Goal: Task Accomplishment & Management: Complete application form

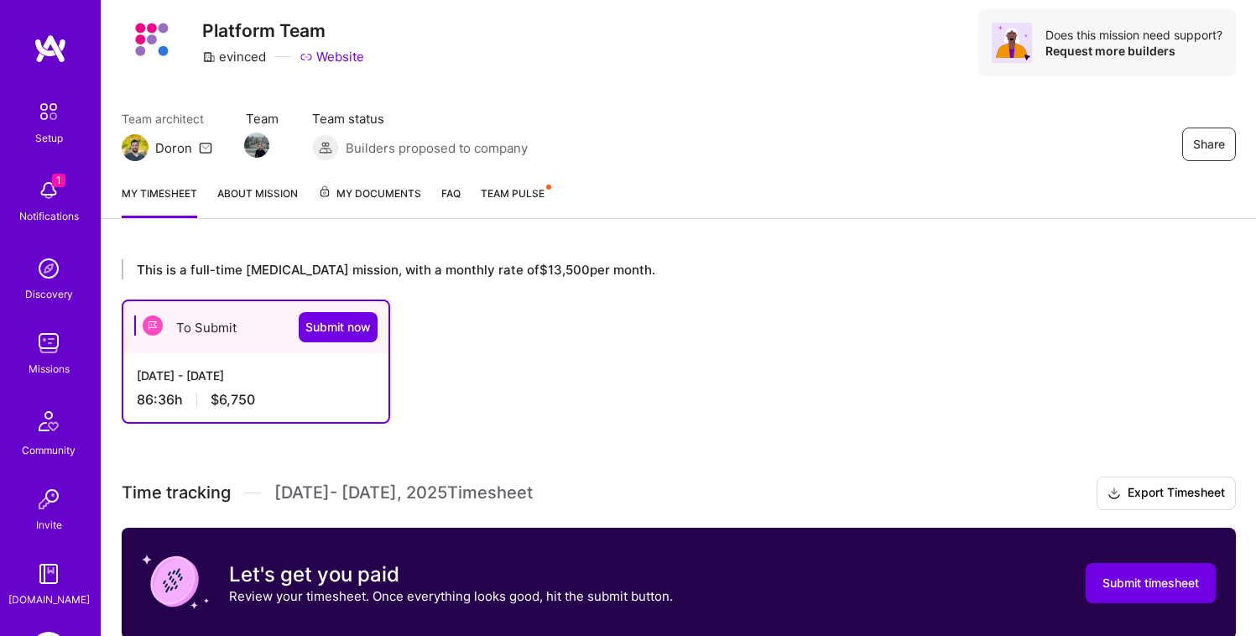
scroll to position [55, 0]
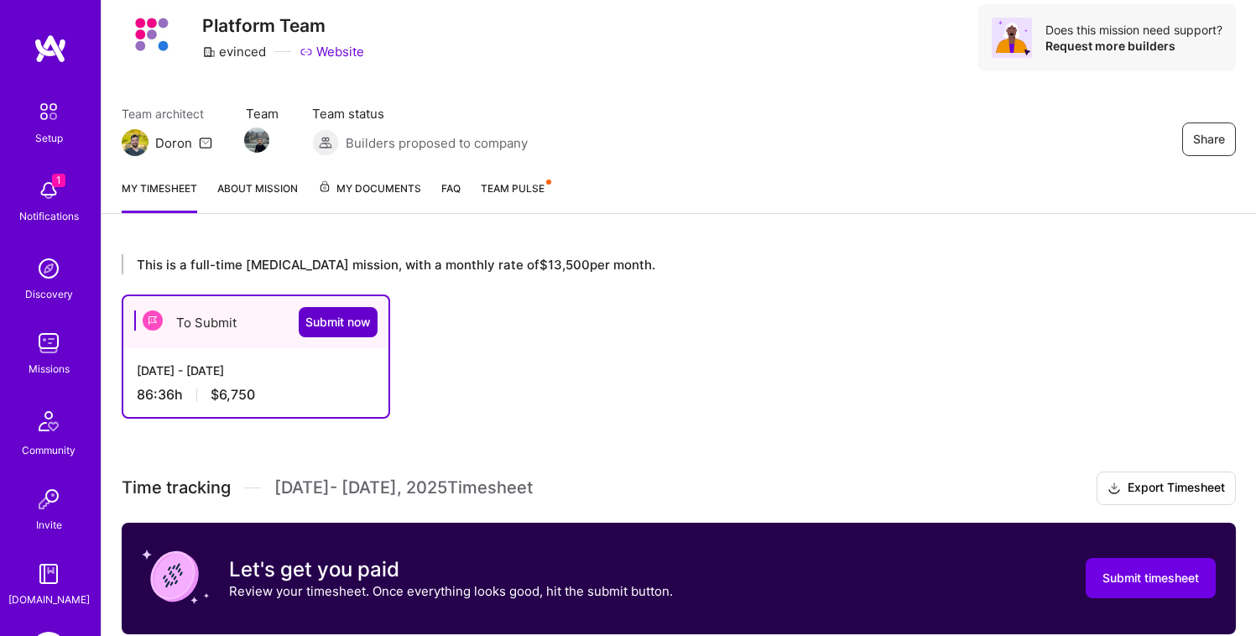
click at [334, 320] on span "Submit now" at bounding box center [337, 322] width 65 height 17
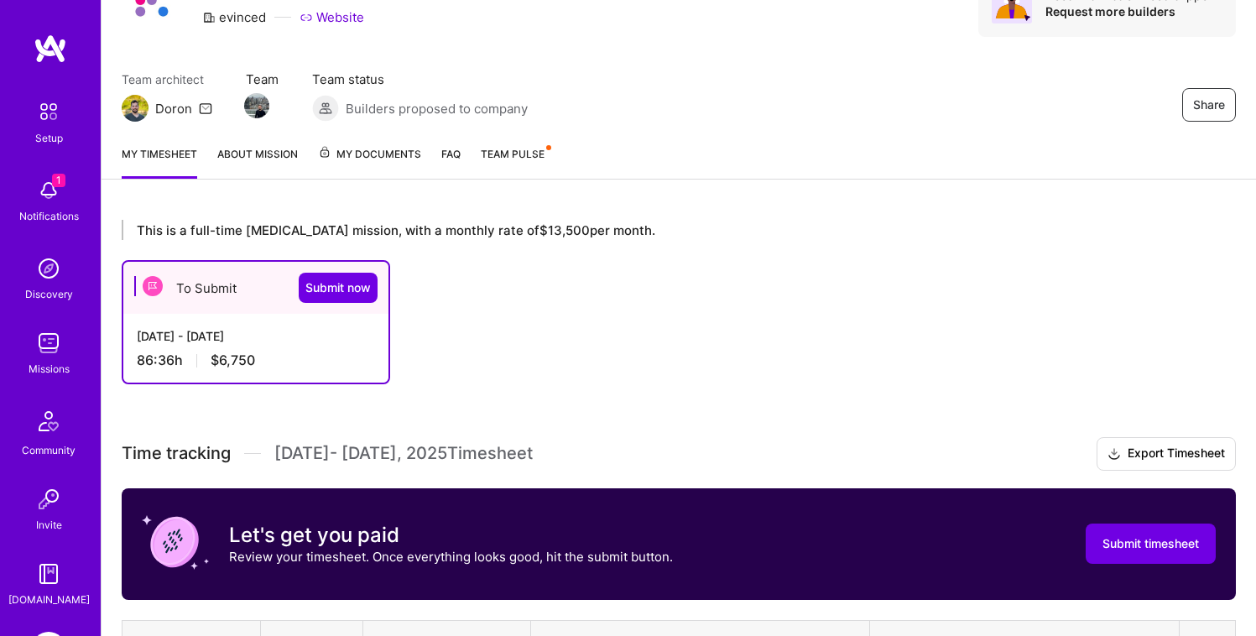
scroll to position [112, 0]
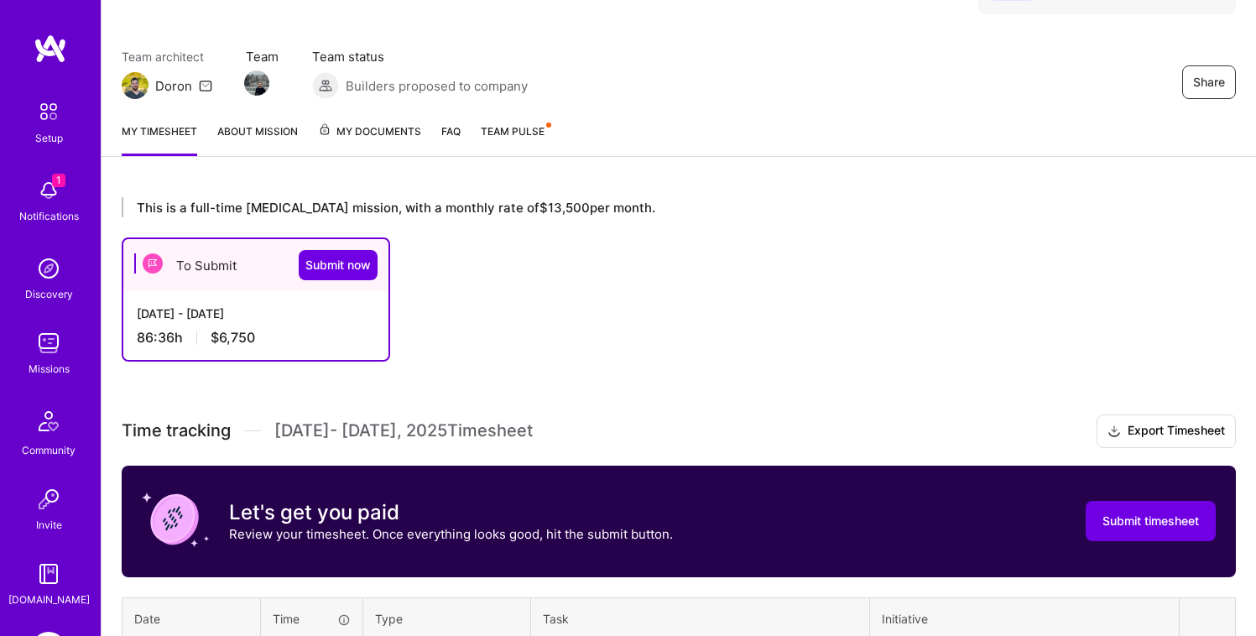
click at [194, 269] on div "To Submit Submit now" at bounding box center [255, 265] width 265 height 52
click at [355, 270] on span "Submit now" at bounding box center [337, 265] width 65 height 17
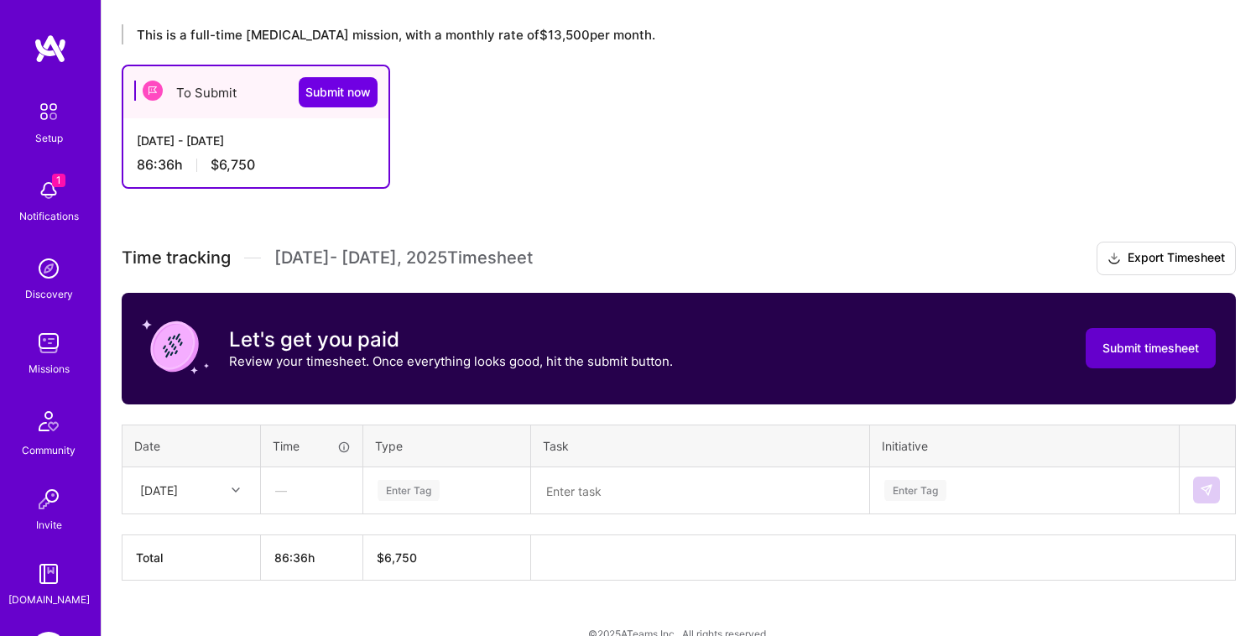
scroll to position [293, 0]
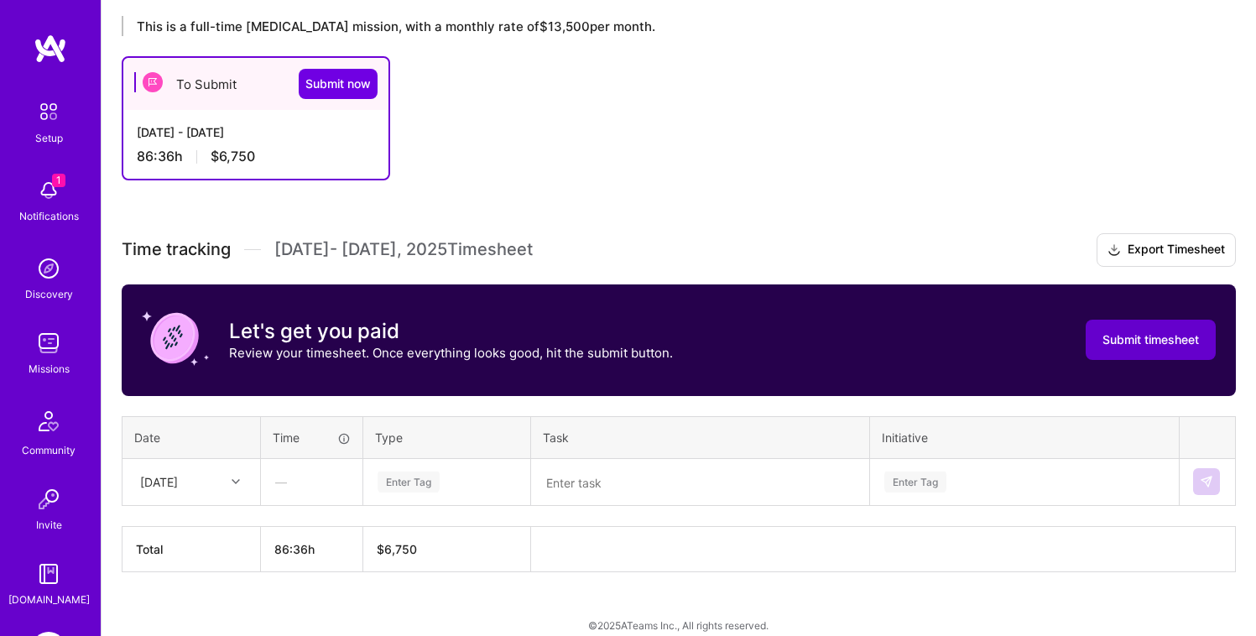
click at [1144, 348] on button "Submit timesheet" at bounding box center [1151, 340] width 130 height 40
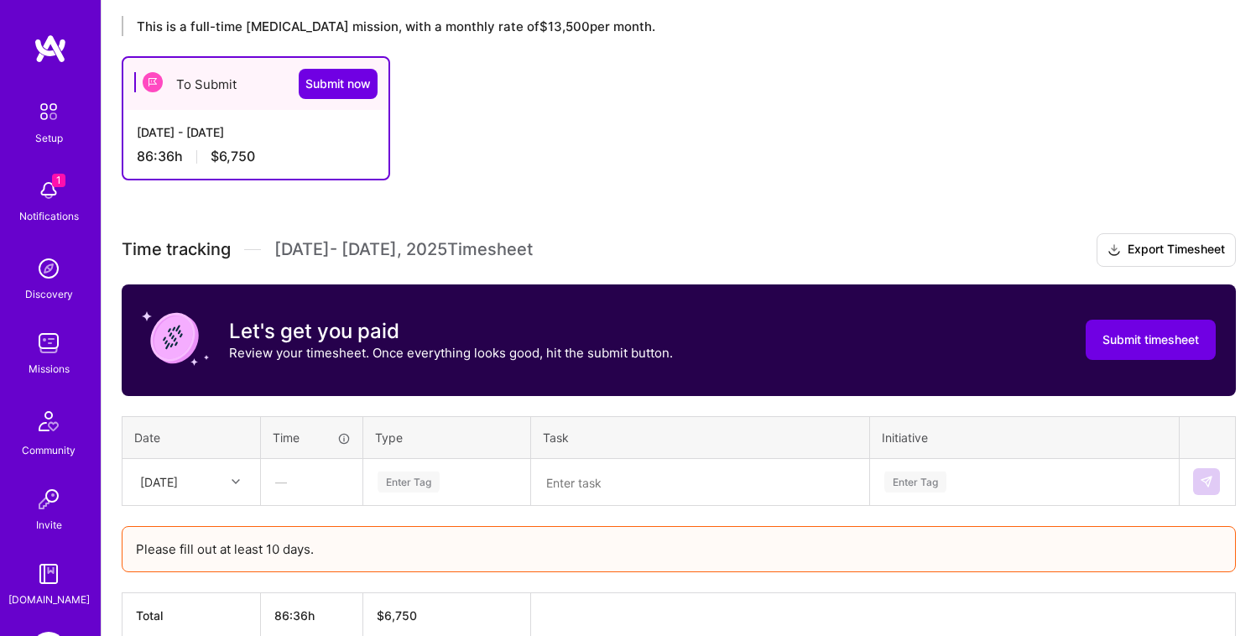
scroll to position [377, 0]
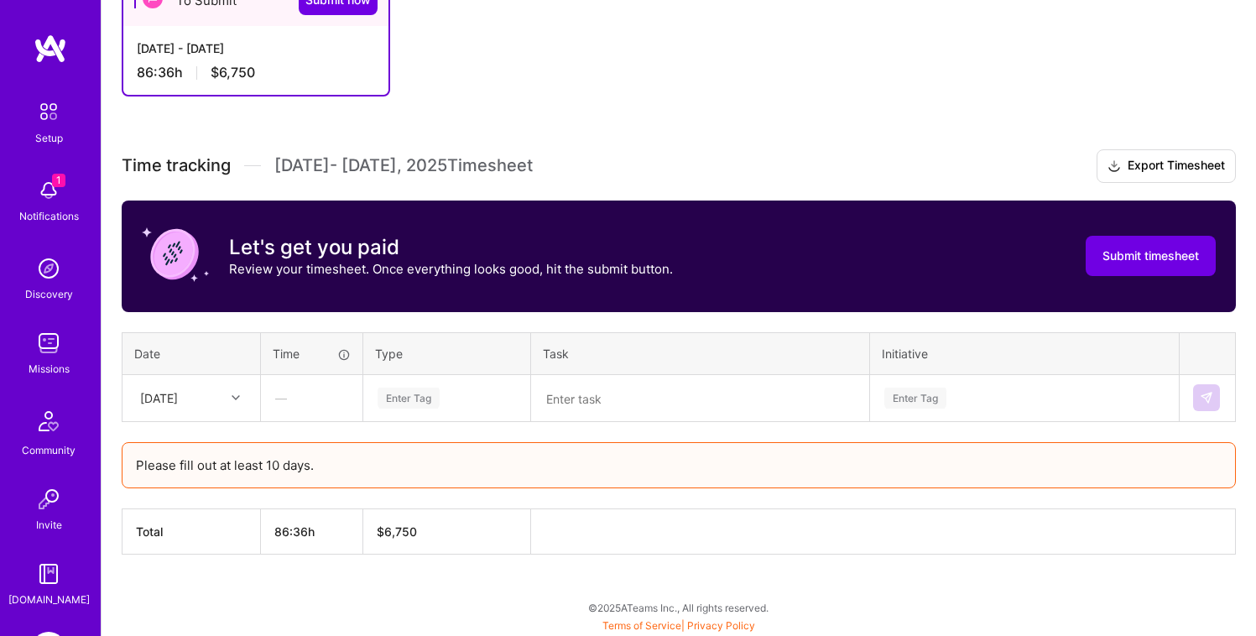
click at [240, 399] on div at bounding box center [238, 398] width 26 height 22
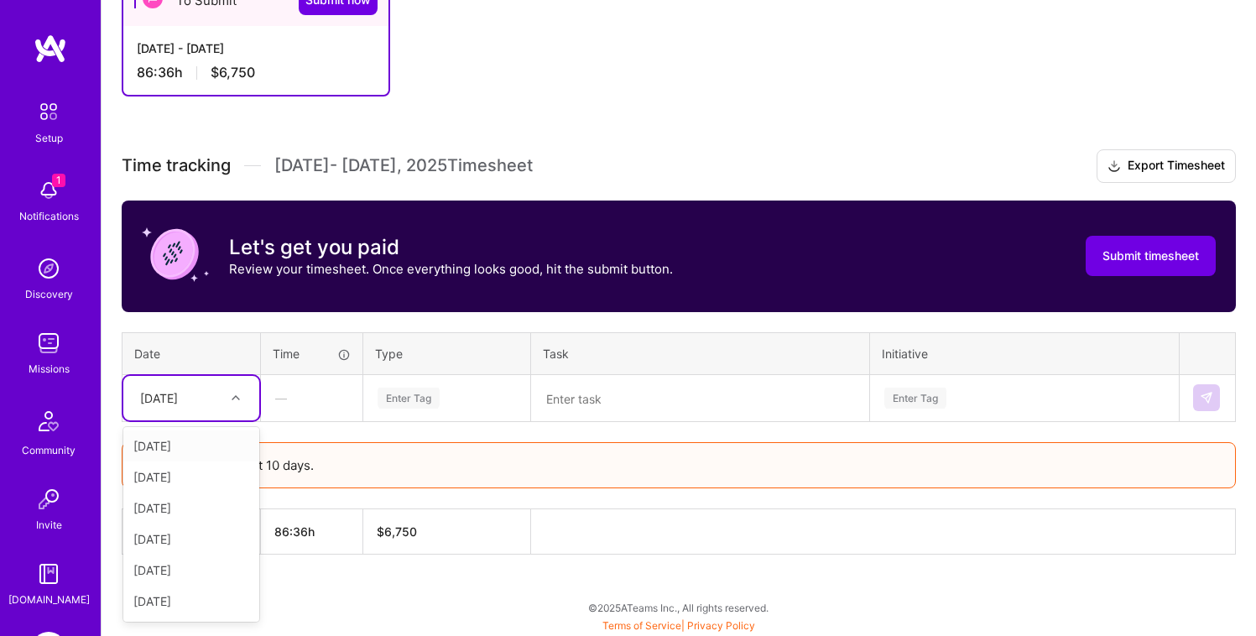
click at [206, 443] on div "[DATE]" at bounding box center [191, 445] width 136 height 31
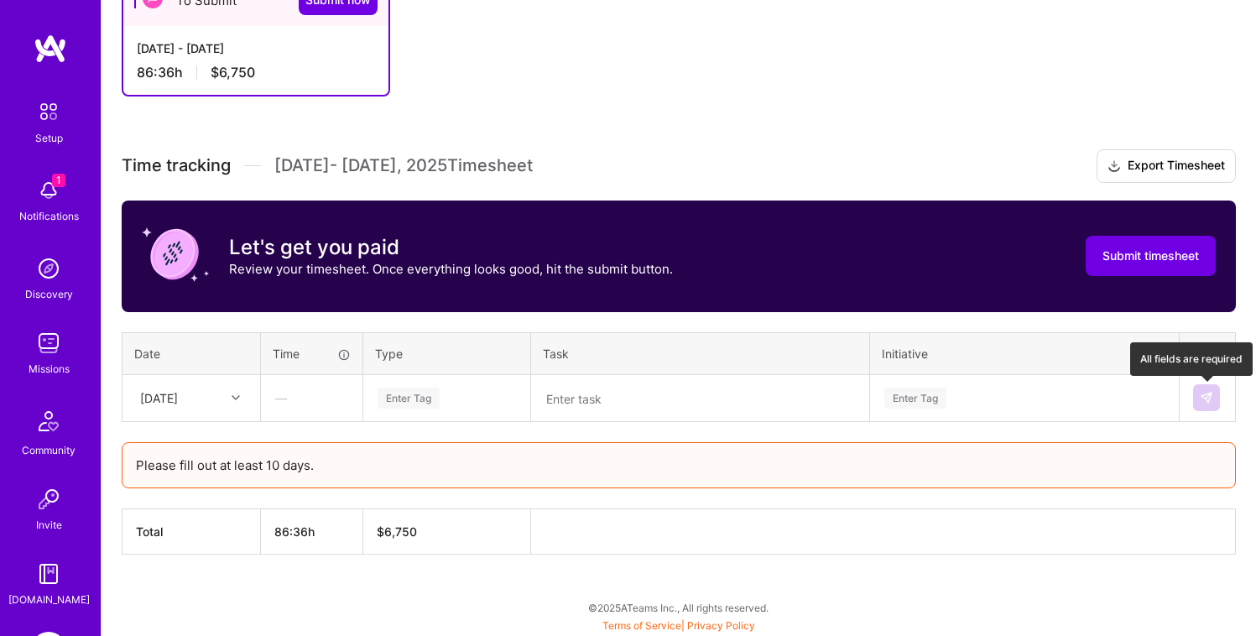
click at [1196, 403] on button at bounding box center [1206, 397] width 27 height 27
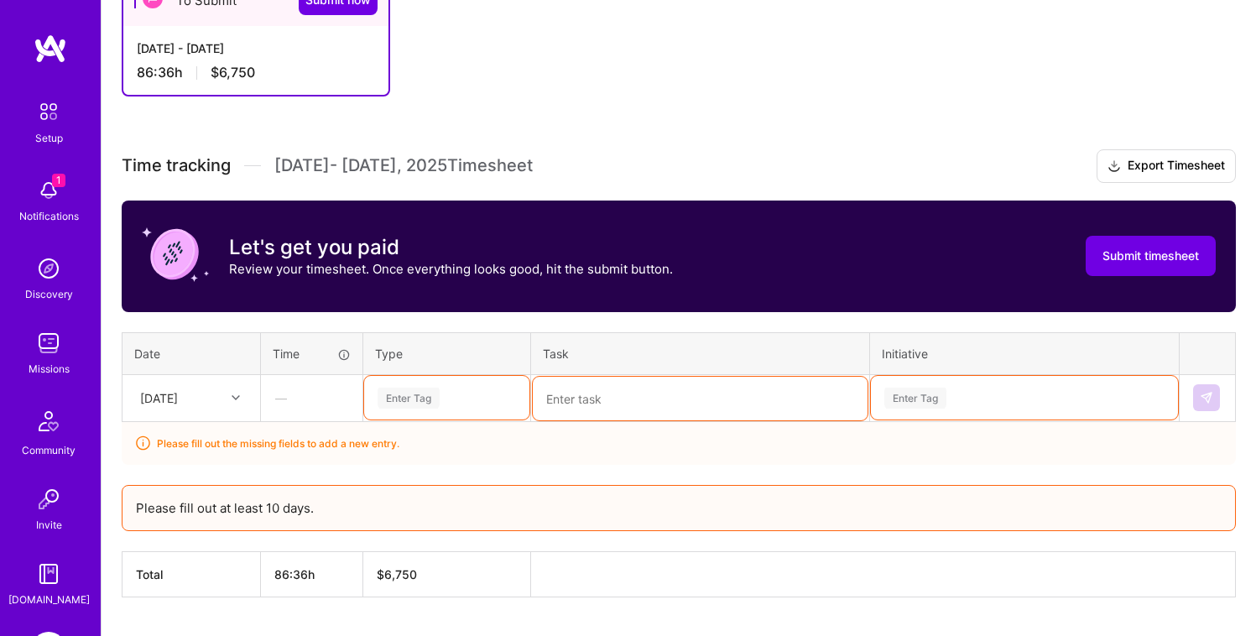
scroll to position [419, 0]
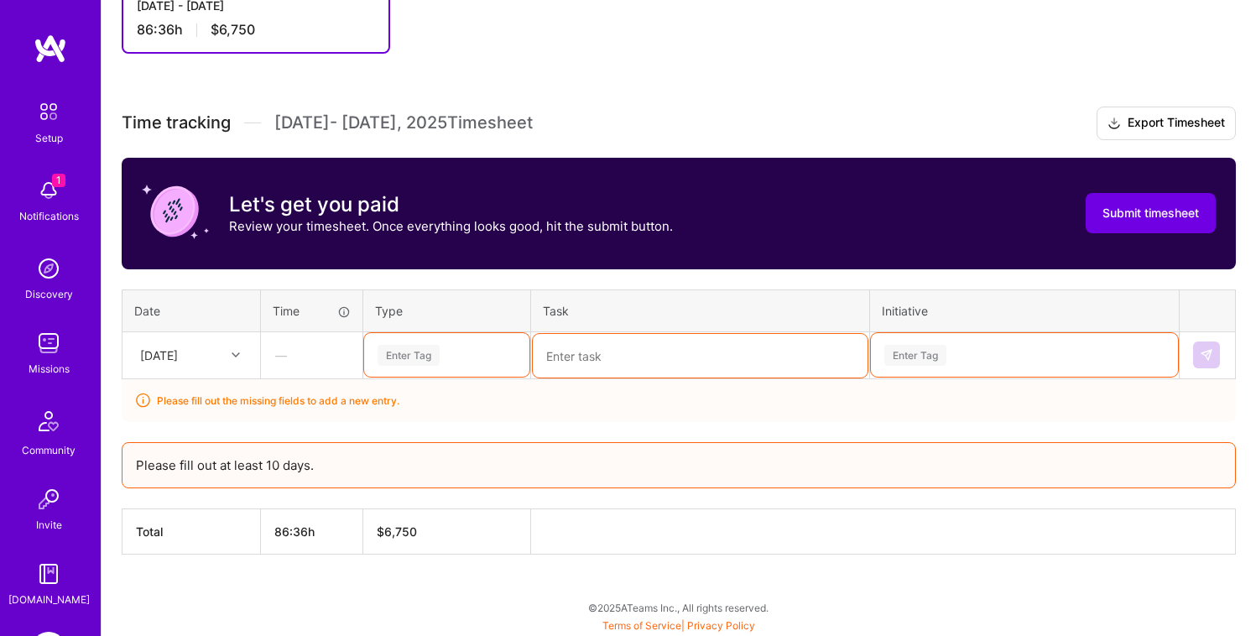
click at [426, 377] on div "Enter Tag" at bounding box center [446, 355] width 165 height 44
click at [634, 353] on textarea at bounding box center [700, 356] width 335 height 44
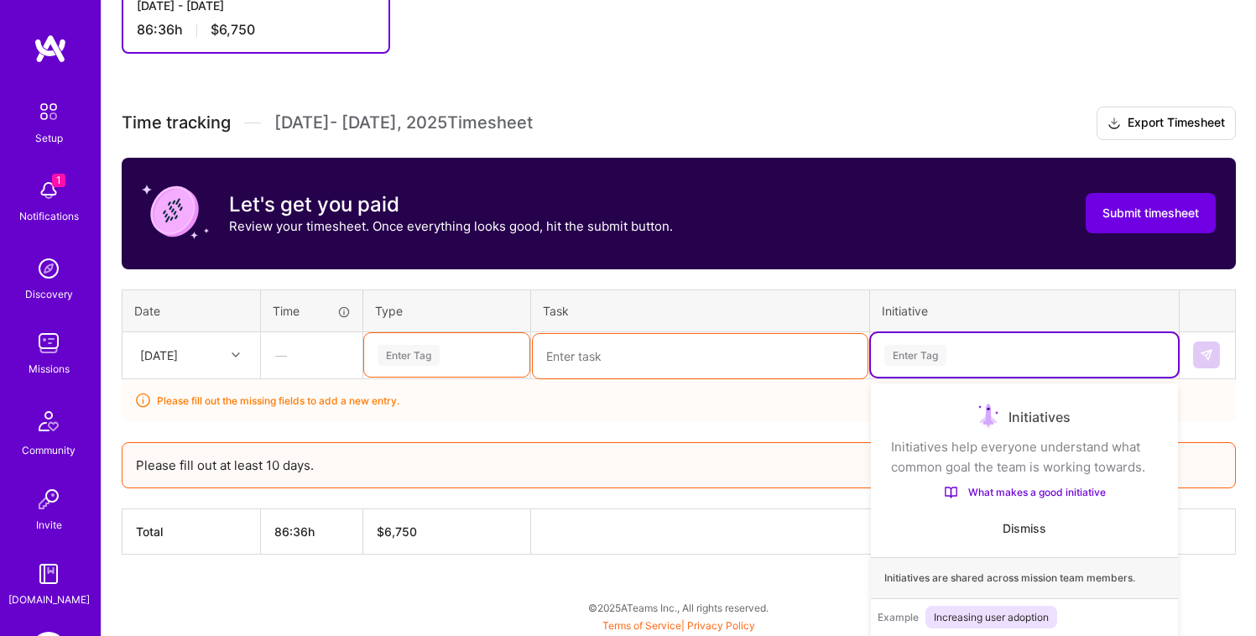
scroll to position [482, 0]
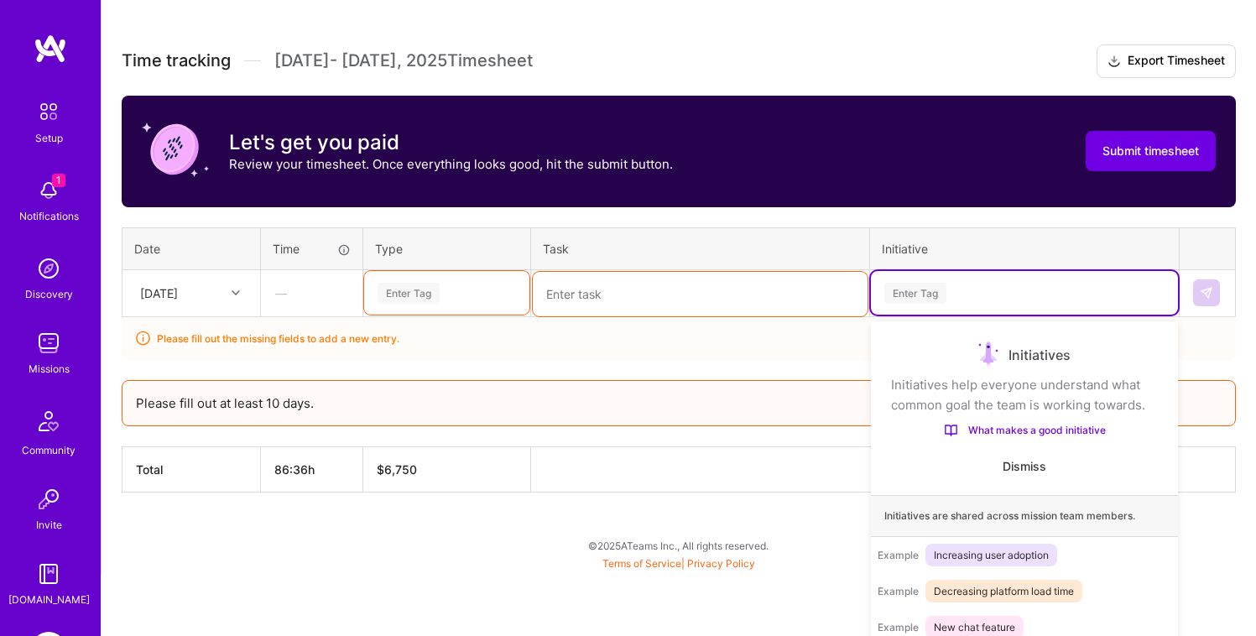
click at [922, 315] on div "Use Up and Down to choose options, press Enter to select the currently focused …" at bounding box center [1024, 293] width 307 height 44
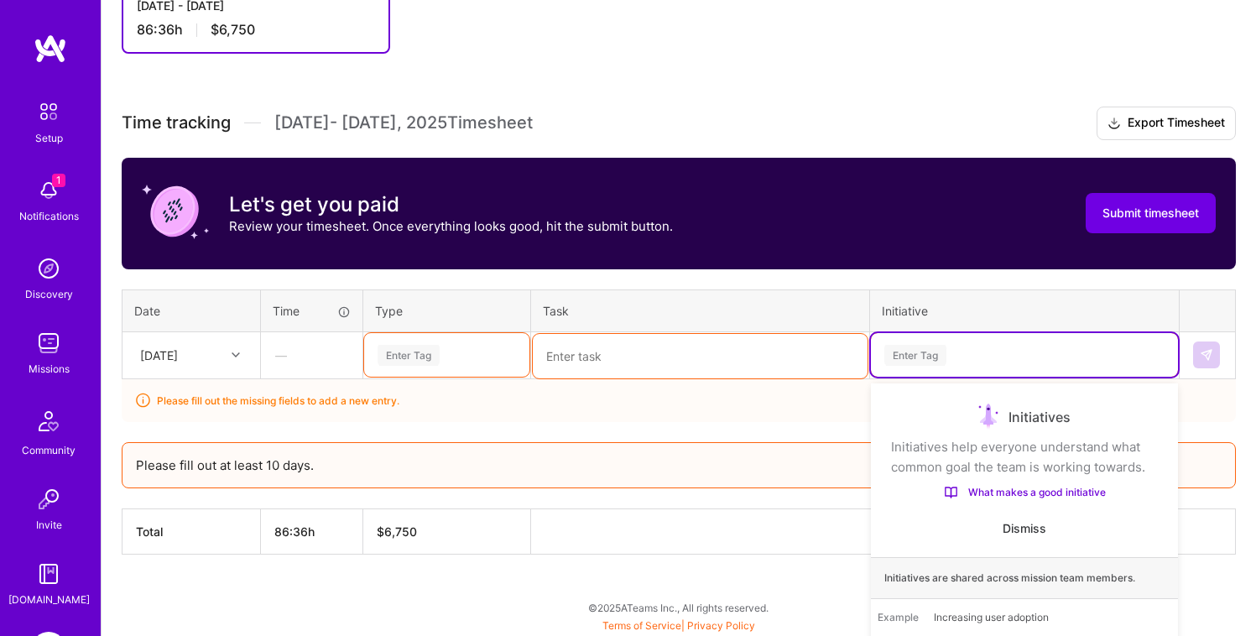
click at [634, 361] on div "Time tracking [DATE] - [DATE] Timesheet Export Timesheet Let's get you paid Rev…" at bounding box center [679, 331] width 1114 height 448
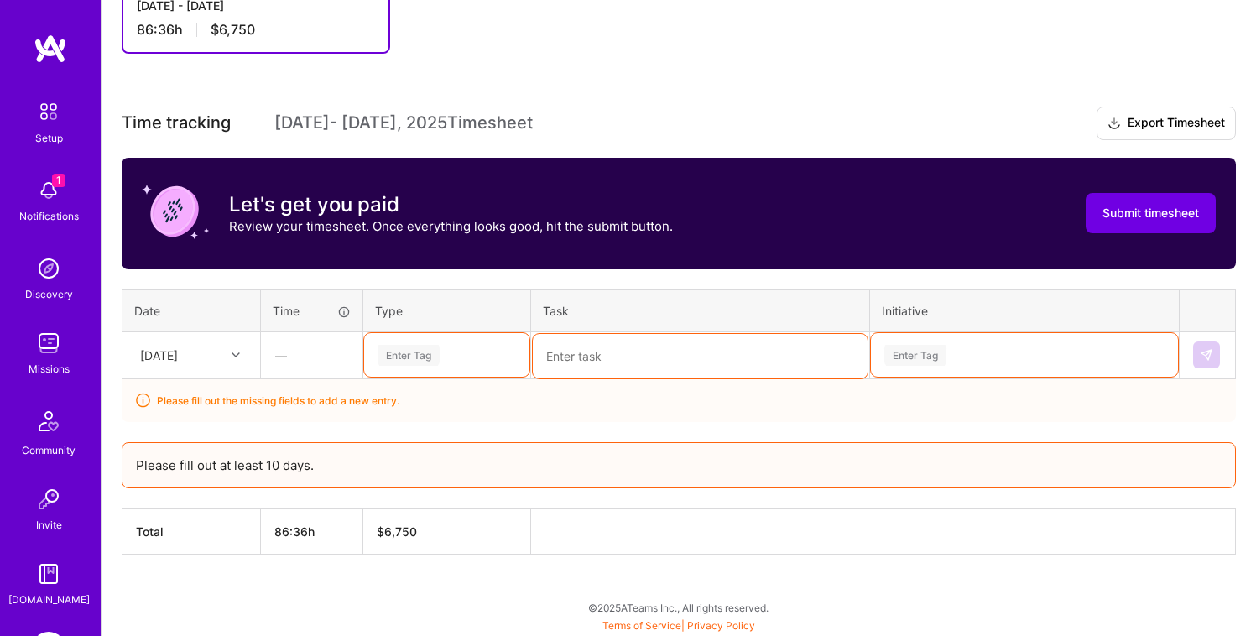
click at [288, 367] on div "—" at bounding box center [312, 355] width 100 height 44
click at [298, 357] on div "—" at bounding box center [312, 355] width 100 height 44
click at [400, 357] on div "Enter Tag" at bounding box center [409, 355] width 62 height 26
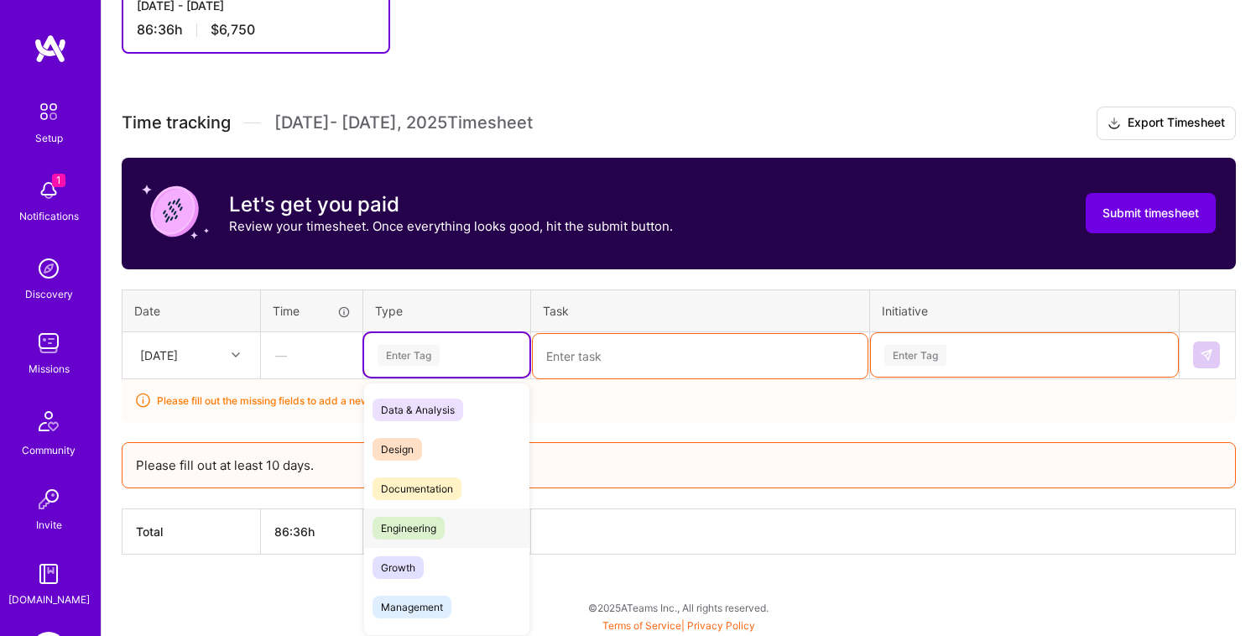
click at [415, 530] on span "Engineering" at bounding box center [409, 528] width 72 height 23
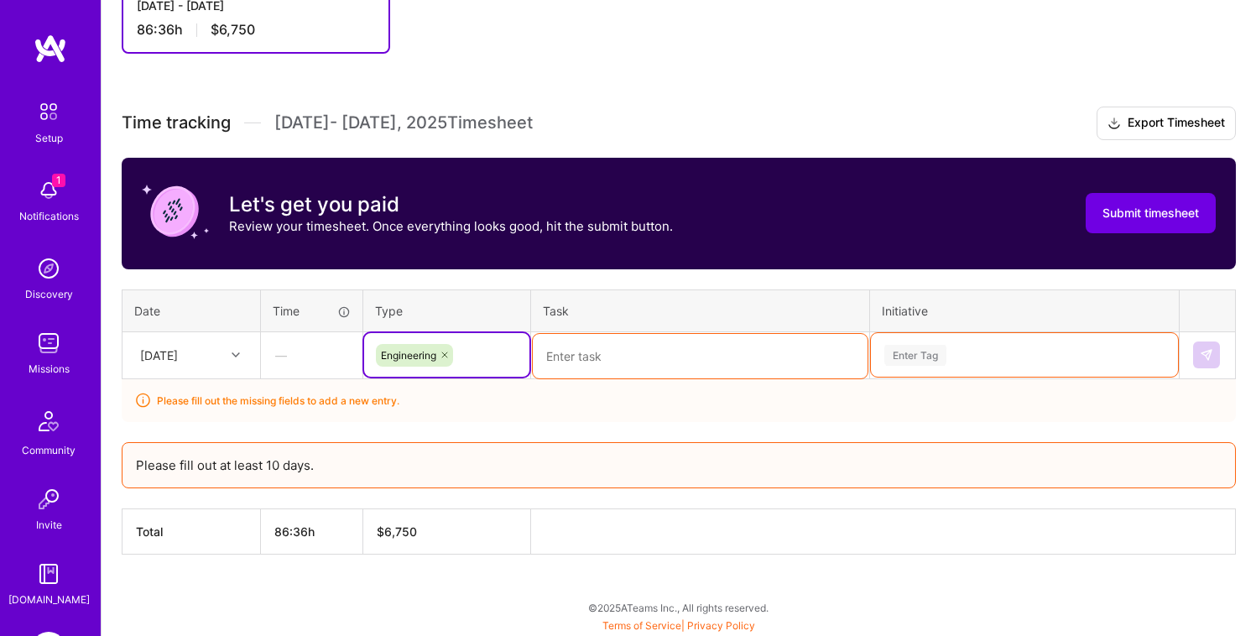
click at [600, 360] on textarea at bounding box center [700, 356] width 335 height 44
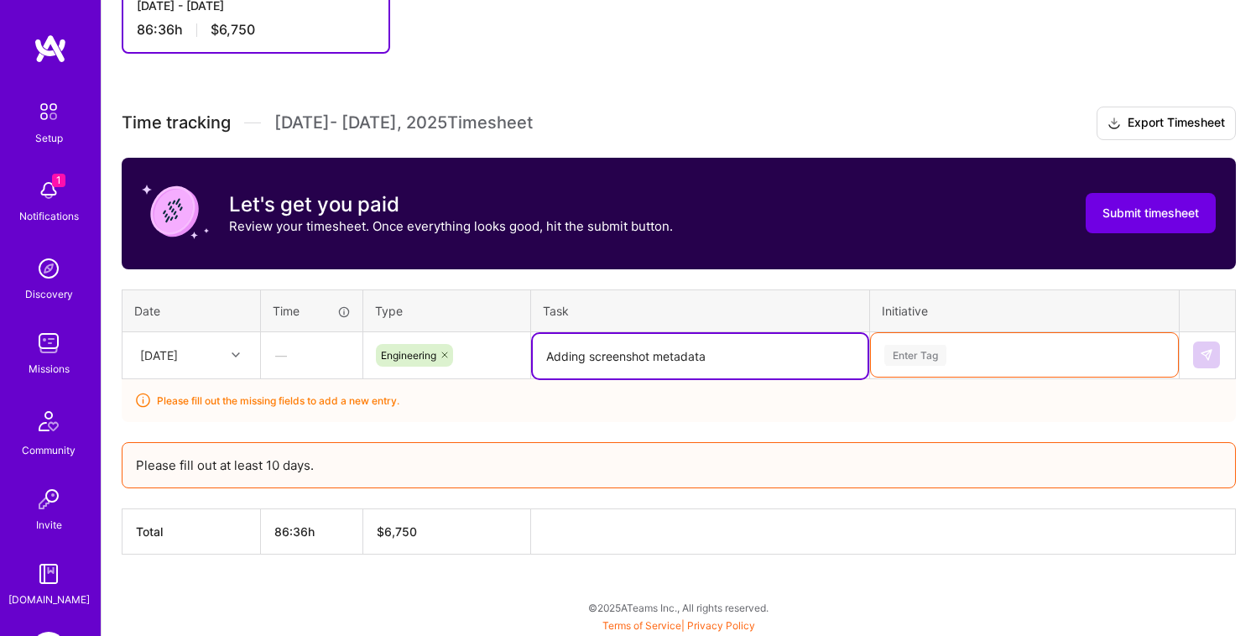
type textarea "Adding screenshot metadata"
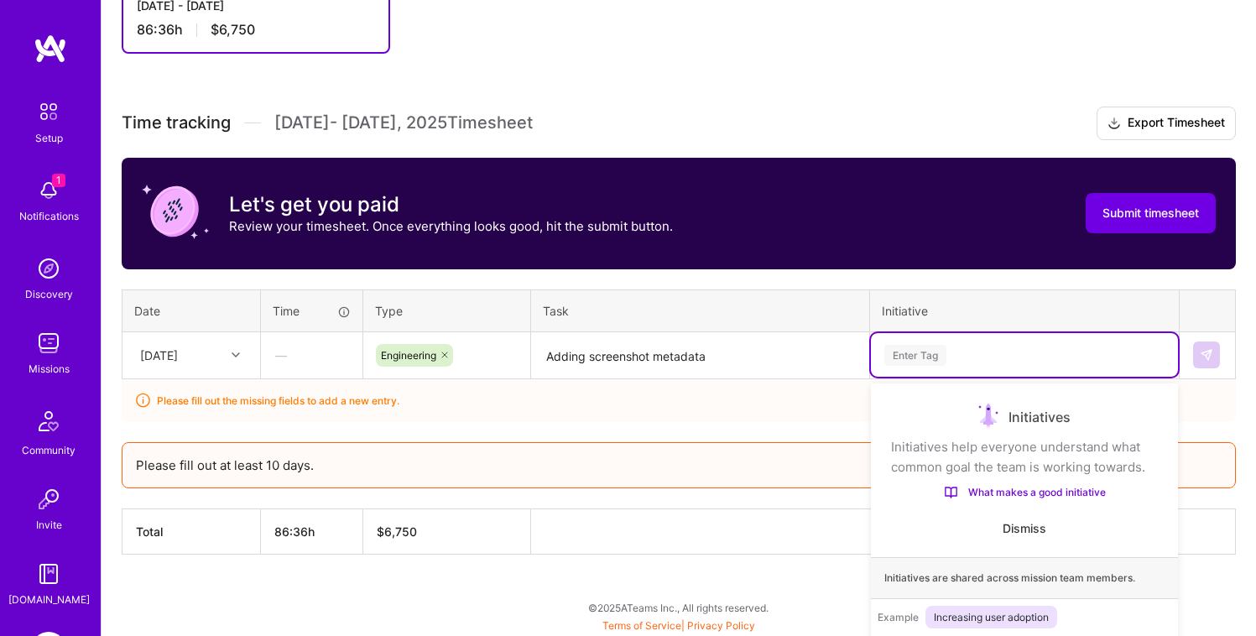
click at [940, 360] on div "Use Up and Down to choose options, press Enter to select the currently focused …" at bounding box center [1024, 355] width 307 height 44
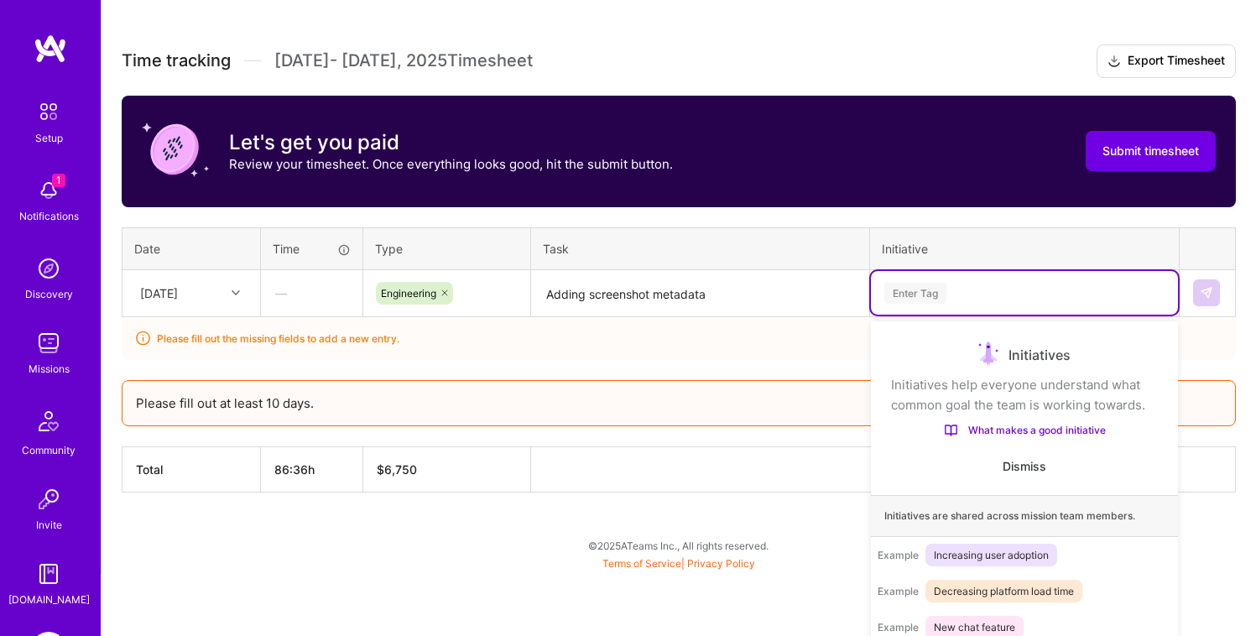
scroll to position [490, 0]
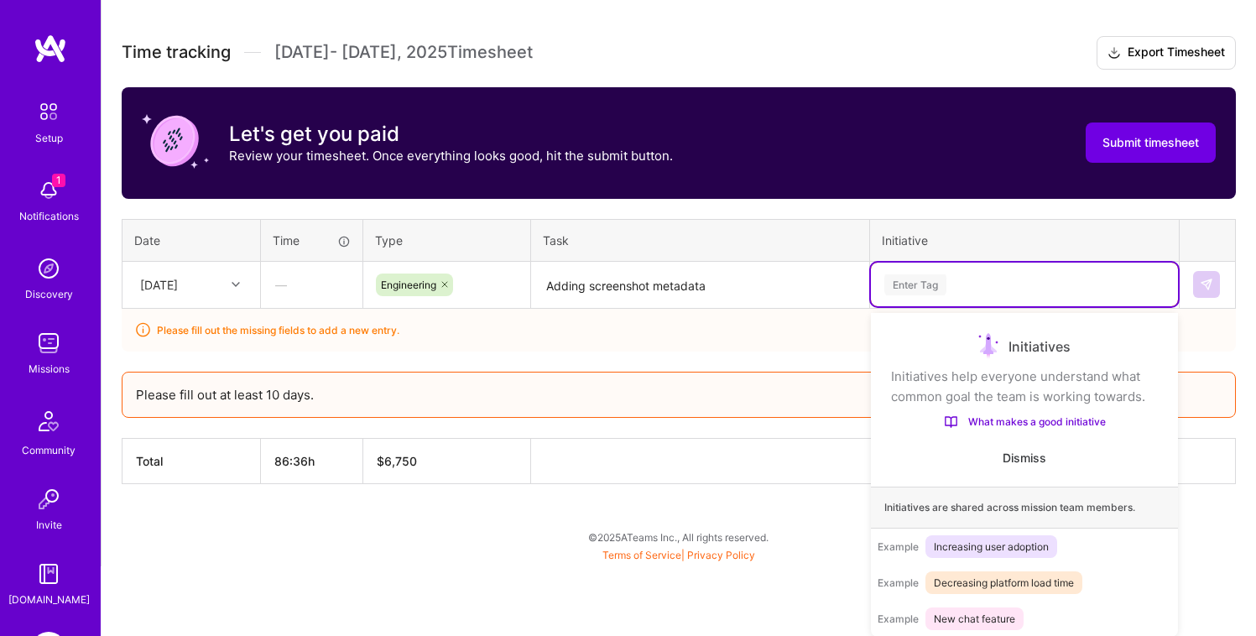
click at [981, 544] on span "Increasing user adoption" at bounding box center [991, 546] width 132 height 23
click at [962, 544] on span "Increasing user adoption" at bounding box center [991, 546] width 132 height 23
click at [939, 544] on span "Increasing user adoption" at bounding box center [991, 546] width 132 height 23
click at [901, 547] on span "Example" at bounding box center [898, 546] width 41 height 13
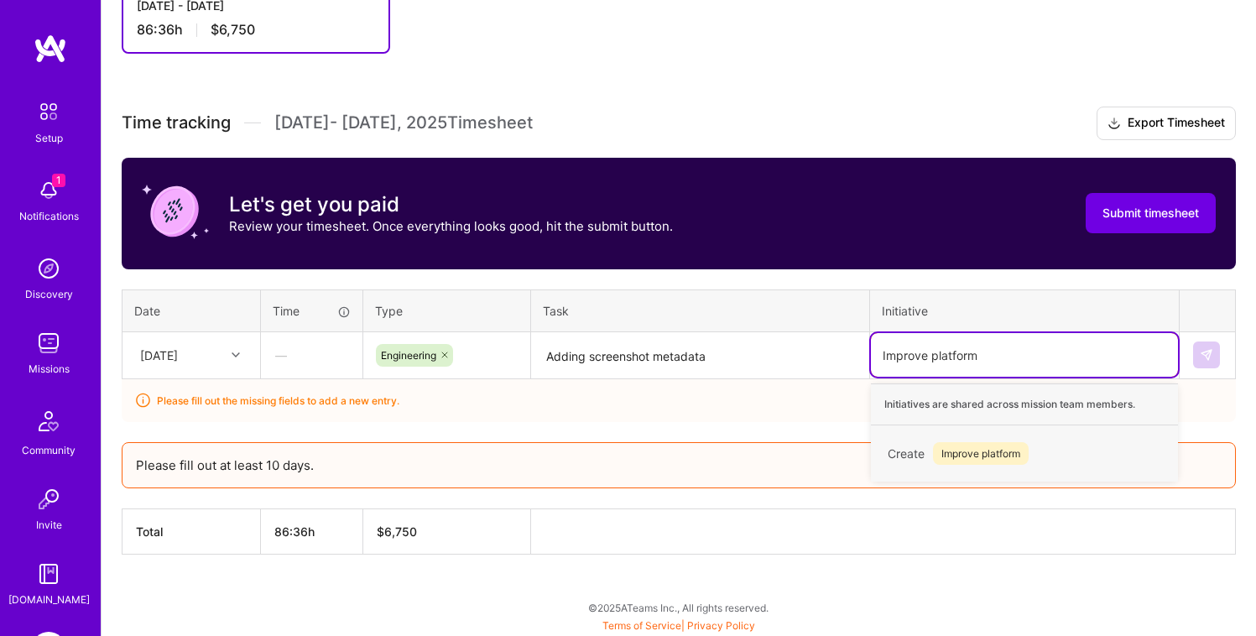
type input "Improve platform"
click at [782, 397] on div "Please fill out the missing fields to add a new entry." at bounding box center [679, 400] width 1114 height 43
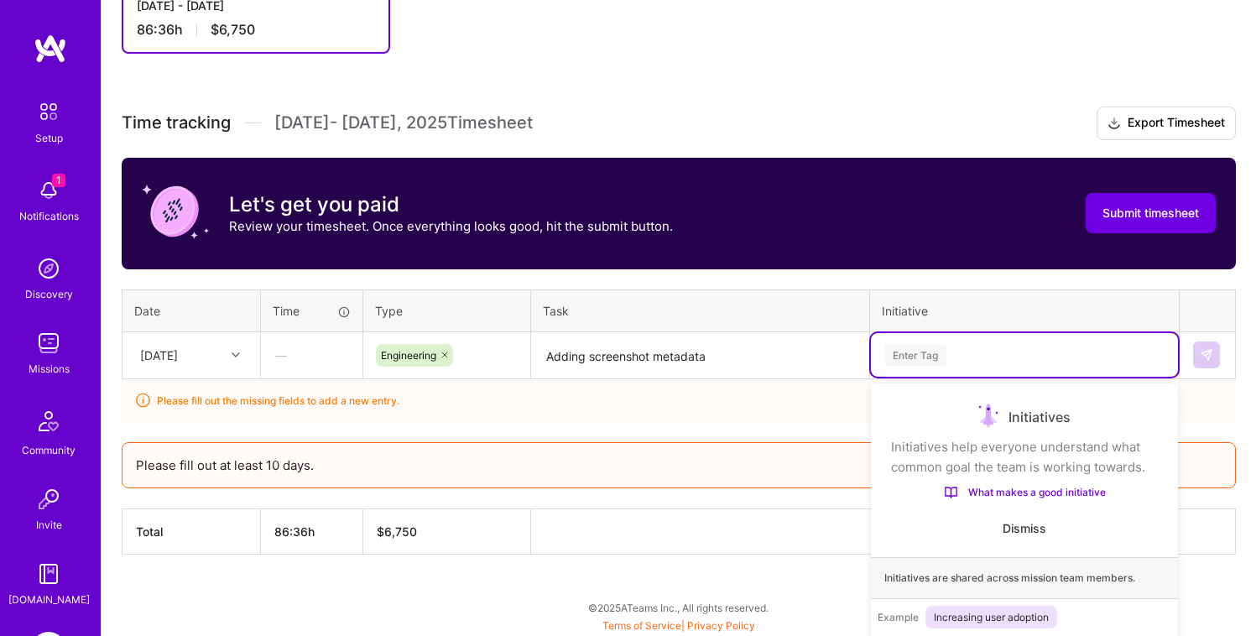
scroll to position [490, 0]
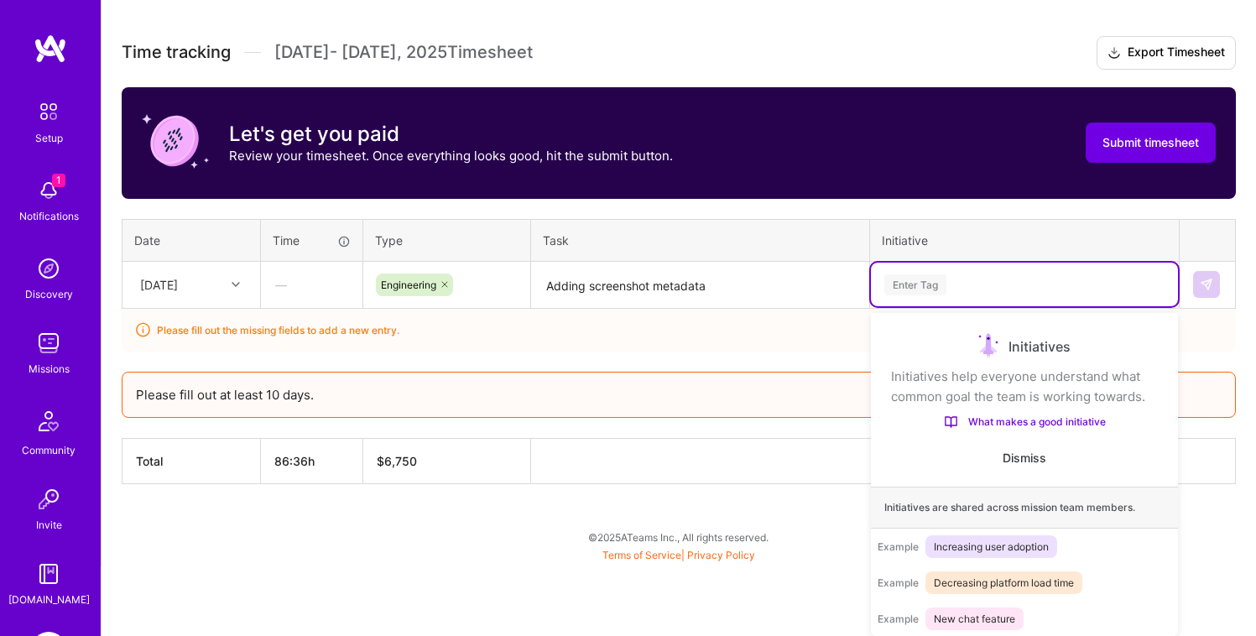
click at [968, 306] on div "Use Up and Down to choose options, press Enter to select the currently focused …" at bounding box center [1024, 285] width 307 height 44
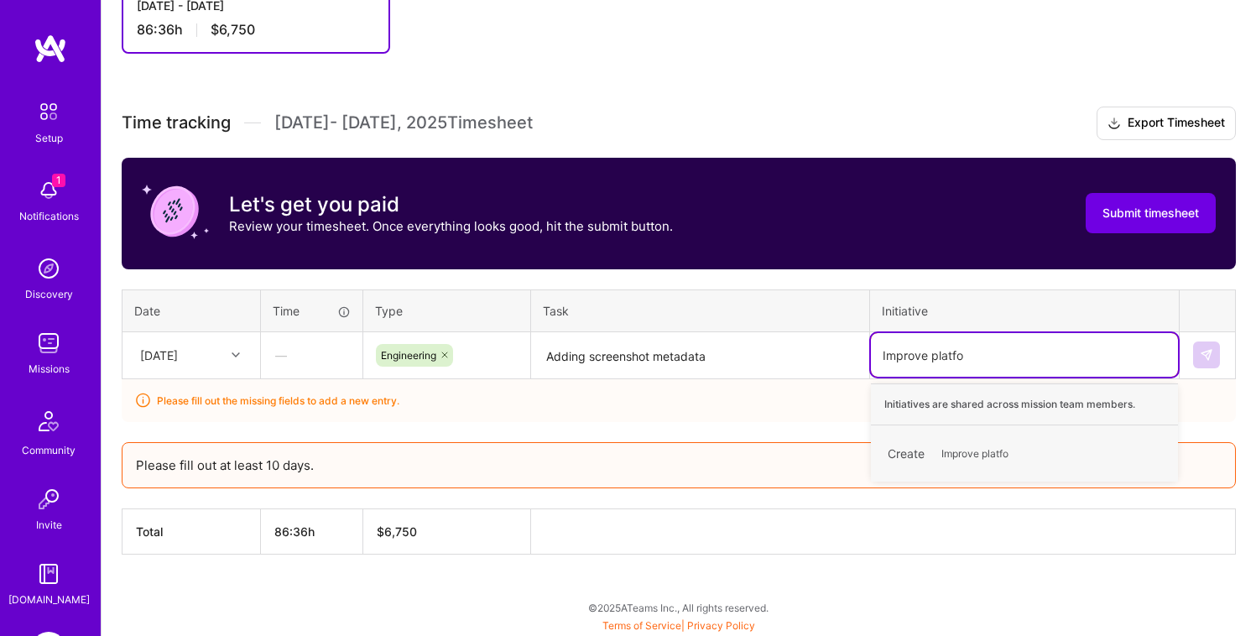
type input "Improve platform"
click at [985, 456] on span "Improve platform" at bounding box center [981, 453] width 96 height 23
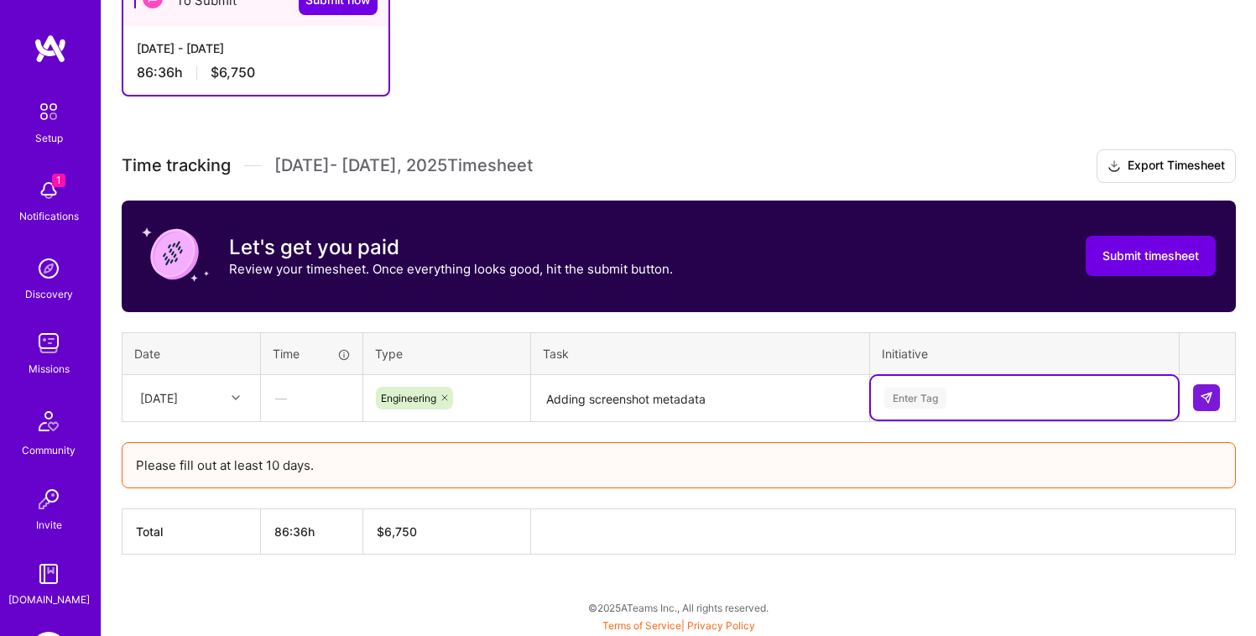
scroll to position [378, 0]
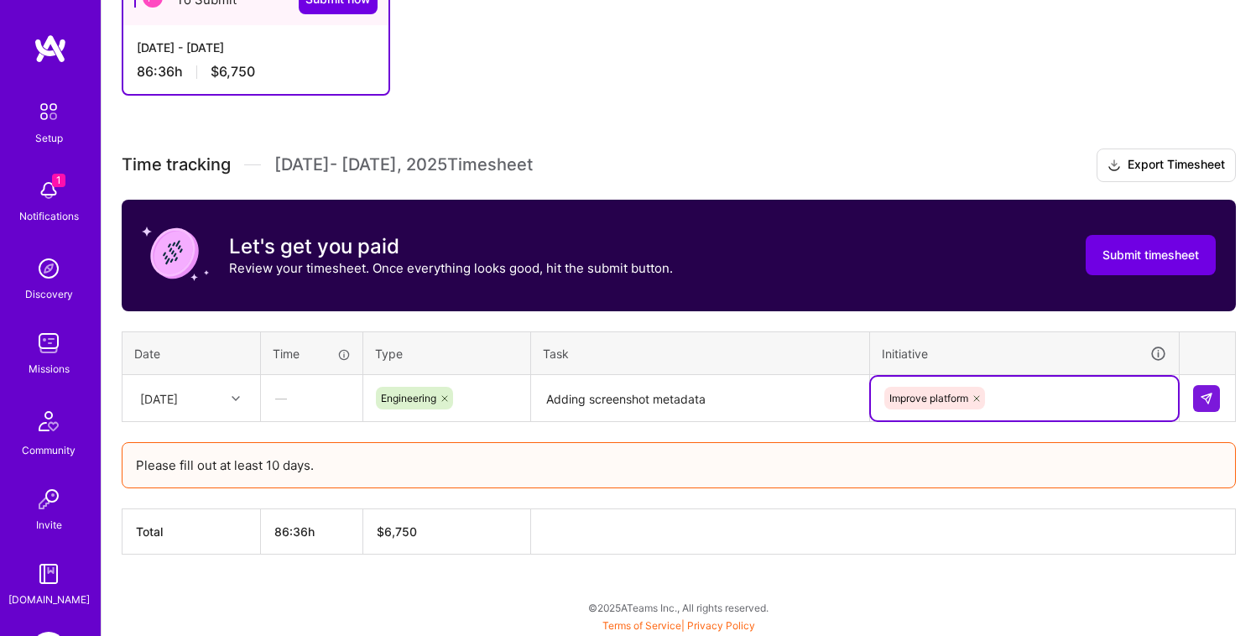
click at [798, 438] on div "Time tracking [DATE] - [DATE] Timesheet Export Timesheet Let's get you paid Rev…" at bounding box center [679, 351] width 1114 height 406
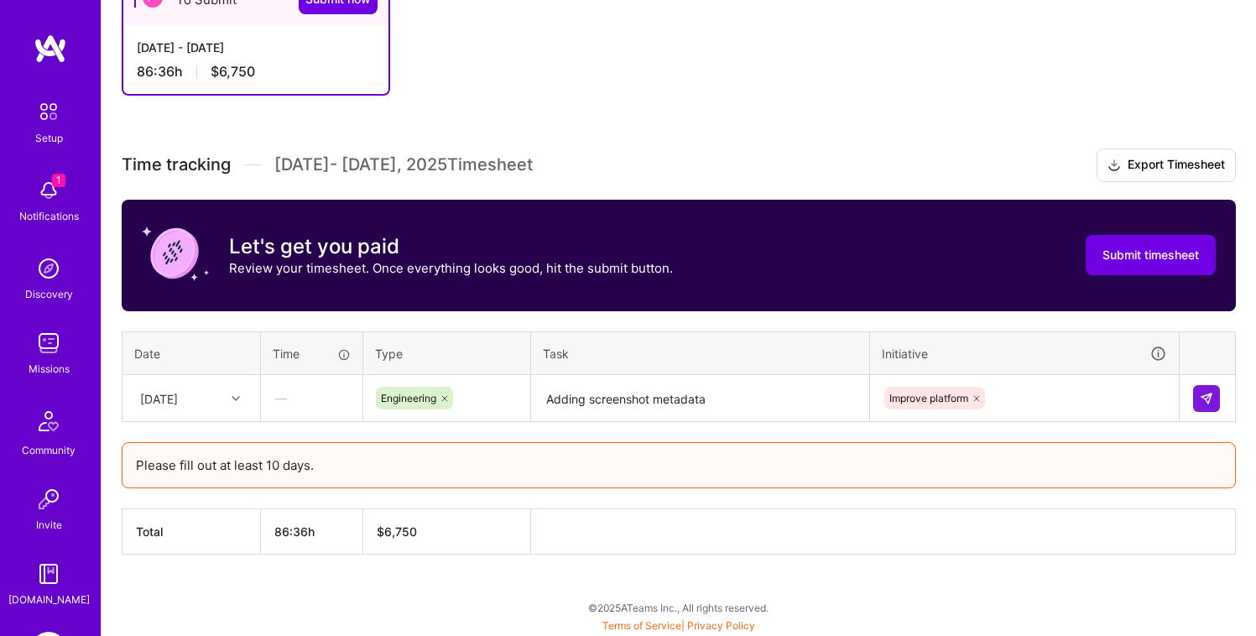
click at [242, 404] on div at bounding box center [238, 399] width 26 height 22
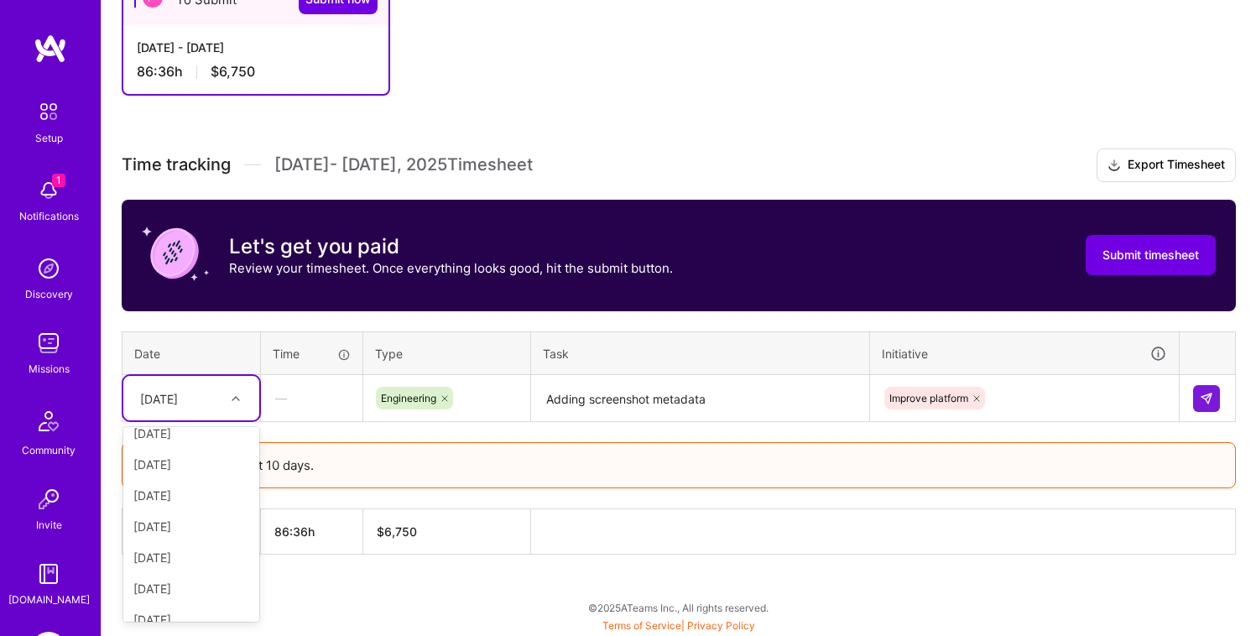
scroll to position [0, 0]
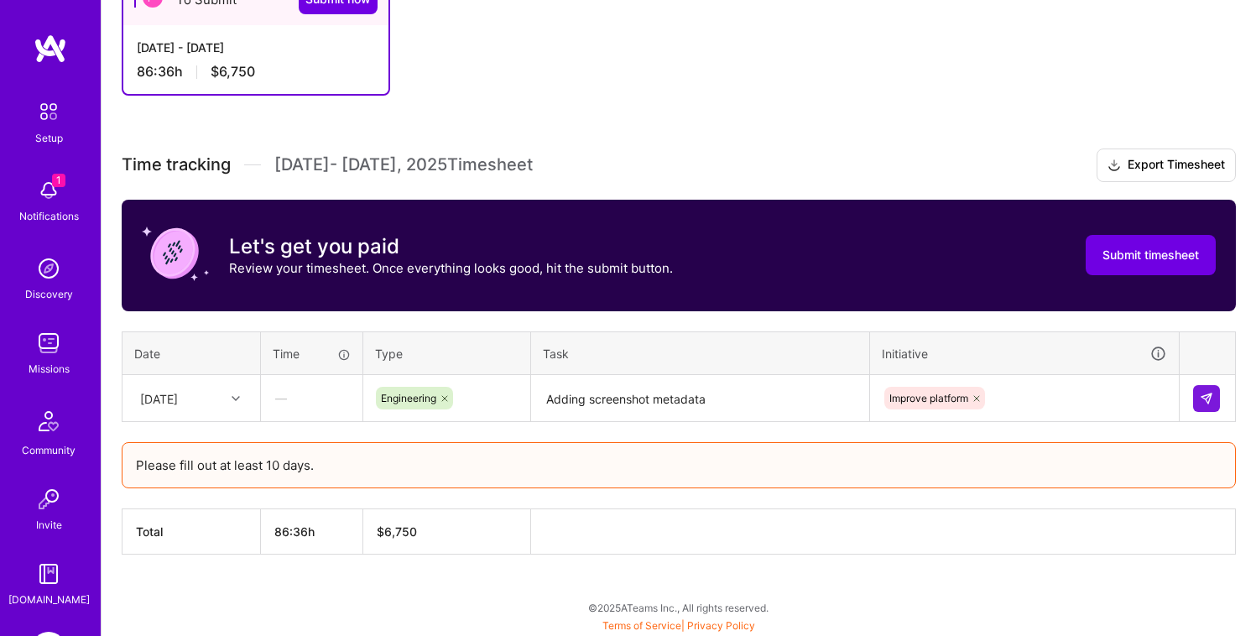
click at [332, 426] on div "Time tracking [DATE] - [DATE] Timesheet Export Timesheet Let's get you paid Rev…" at bounding box center [679, 351] width 1114 height 406
click at [1203, 403] on img at bounding box center [1206, 398] width 13 height 13
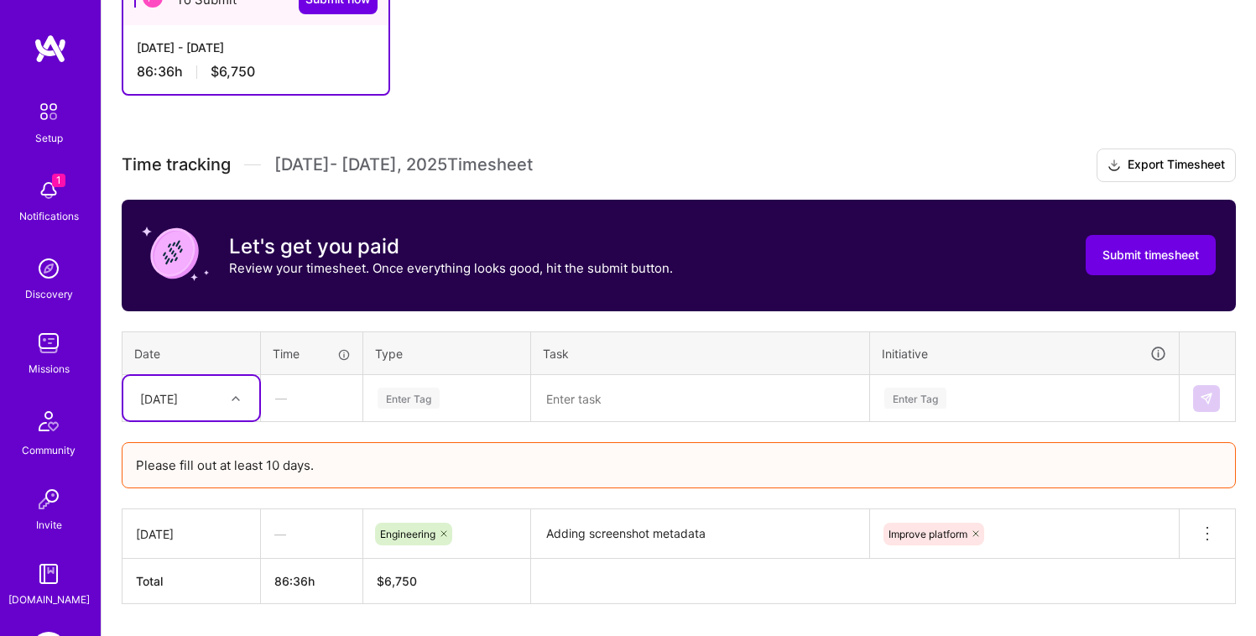
scroll to position [427, 0]
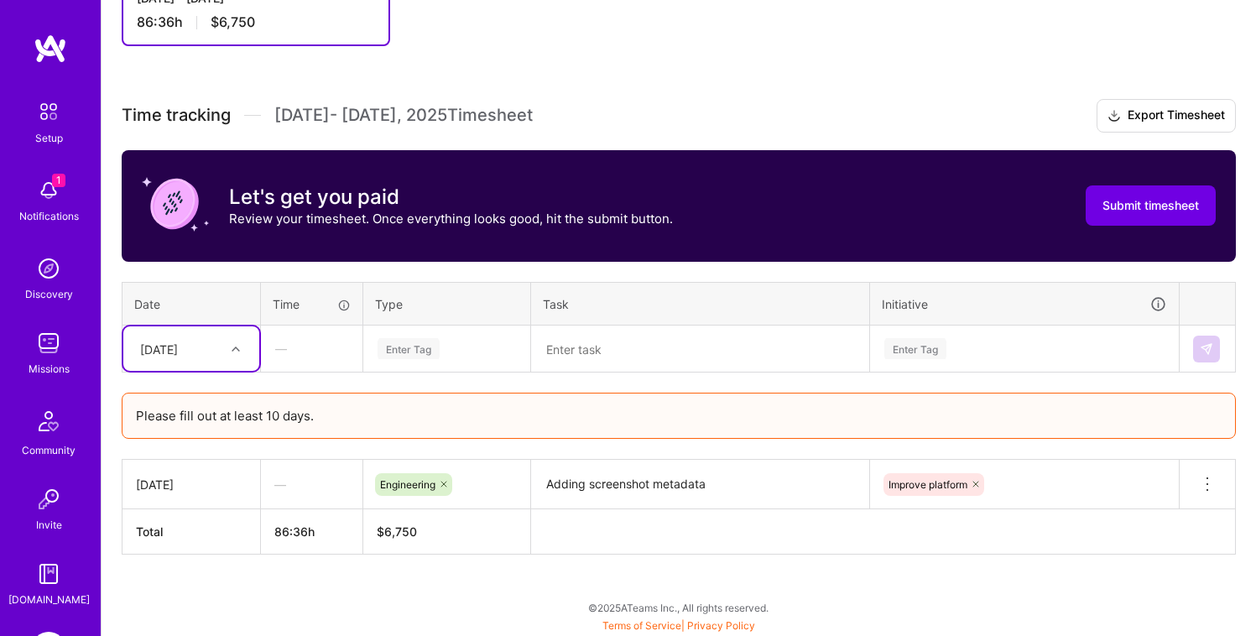
click at [276, 381] on div "Time tracking [DATE] - [DATE] Timesheet Export Timesheet Let's get you paid Rev…" at bounding box center [679, 327] width 1114 height 456
click at [241, 335] on div at bounding box center [238, 349] width 26 height 28
click at [410, 384] on div "Time tracking [DATE] - [DATE] Timesheet Export Timesheet Let's get you paid Rev…" at bounding box center [679, 327] width 1114 height 456
click at [228, 342] on div at bounding box center [238, 349] width 26 height 22
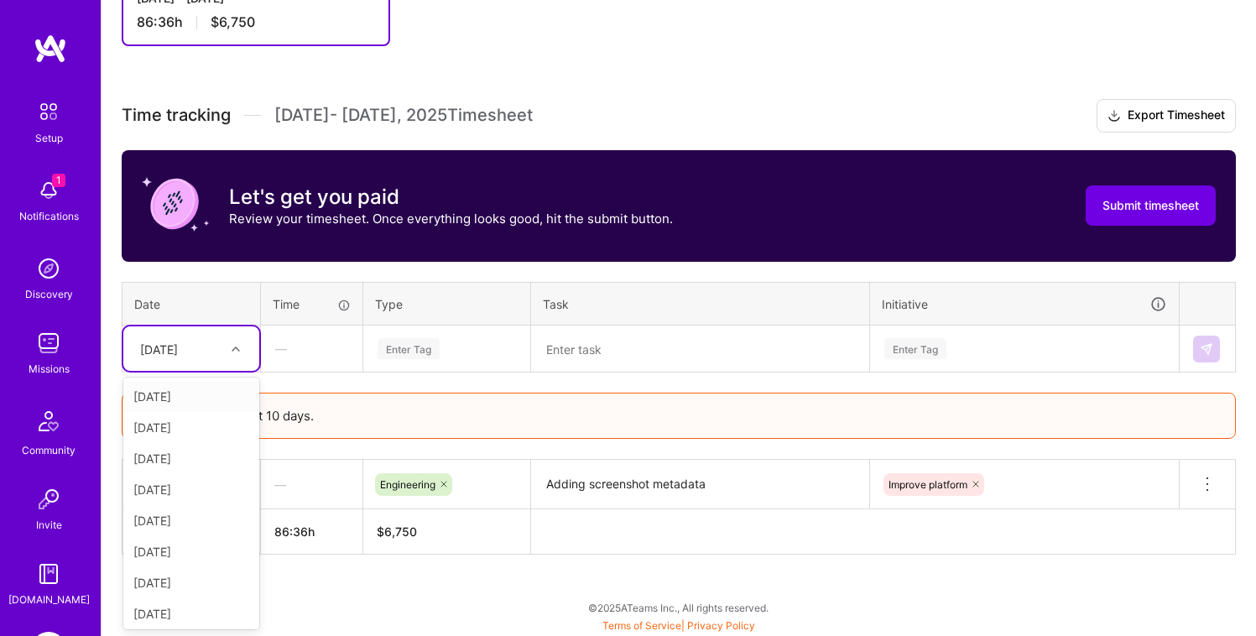
click at [195, 397] on div "[DATE]" at bounding box center [191, 396] width 136 height 31
click at [229, 343] on div at bounding box center [238, 349] width 26 height 22
click at [209, 391] on div "[DATE]" at bounding box center [191, 396] width 136 height 31
click at [234, 336] on div at bounding box center [238, 349] width 26 height 28
click at [194, 402] on div "[DATE]" at bounding box center [191, 396] width 136 height 31
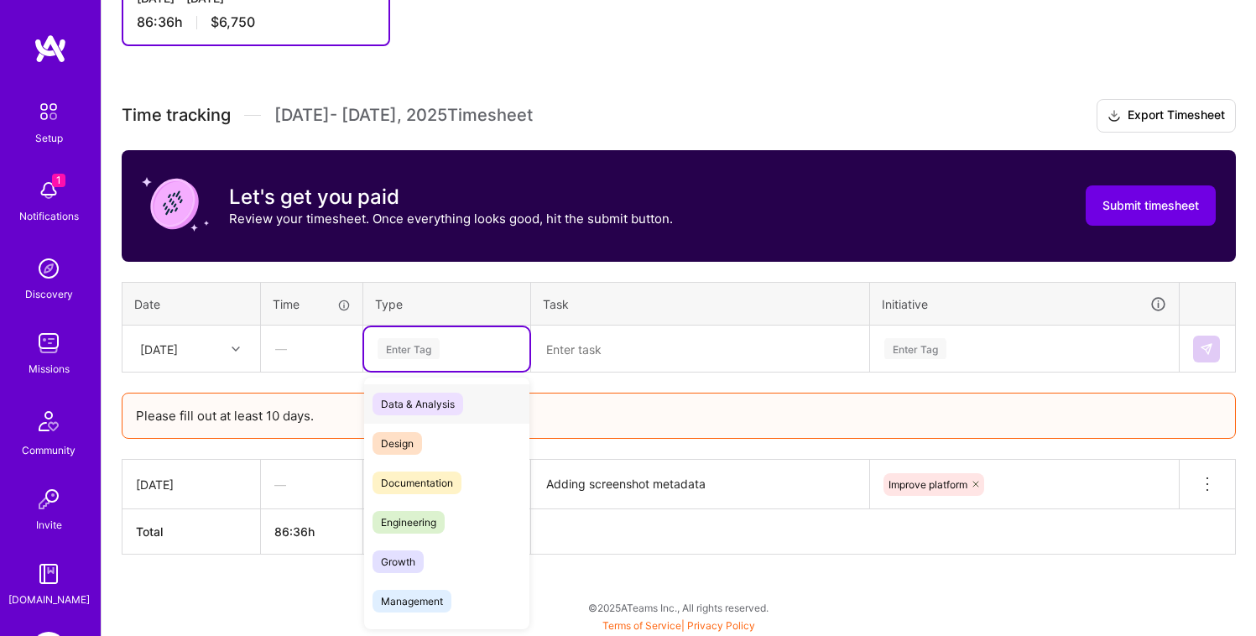
click at [431, 357] on div "Enter Tag" at bounding box center [409, 349] width 62 height 26
click at [418, 516] on span "Engineering" at bounding box center [409, 522] width 72 height 23
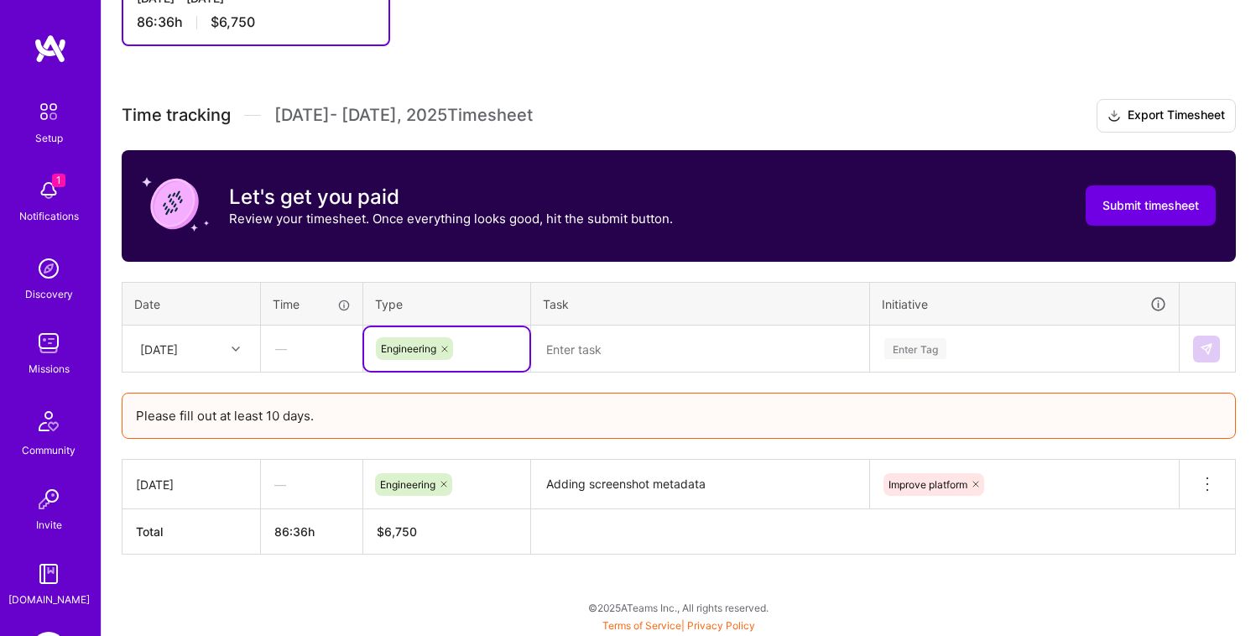
click at [602, 341] on textarea at bounding box center [700, 349] width 335 height 44
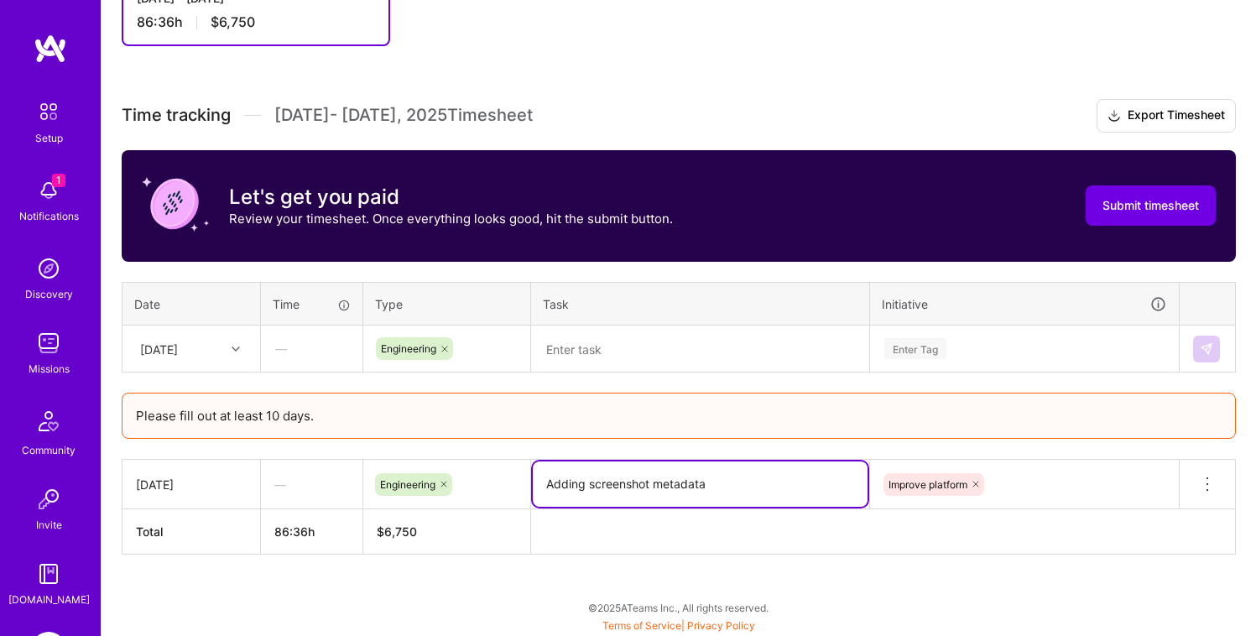
drag, startPoint x: 736, startPoint y: 496, endPoint x: 522, endPoint y: 481, distance: 214.5
click at [522, 481] on tr "[DATE] — Engineering Adding screenshot metadata Improve platform Delete row" at bounding box center [678, 484] width 1113 height 49
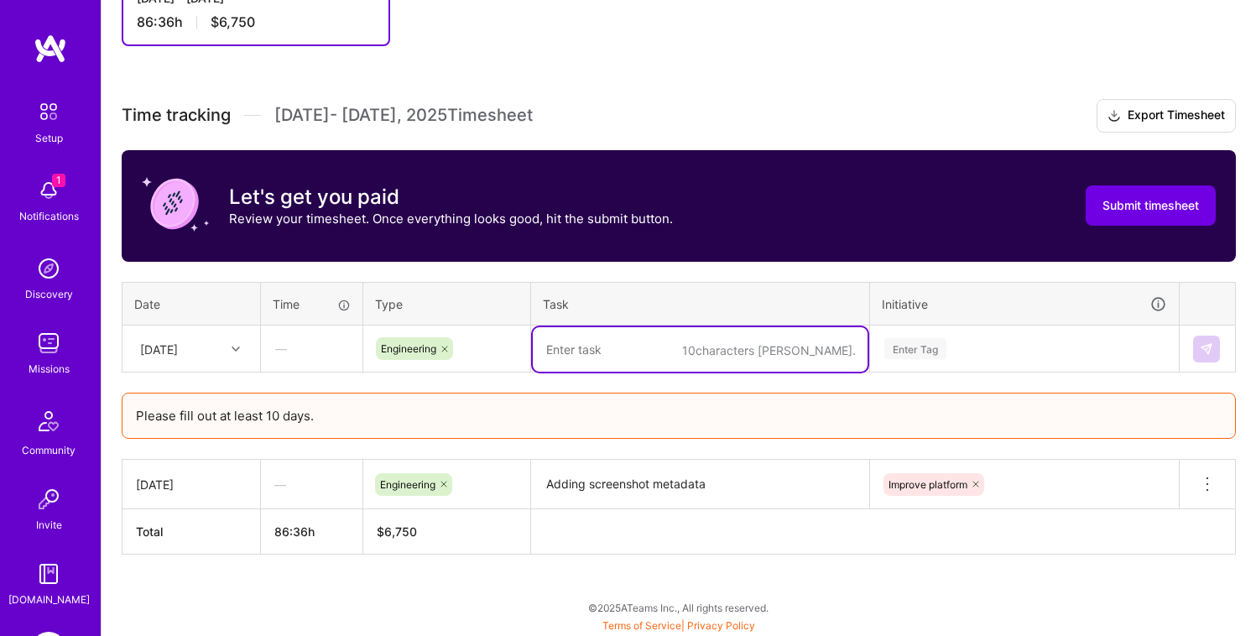
click at [602, 345] on textarea at bounding box center [700, 349] width 335 height 44
paste textarea "Adding screenshot metadata"
type textarea "Adding screenshot metadata"
click at [928, 348] on div "Enter Tag" at bounding box center [915, 349] width 62 height 26
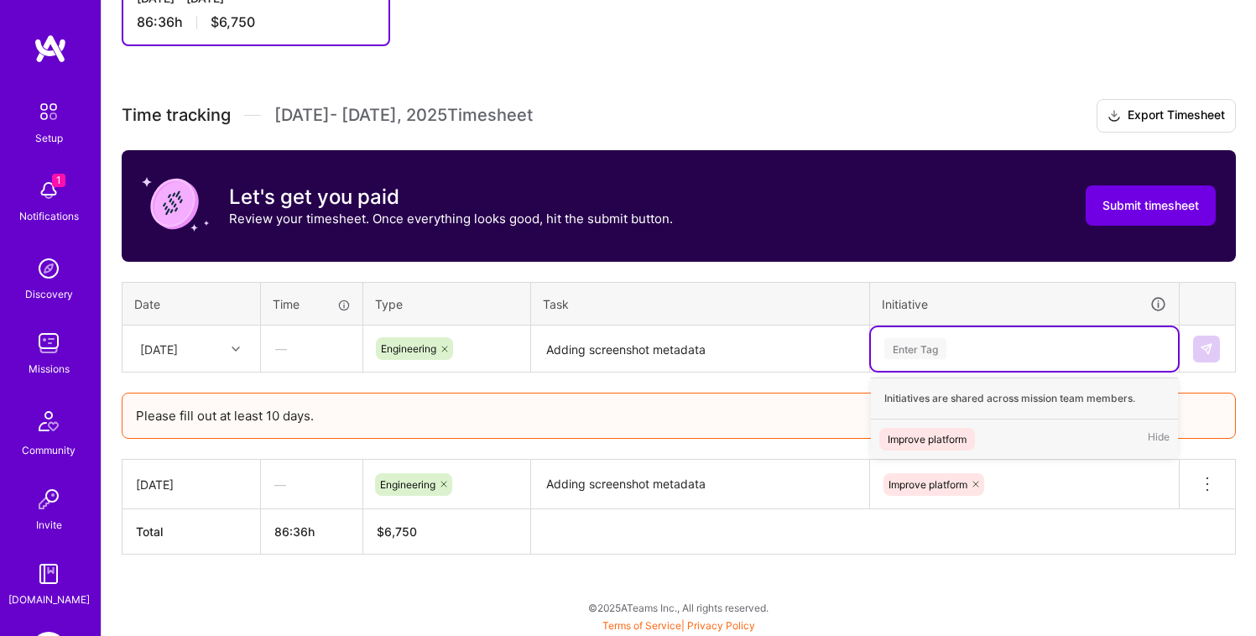
click at [931, 428] on div "Improve platform Hide" at bounding box center [1024, 438] width 307 height 39
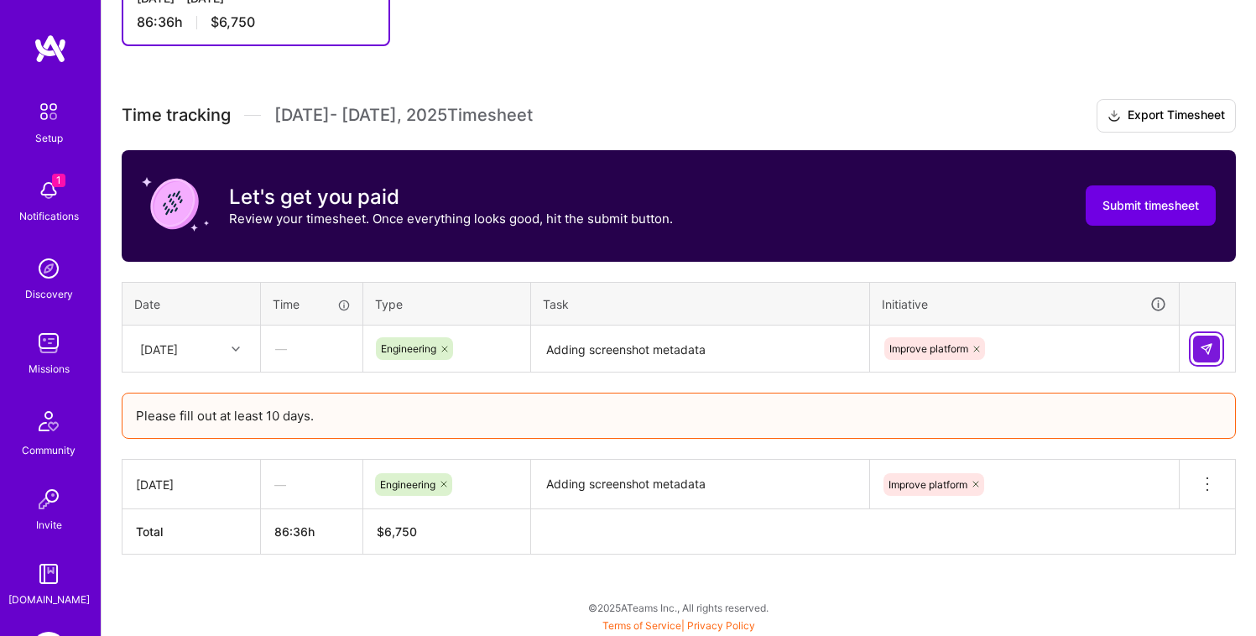
click at [1195, 353] on button at bounding box center [1206, 349] width 27 height 27
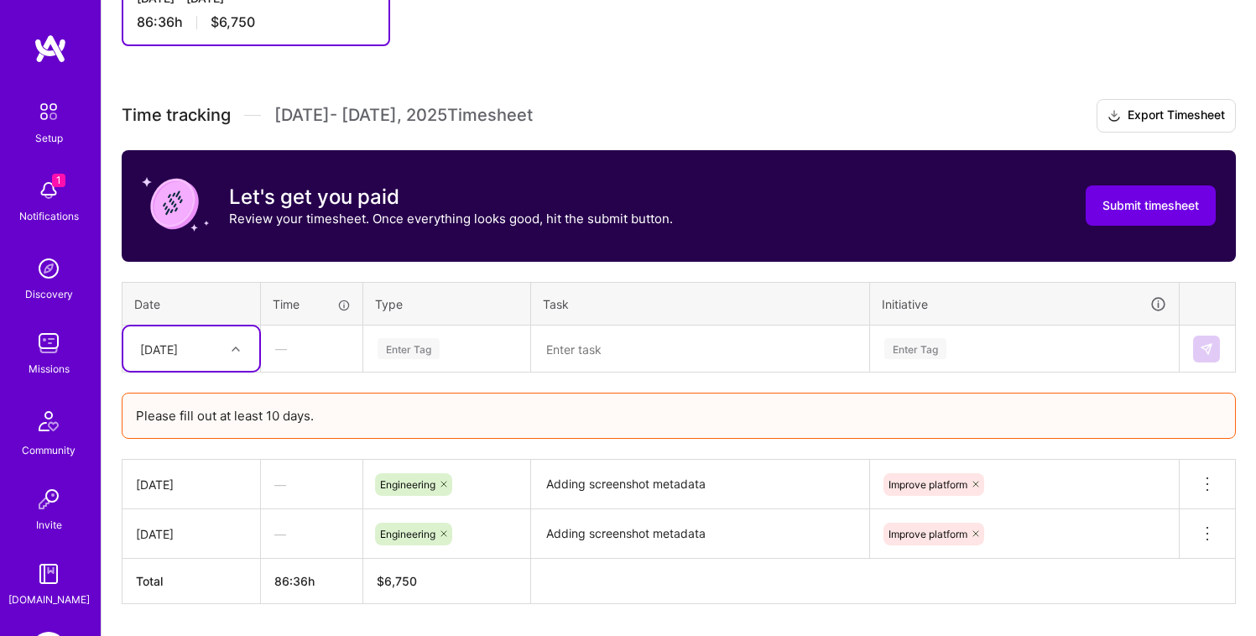
scroll to position [477, 0]
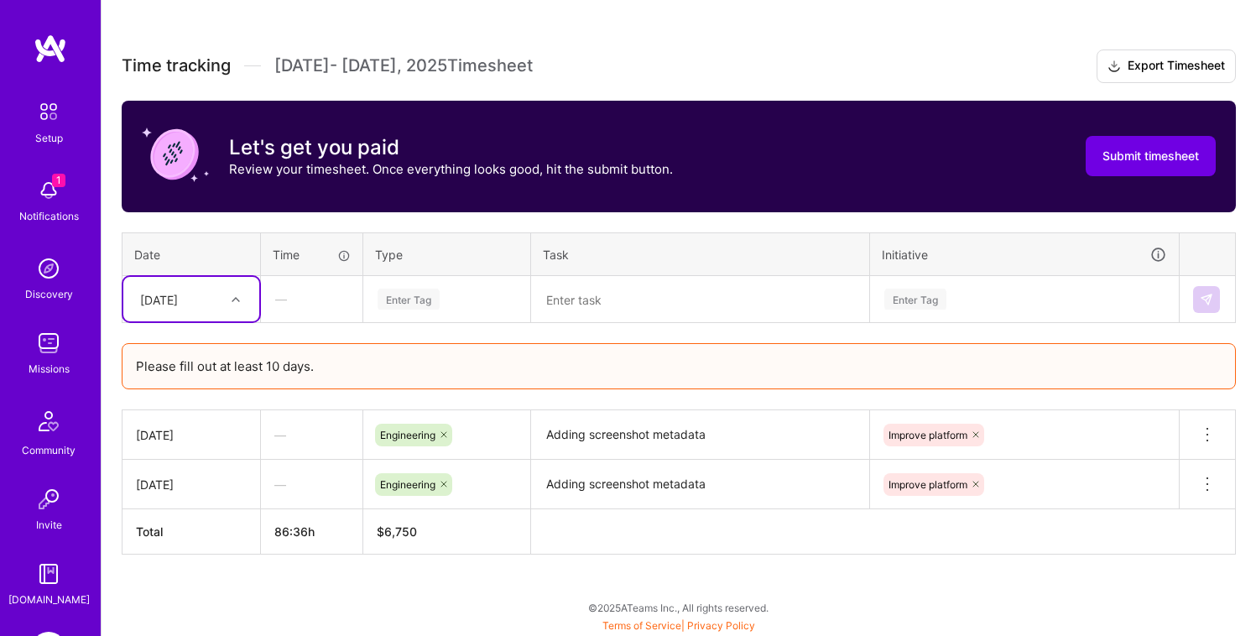
click at [173, 296] on div "[DATE]" at bounding box center [159, 299] width 38 height 18
click at [194, 383] on div "[DATE]" at bounding box center [191, 377] width 136 height 31
click at [422, 308] on div "Enter Tag" at bounding box center [409, 299] width 62 height 26
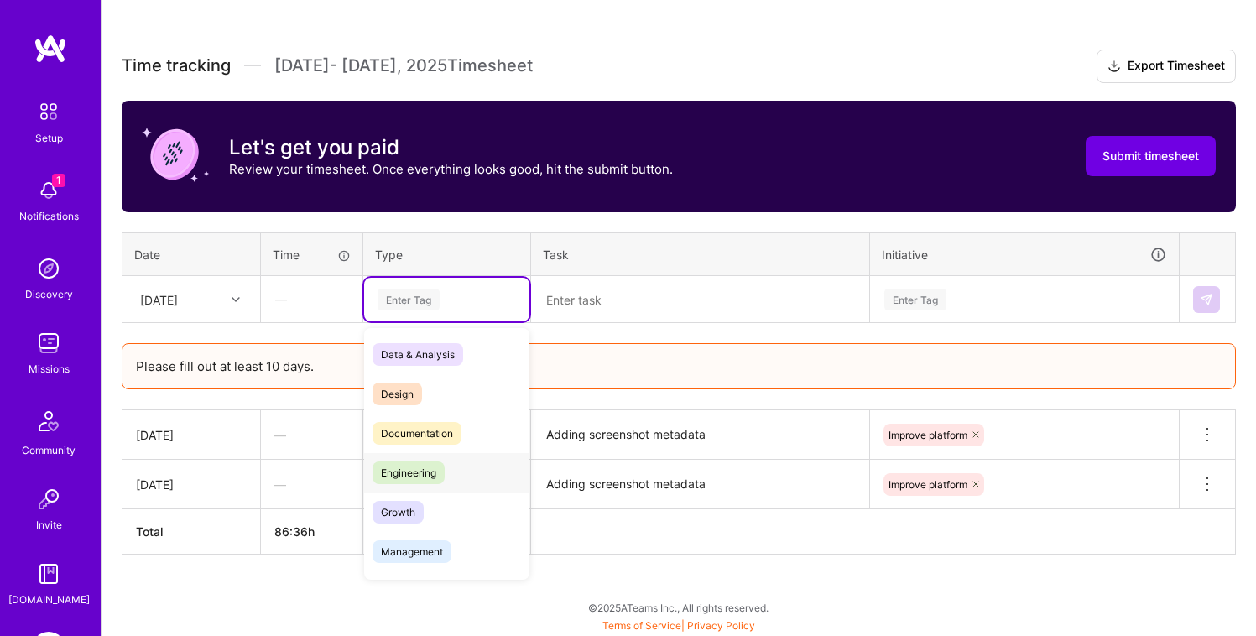
click at [424, 464] on span "Engineering" at bounding box center [409, 472] width 72 height 23
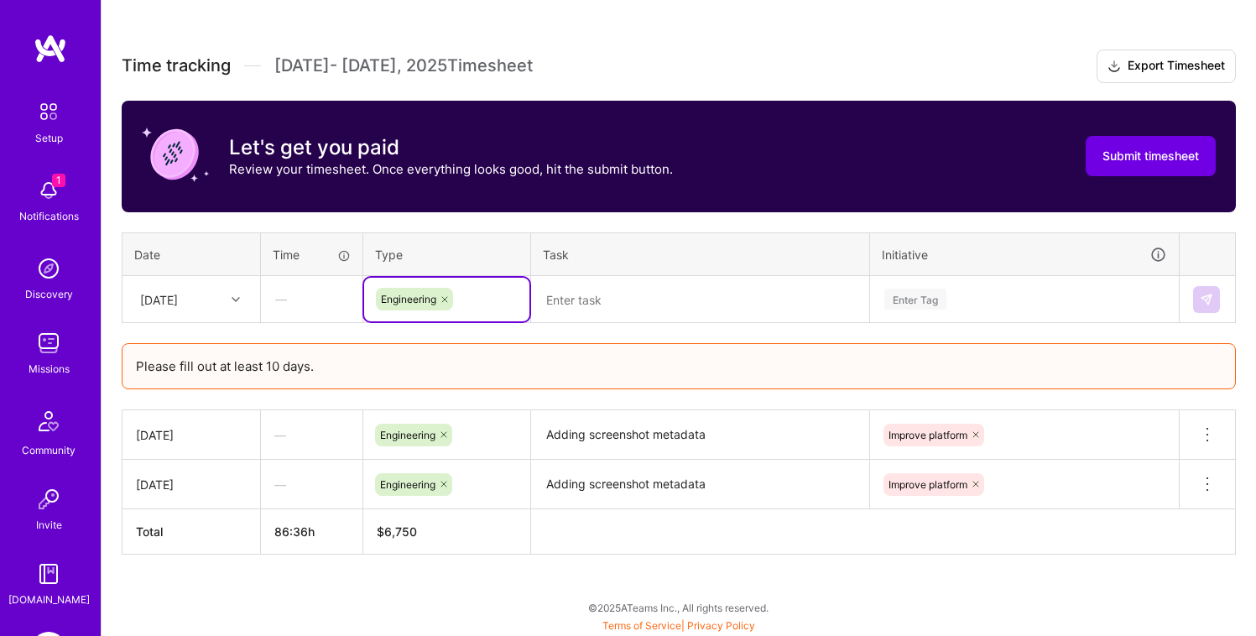
click at [614, 299] on textarea at bounding box center [700, 300] width 335 height 44
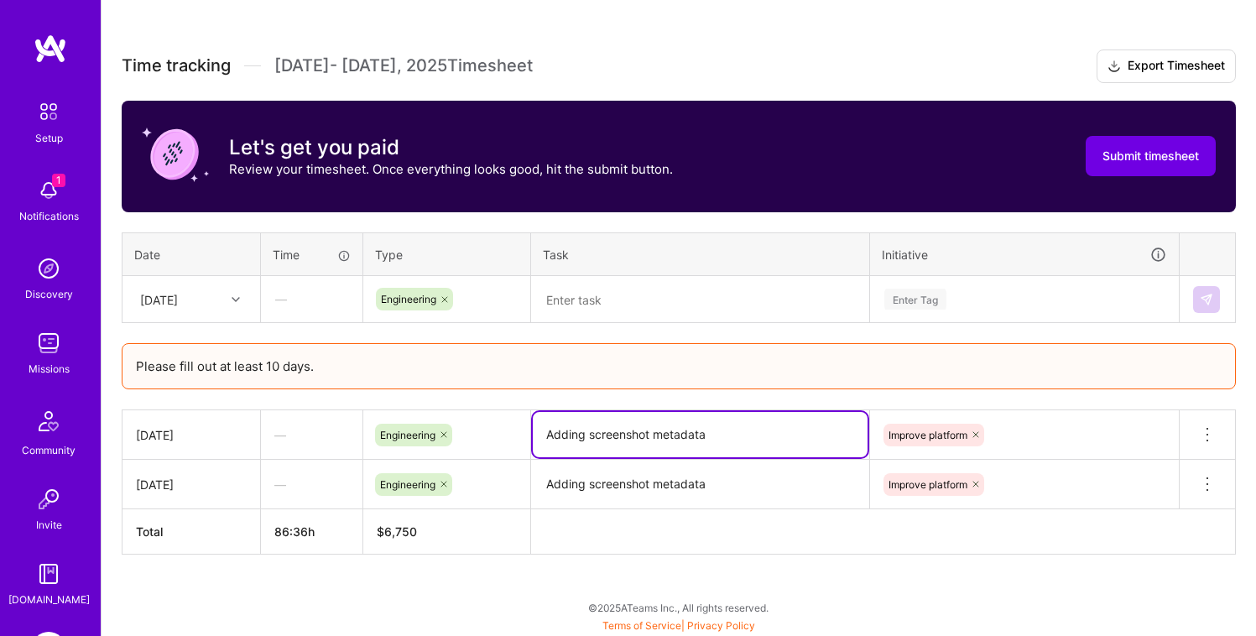
drag, startPoint x: 704, startPoint y: 432, endPoint x: 534, endPoint y: 425, distance: 170.5
click at [534, 425] on textarea "Adding screenshot metadata" at bounding box center [700, 434] width 335 height 45
click at [588, 289] on textarea at bounding box center [700, 300] width 335 height 44
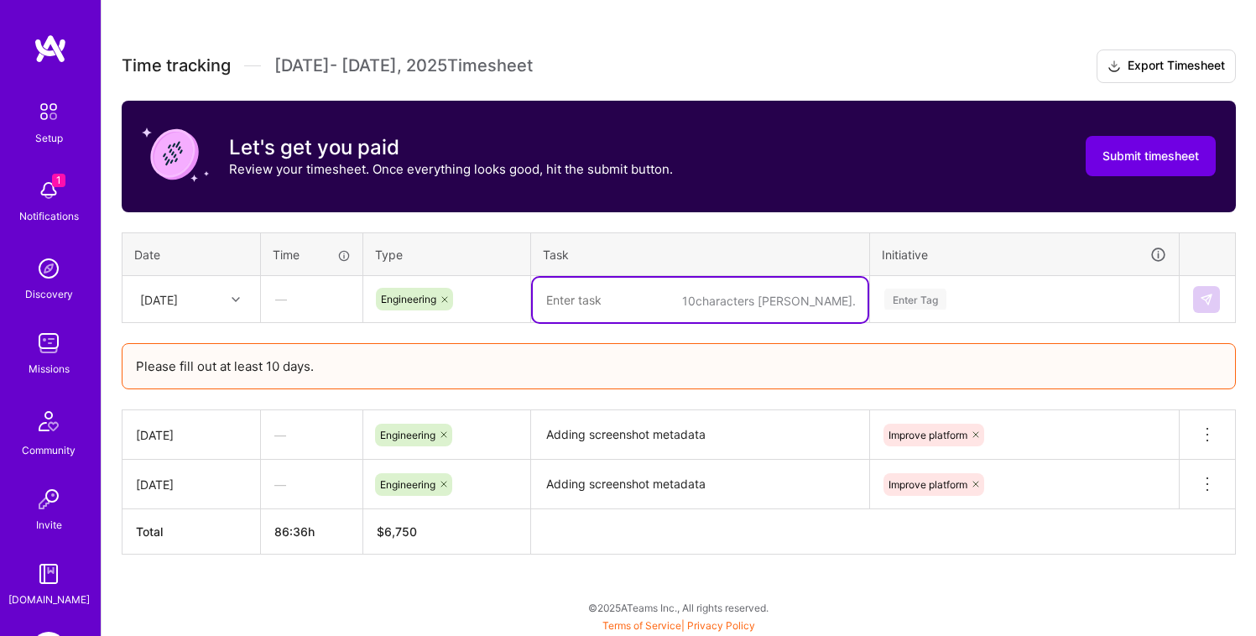
paste textarea "Adding screenshot metadata"
type textarea "Adding screenshot metadata"
click at [951, 289] on div "Enter Tag" at bounding box center [1025, 299] width 284 height 21
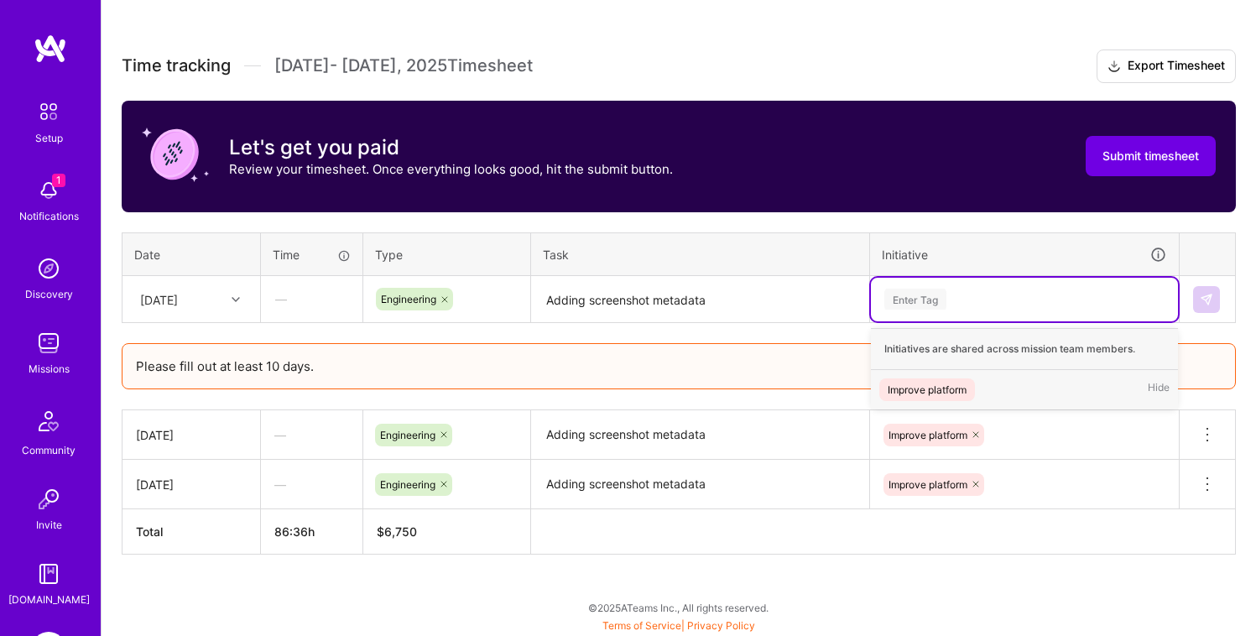
click at [930, 391] on div "Improve platform" at bounding box center [927, 390] width 79 height 18
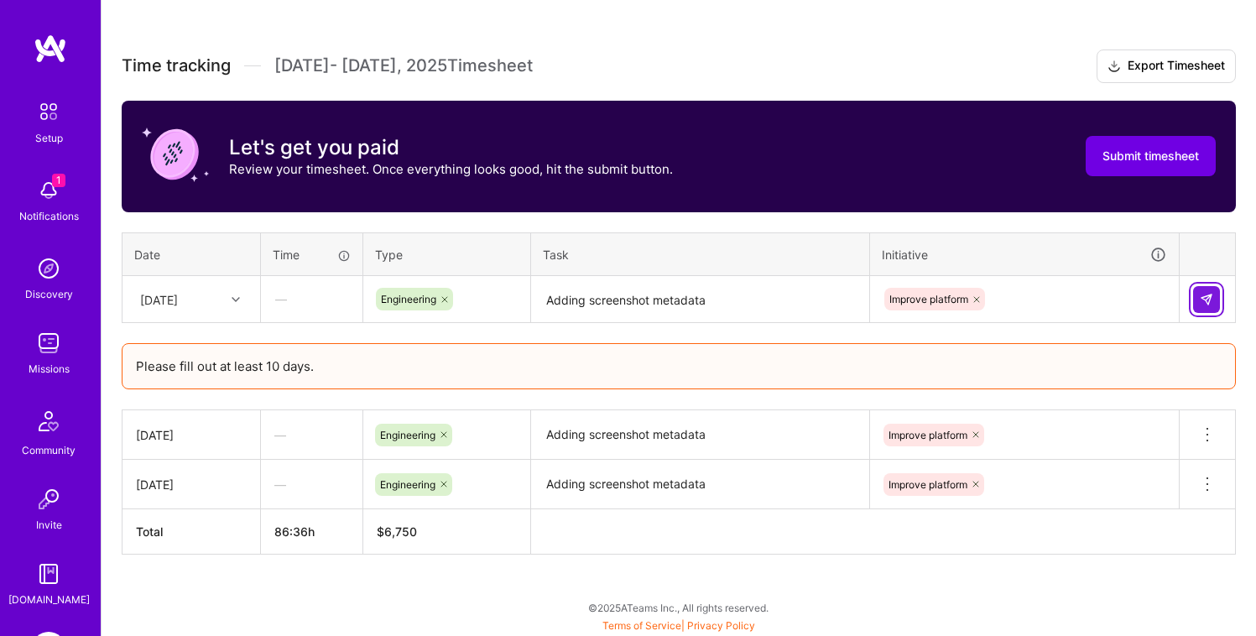
click at [1200, 291] on button at bounding box center [1206, 299] width 27 height 27
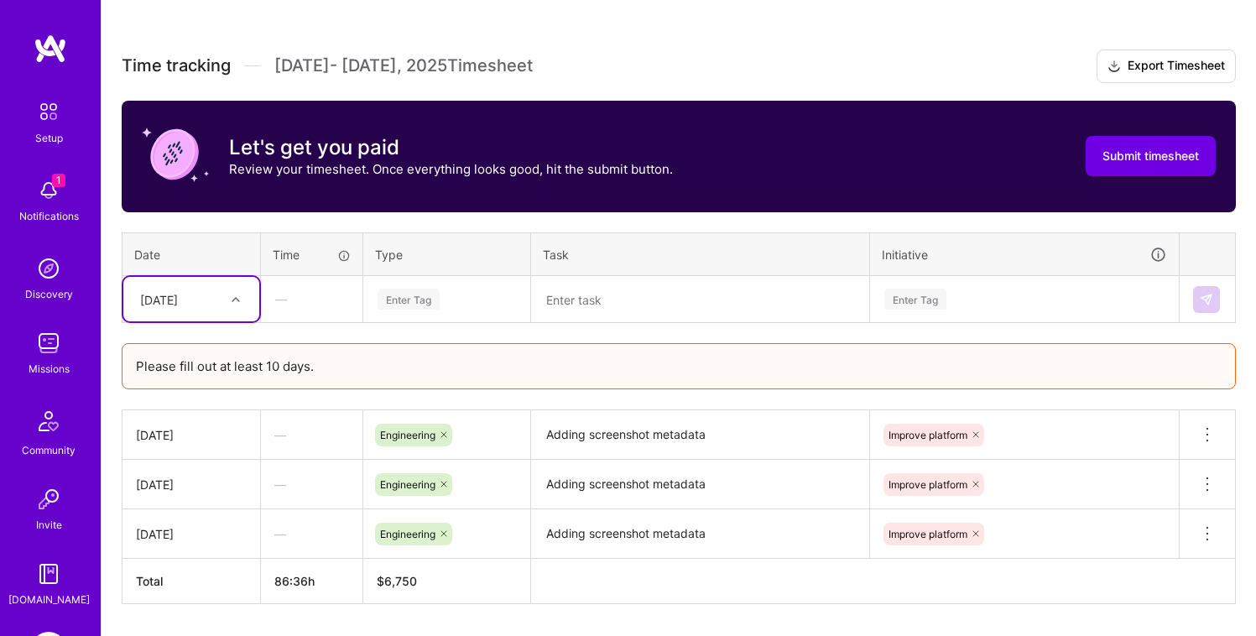
click at [178, 290] on div "[DATE]" at bounding box center [159, 299] width 38 height 18
click at [194, 412] on div "[DATE]" at bounding box center [191, 408] width 136 height 31
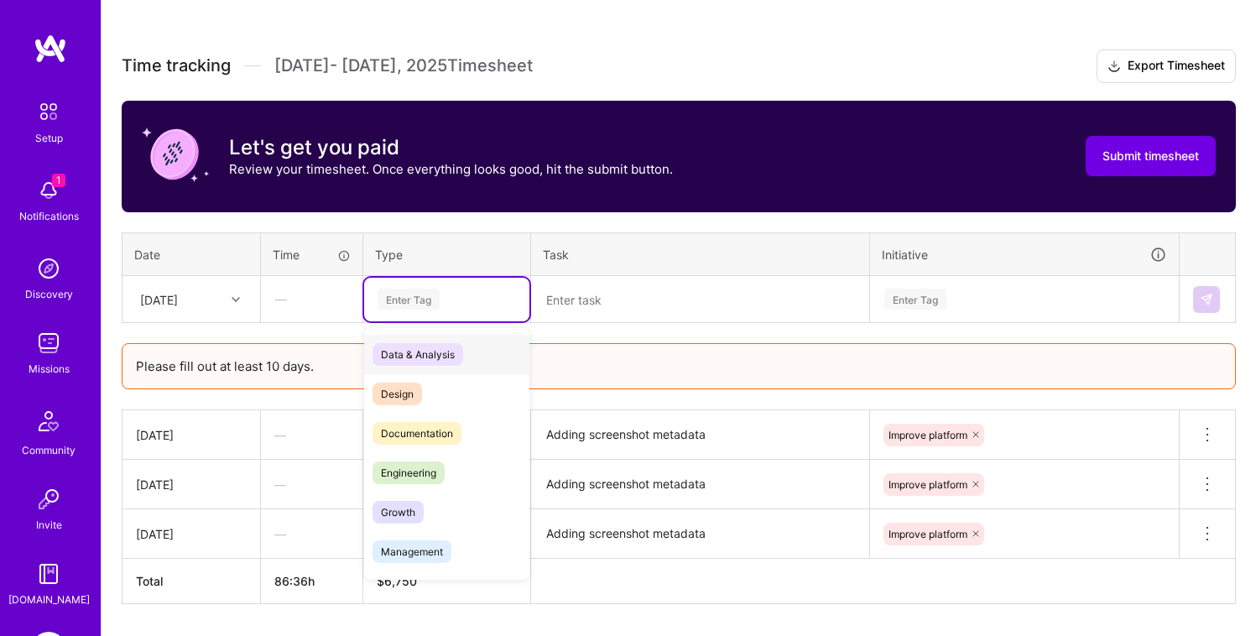
click at [416, 299] on div "Enter Tag" at bounding box center [409, 299] width 62 height 26
click at [416, 472] on span "Engineering" at bounding box center [409, 472] width 72 height 23
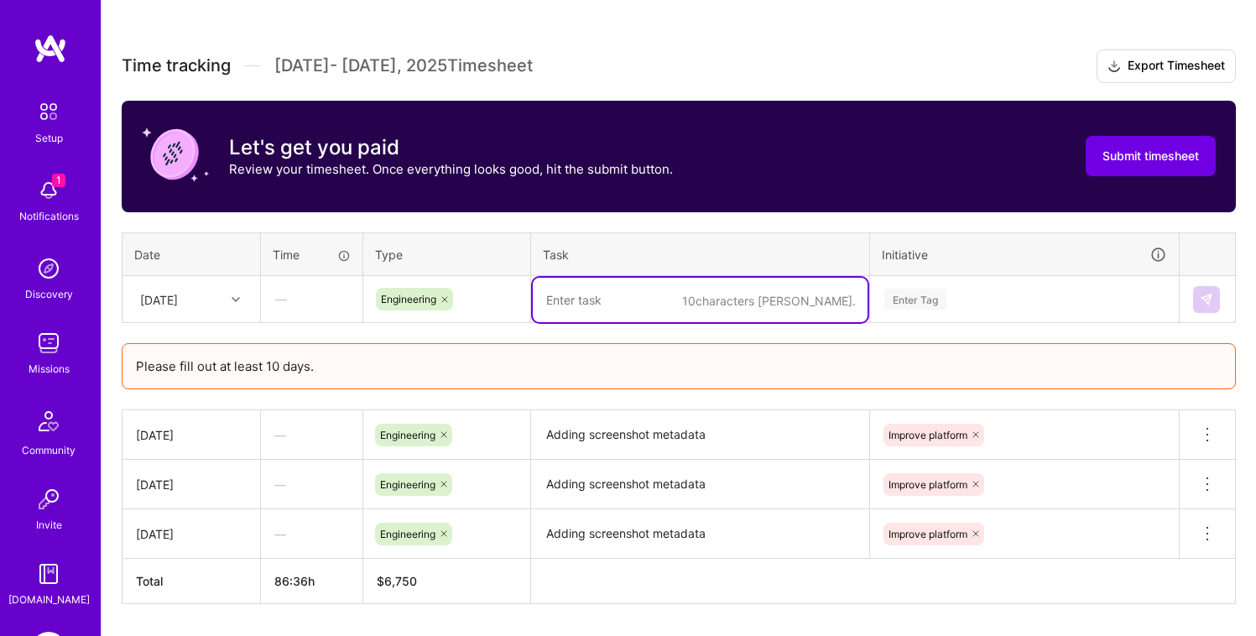
click at [622, 304] on textarea at bounding box center [700, 300] width 335 height 44
paste textarea "Adding screenshot metadata"
type textarea "Adding screenshot metadata"
click at [980, 302] on div "Enter Tag" at bounding box center [1025, 299] width 284 height 21
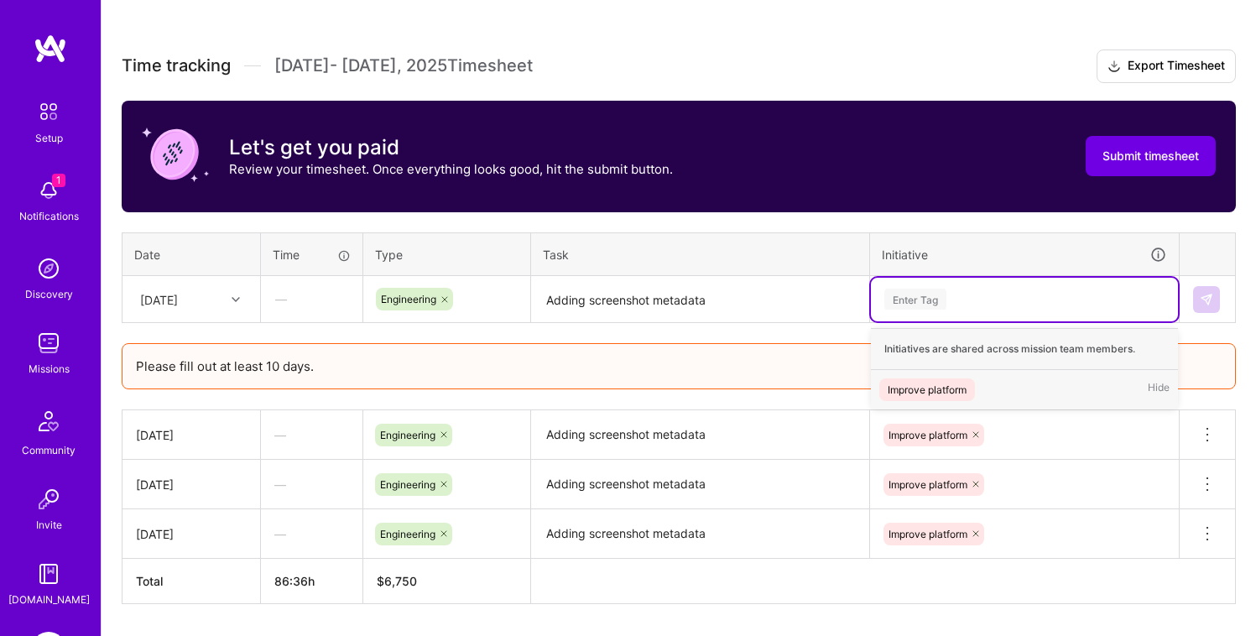
click at [945, 385] on div "Improve platform" at bounding box center [927, 390] width 79 height 18
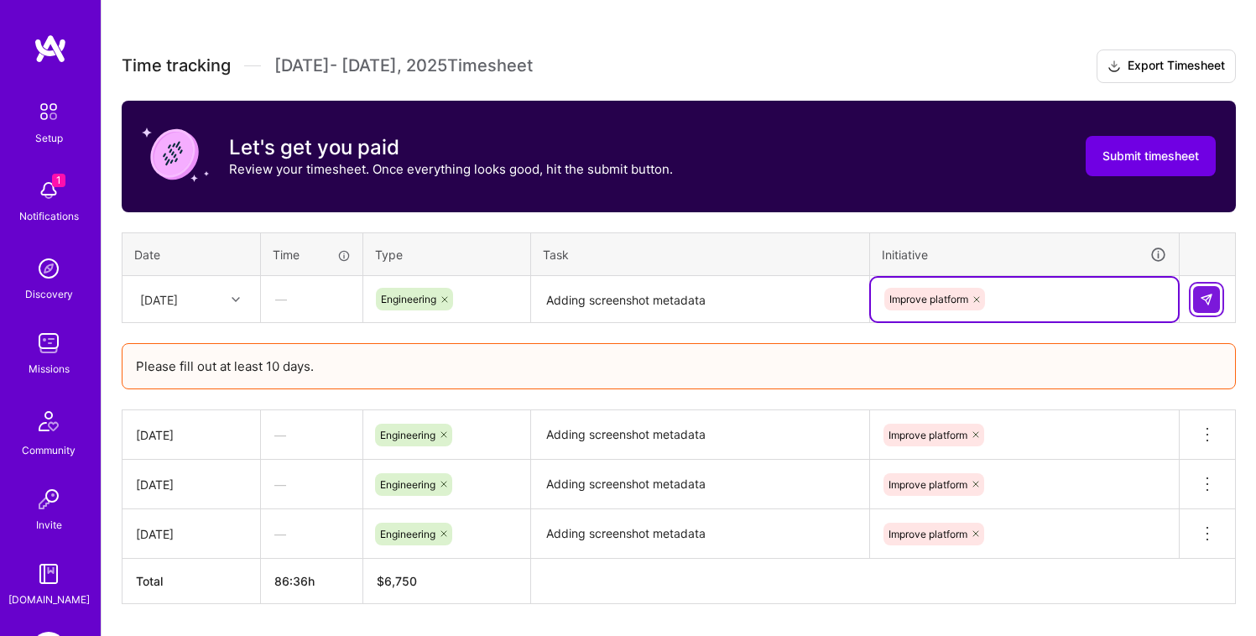
click at [1215, 308] on button at bounding box center [1206, 299] width 27 height 27
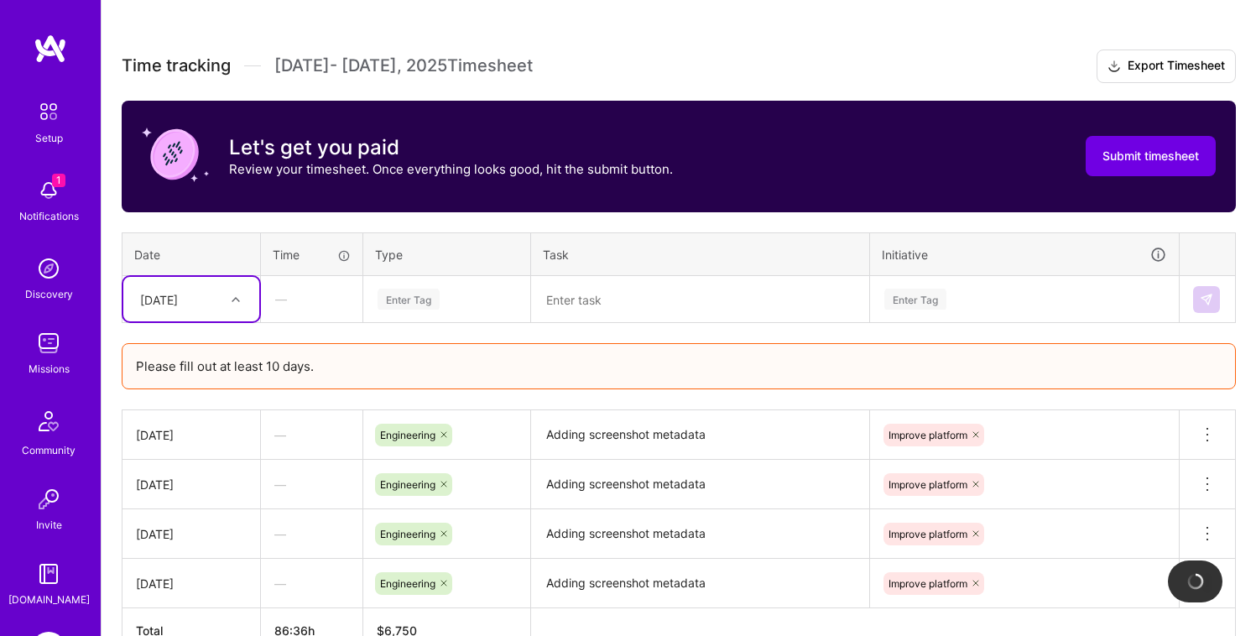
click at [212, 299] on div "[DATE]" at bounding box center [178, 299] width 93 height 28
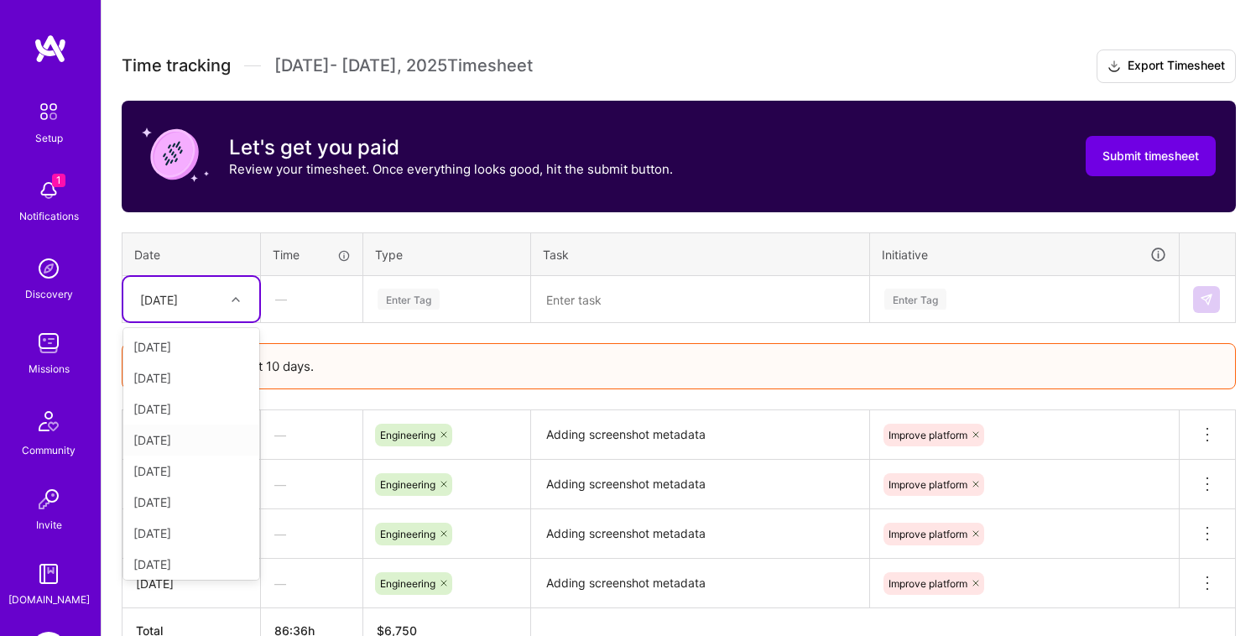
click at [180, 445] on div "[DATE]" at bounding box center [191, 440] width 136 height 31
click at [453, 297] on div "Enter Tag" at bounding box center [447, 299] width 142 height 21
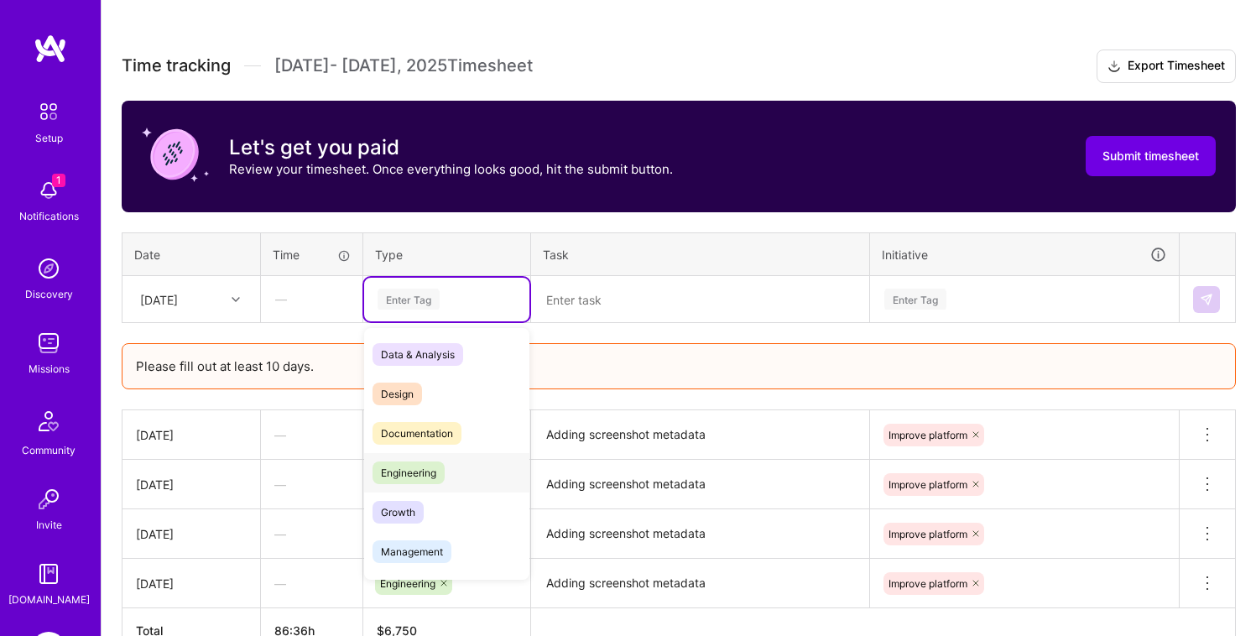
click at [420, 478] on span "Engineering" at bounding box center [409, 472] width 72 height 23
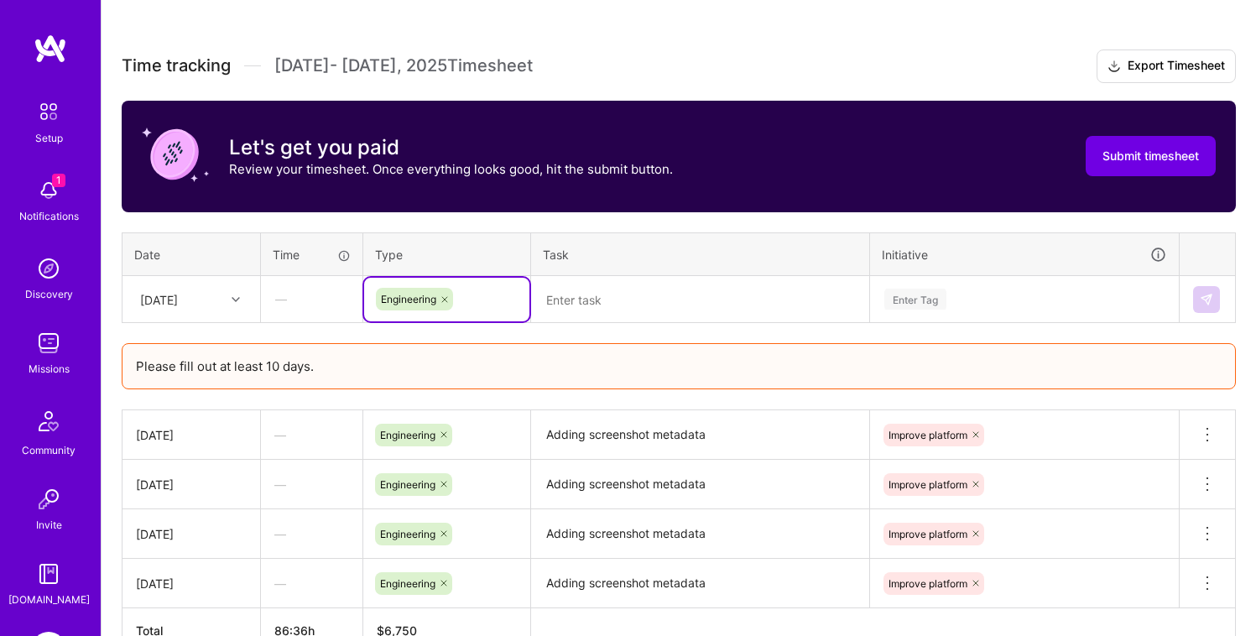
click at [614, 322] on div "Time tracking [DATE] - [DATE] Timesheet Export Timesheet Let's get you paid Rev…" at bounding box center [679, 351] width 1114 height 604
click at [617, 310] on textarea at bounding box center [700, 300] width 335 height 44
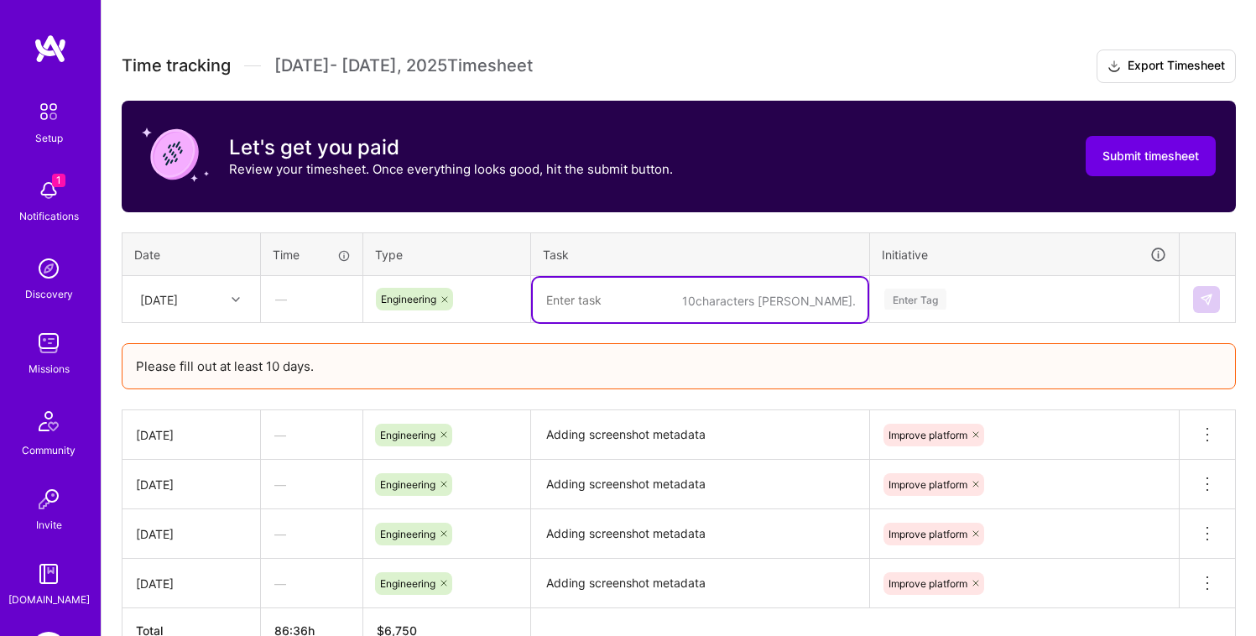
paste textarea "Adding screenshot metadata"
type textarea "Adding screenshot metadata"
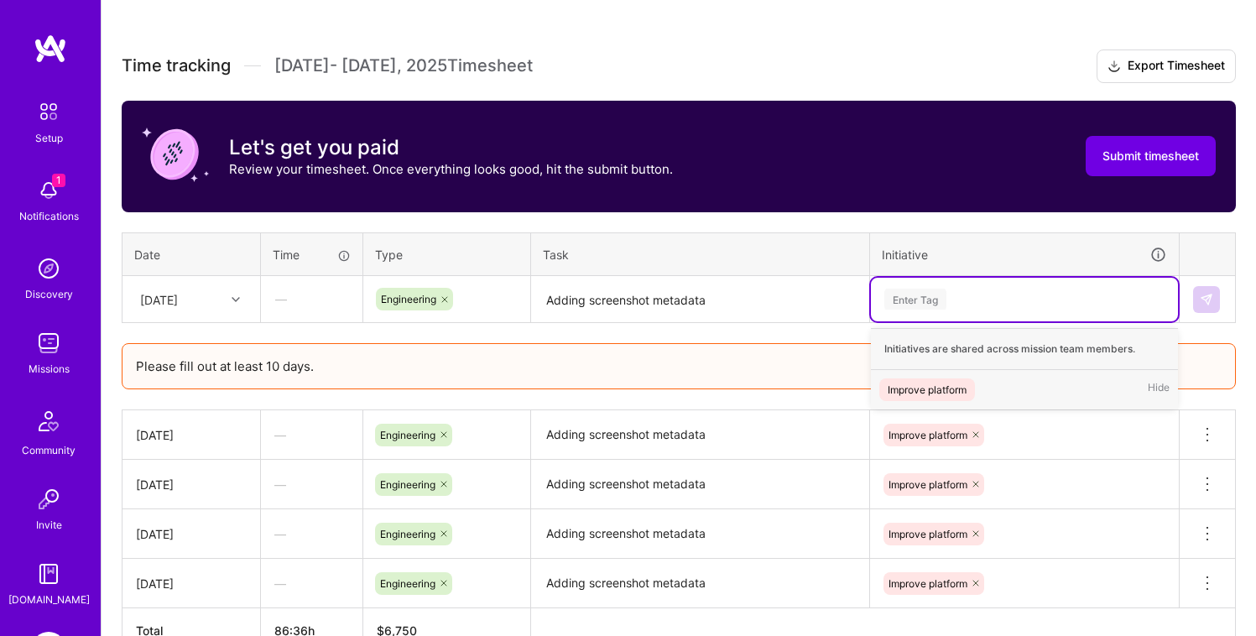
click at [956, 284] on div "Enter Tag" at bounding box center [1024, 300] width 307 height 44
click at [929, 381] on div "Improve platform" at bounding box center [927, 390] width 79 height 18
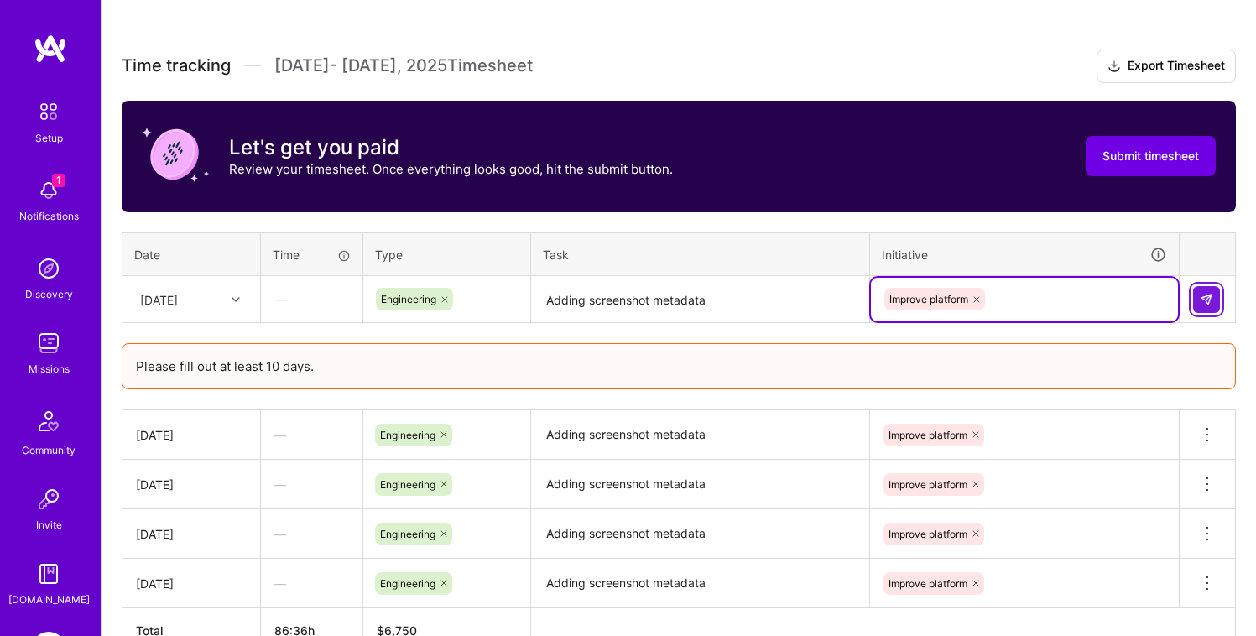
click at [1207, 304] on img at bounding box center [1206, 299] width 13 height 13
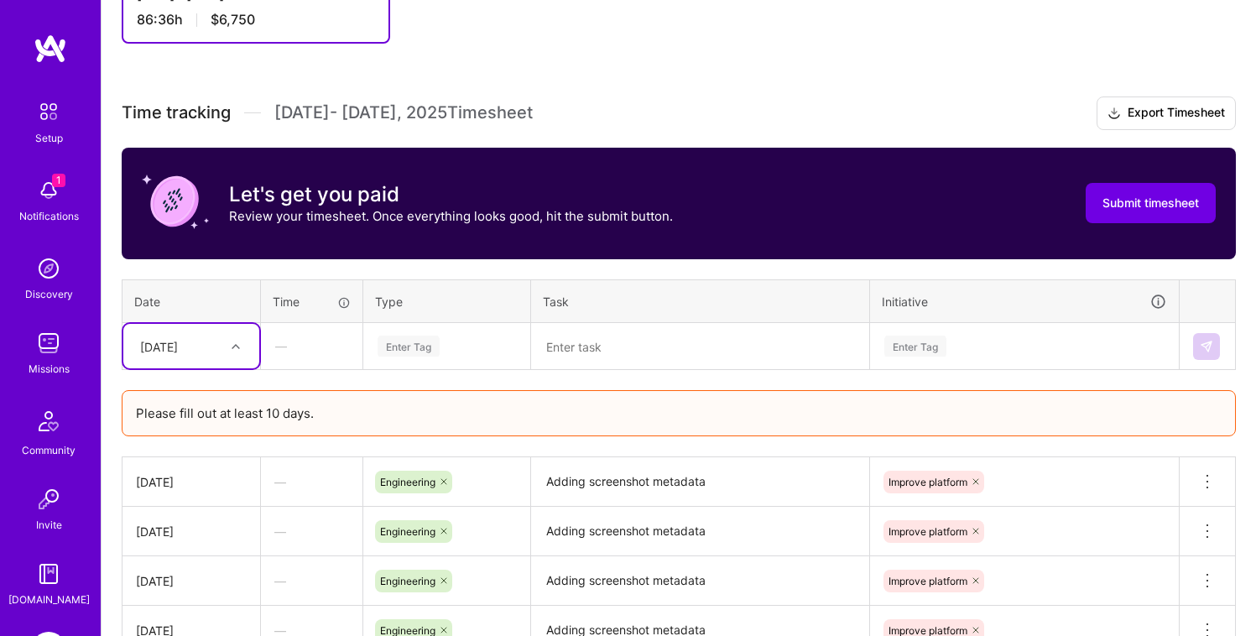
scroll to position [422, 0]
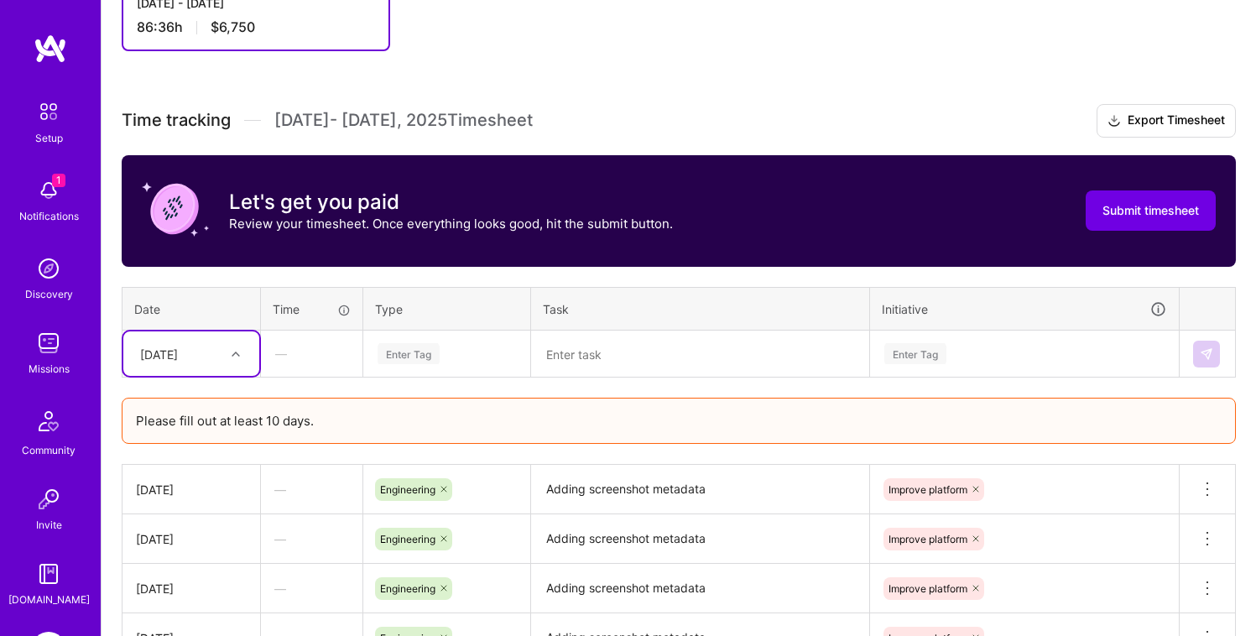
click at [225, 363] on div at bounding box center [238, 354] width 26 height 28
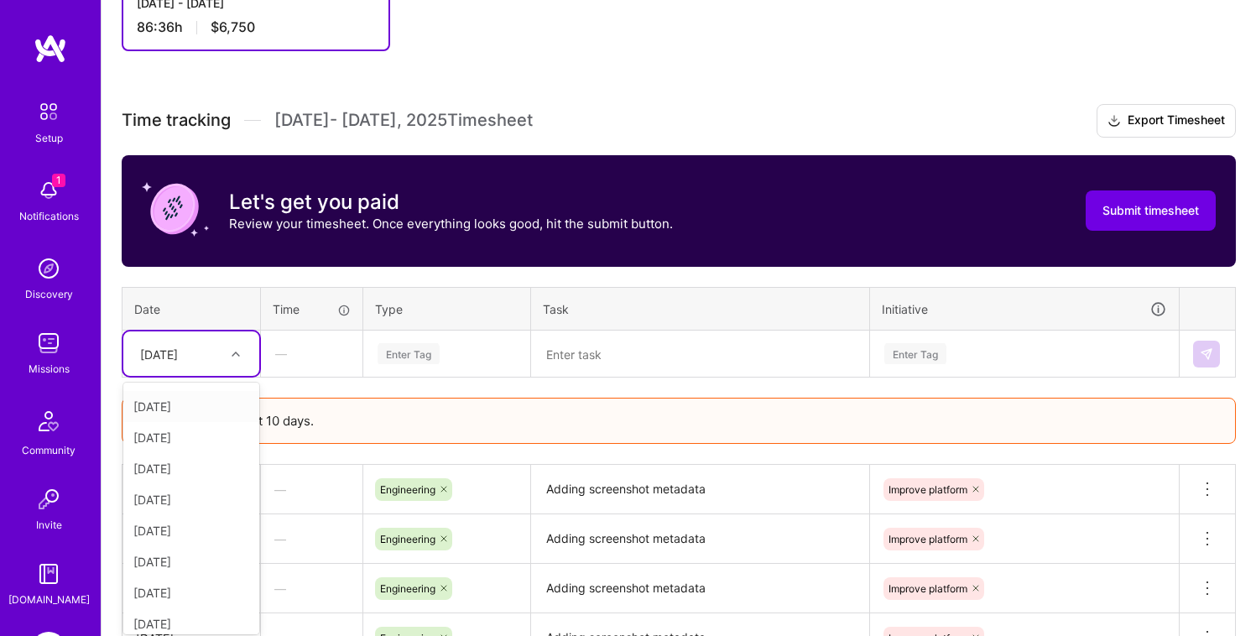
scroll to position [100, 0]
click at [171, 486] on div "[DATE]" at bounding box center [191, 487] width 136 height 31
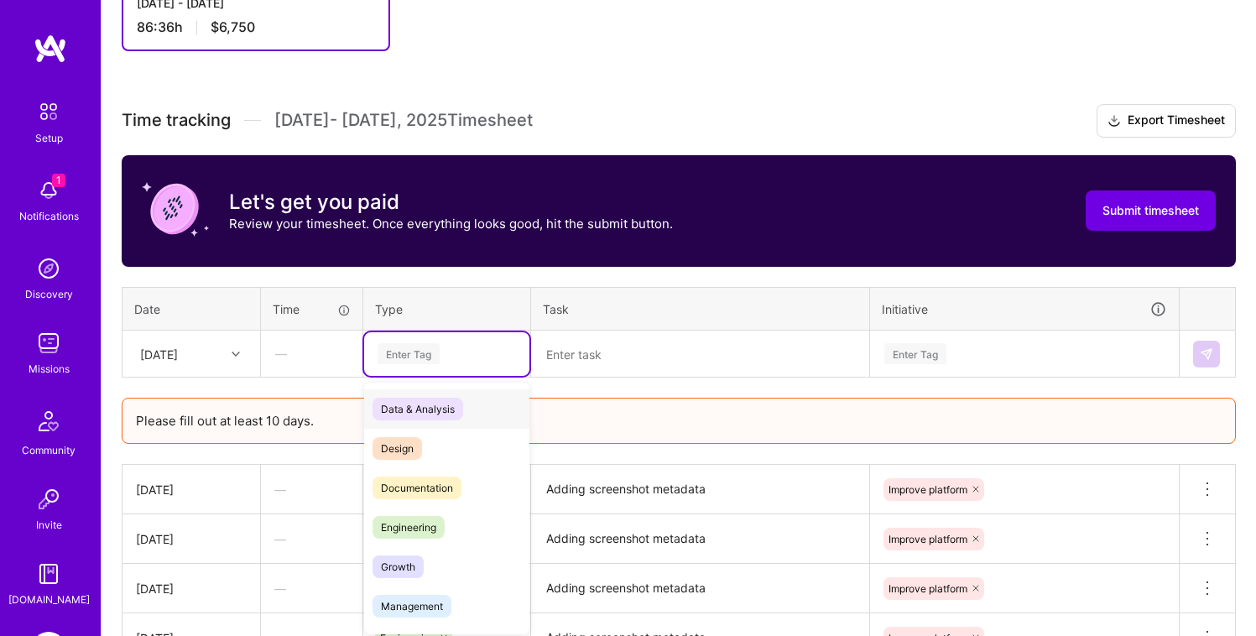
click at [409, 352] on div "Enter Tag" at bounding box center [409, 354] width 62 height 26
click at [436, 487] on span "Documentation" at bounding box center [417, 488] width 89 height 23
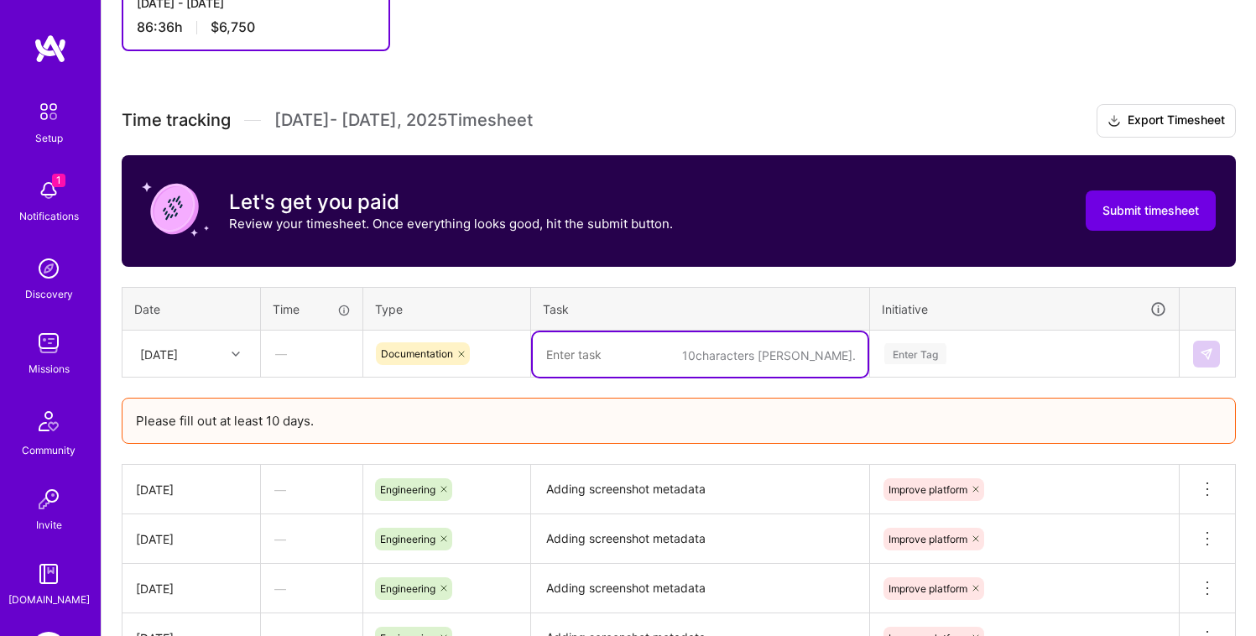
click at [602, 367] on textarea at bounding box center [700, 354] width 335 height 44
type textarea "Onboarding"
click at [1050, 362] on div "Enter Tag" at bounding box center [1024, 354] width 307 height 44
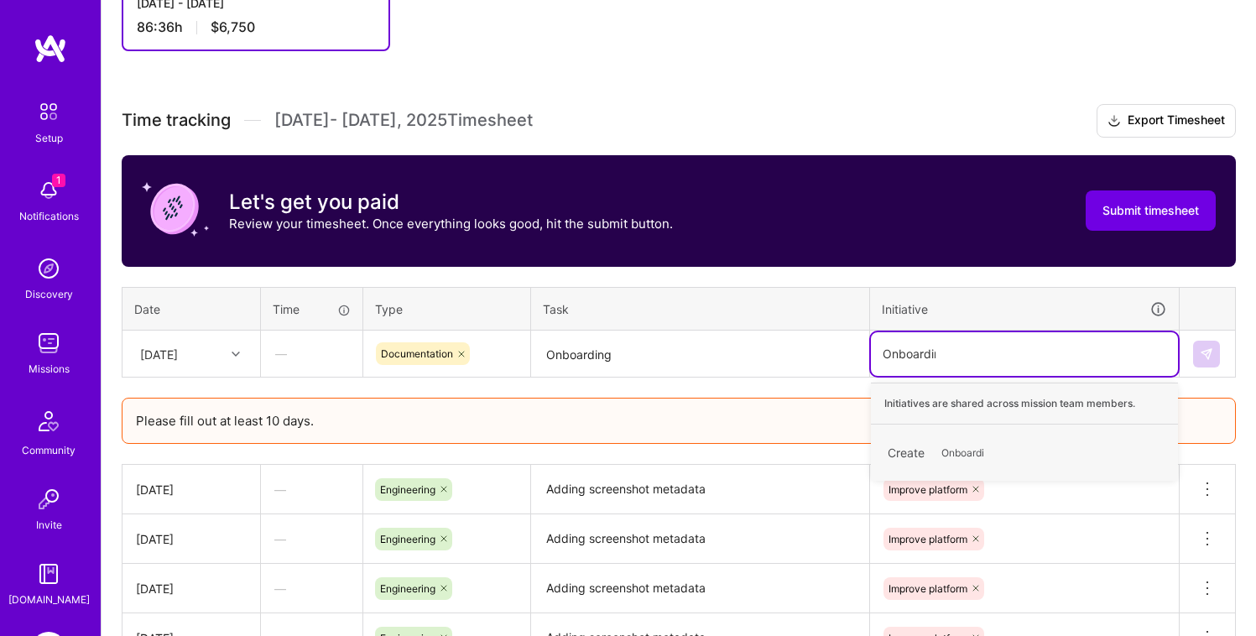
type input "Onboarding"
click at [1026, 445] on div "Create Onboarding" at bounding box center [1024, 452] width 290 height 39
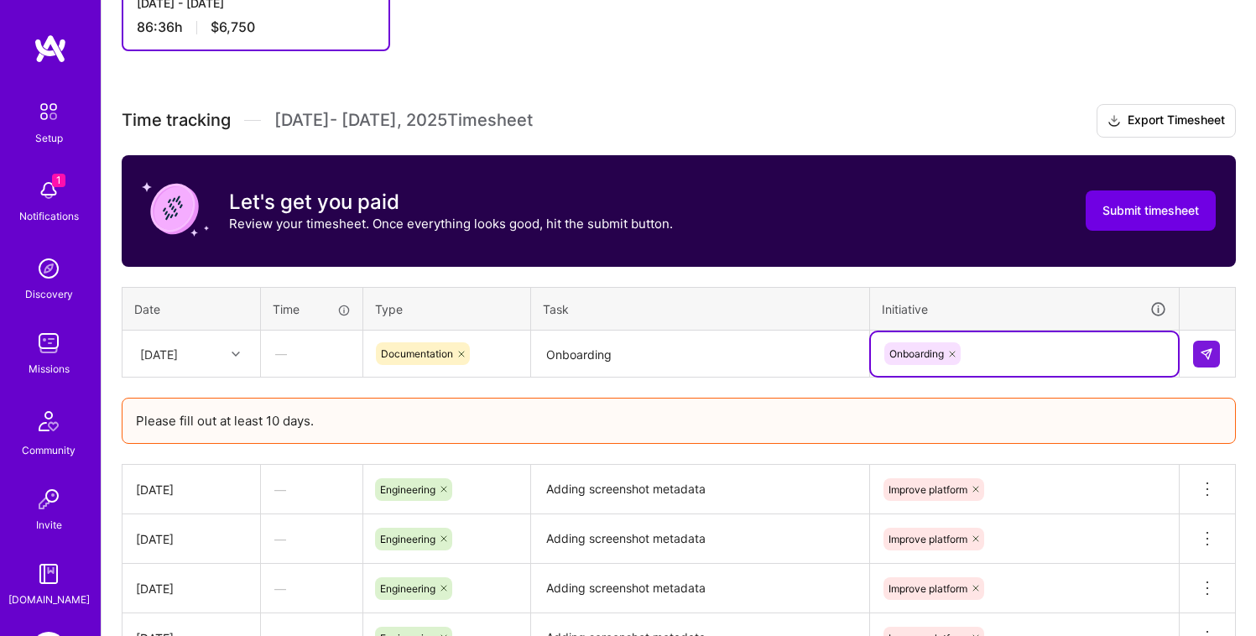
click at [1054, 372] on div "Onboarding" at bounding box center [1024, 354] width 307 height 44
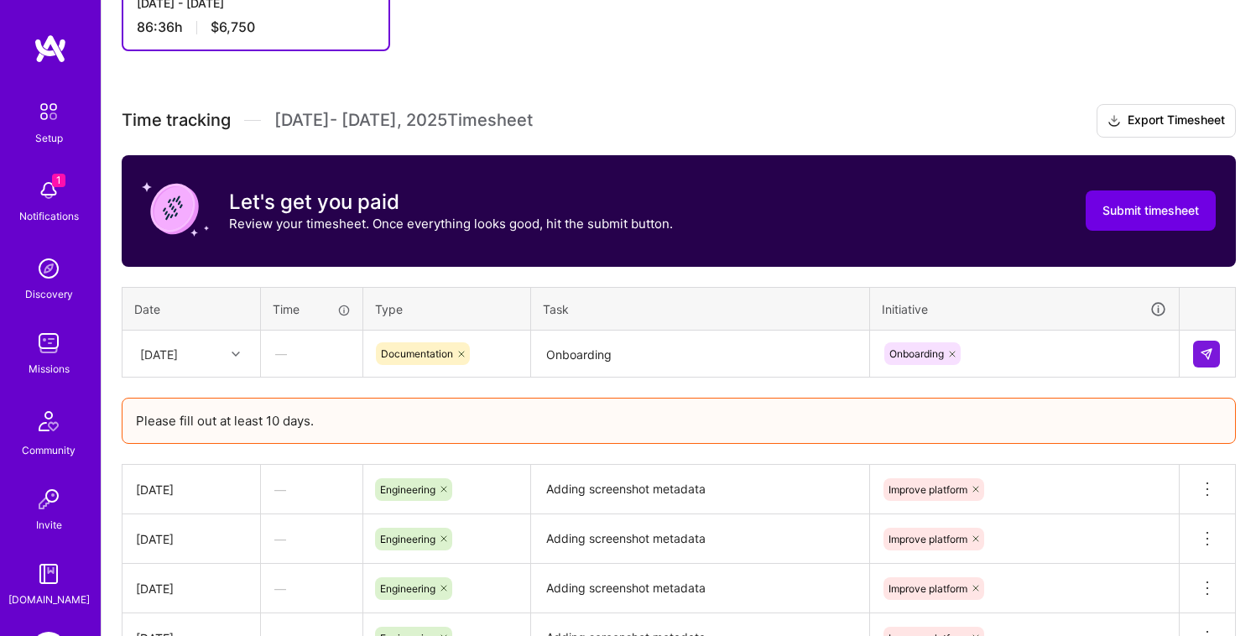
click at [1214, 387] on div "Time tracking [DATE] - [DATE] Timesheet Export Timesheet Let's get you paid Rev…" at bounding box center [679, 431] width 1114 height 654
click at [1207, 352] on img at bounding box center [1206, 353] width 13 height 13
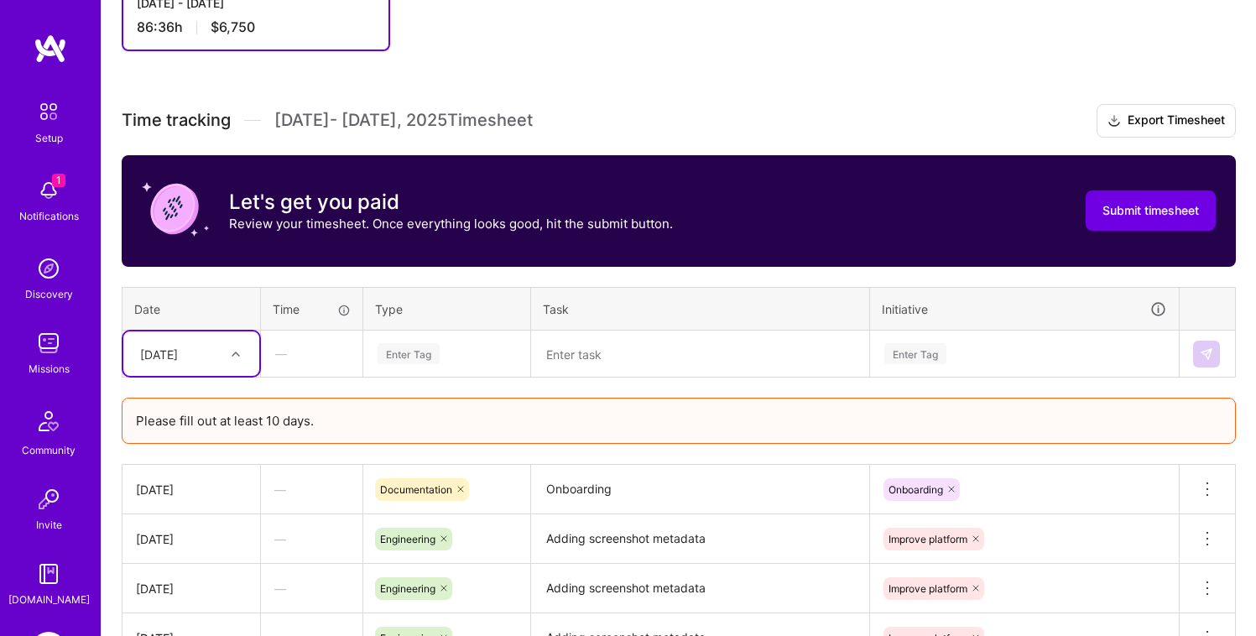
click at [178, 359] on div "[DATE]" at bounding box center [159, 354] width 38 height 18
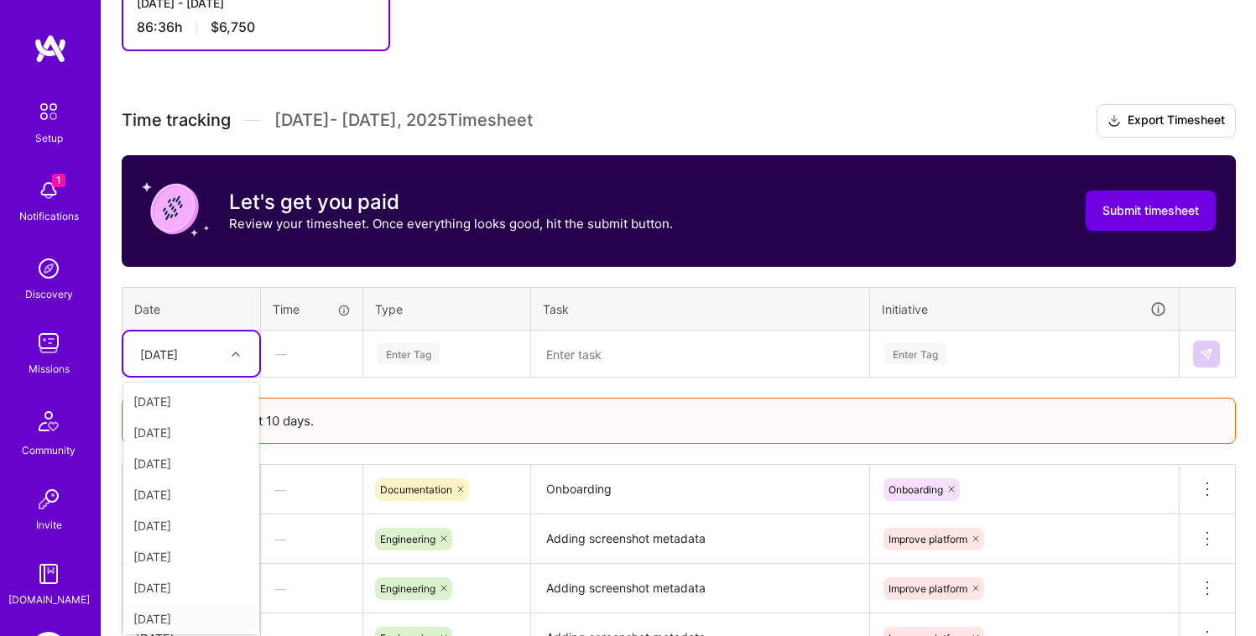
click at [177, 618] on div "[DATE]" at bounding box center [191, 618] width 136 height 31
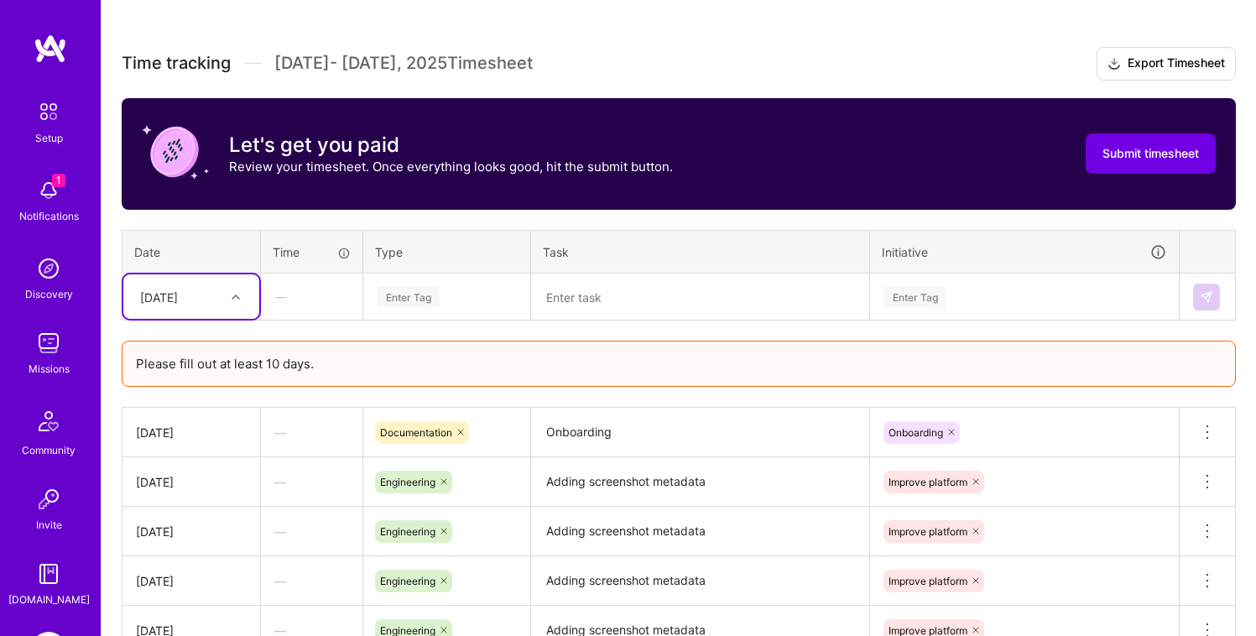
scroll to position [472, 0]
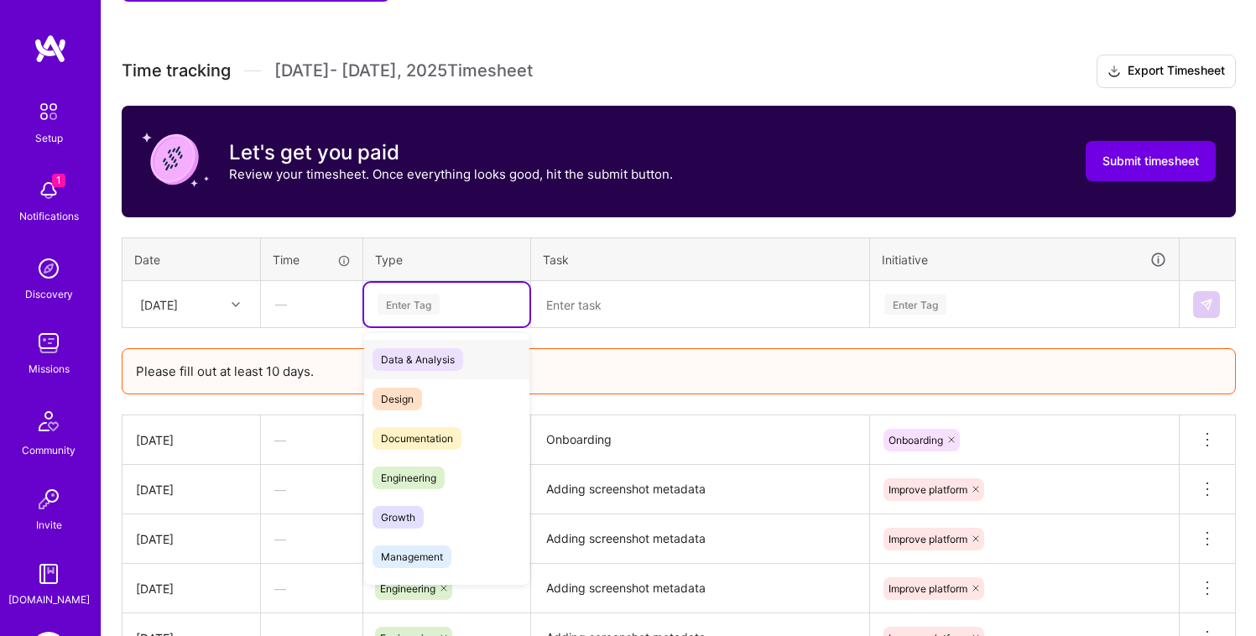
click at [416, 293] on div "Enter Tag" at bounding box center [409, 304] width 62 height 26
click at [435, 438] on span "Documentation" at bounding box center [417, 438] width 89 height 23
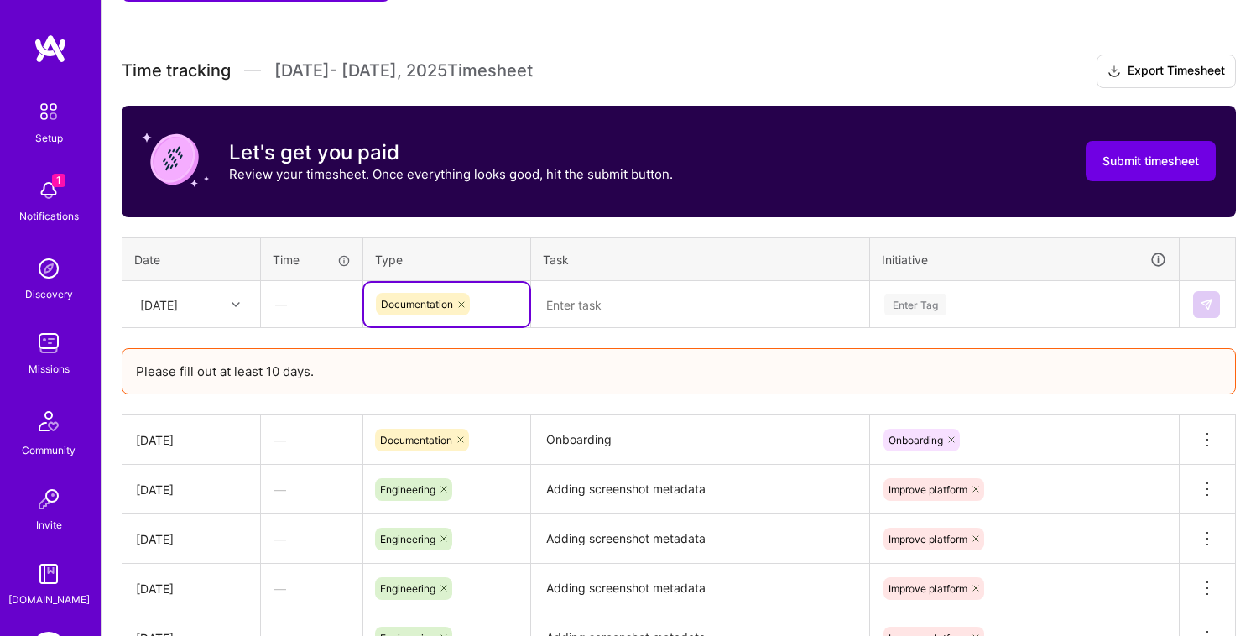
click at [591, 292] on textarea at bounding box center [700, 305] width 335 height 44
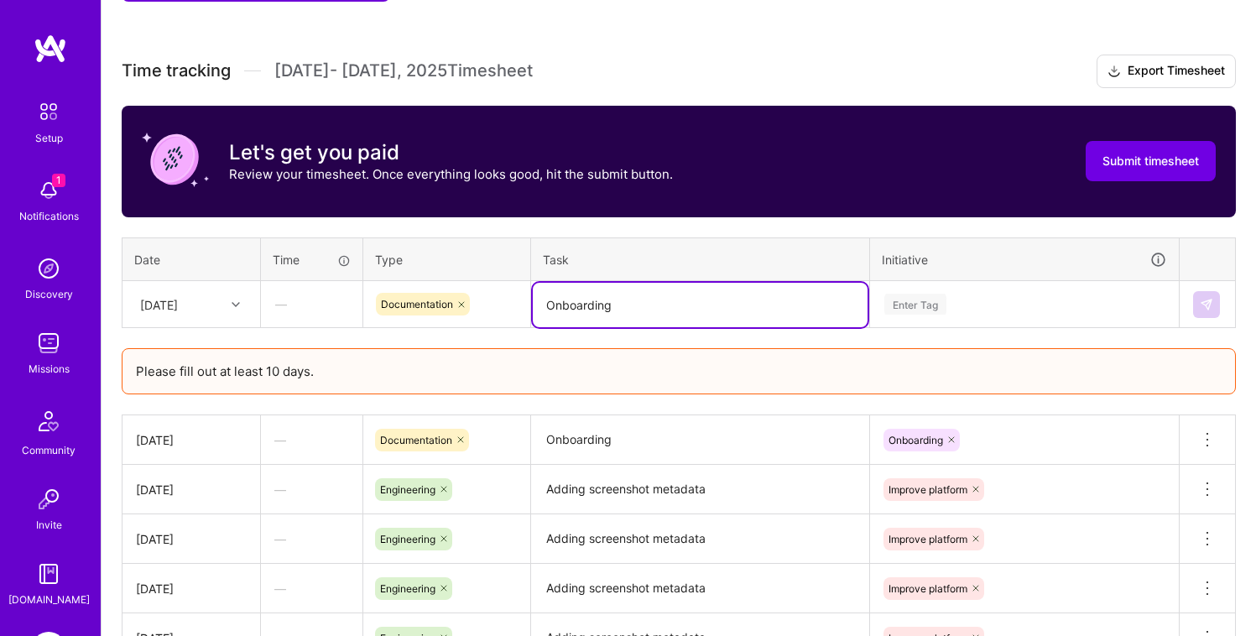
type textarea "Onboarding"
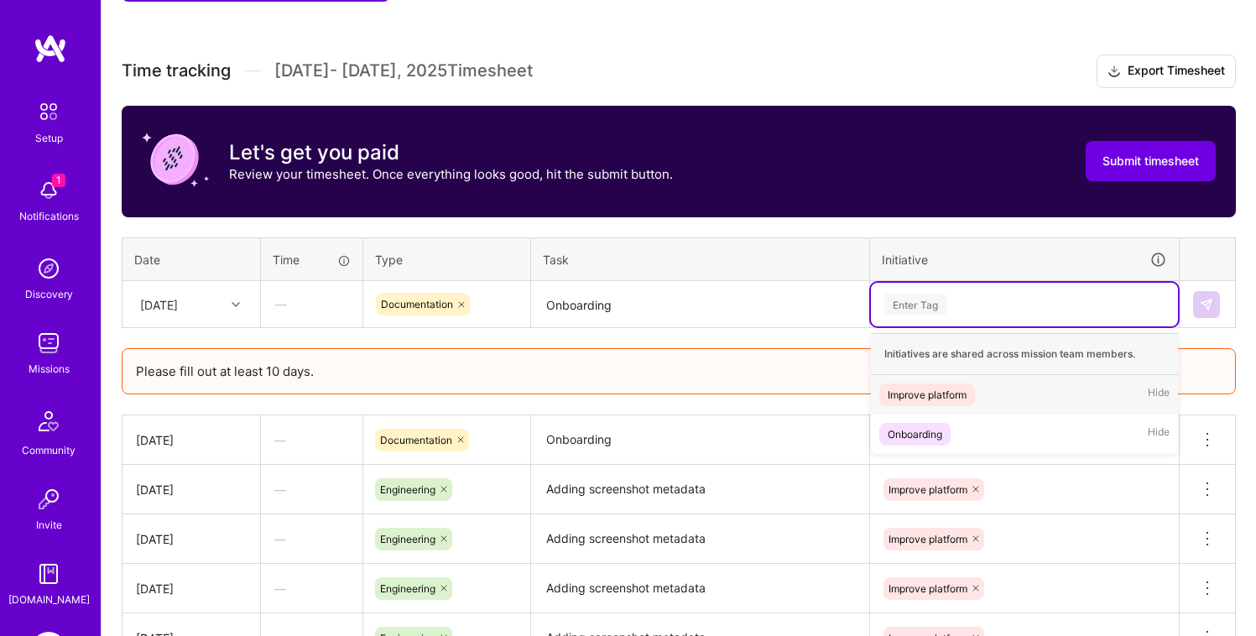
click at [966, 294] on div "Enter Tag" at bounding box center [1025, 304] width 284 height 21
click at [921, 425] on div "Onboarding" at bounding box center [915, 434] width 55 height 18
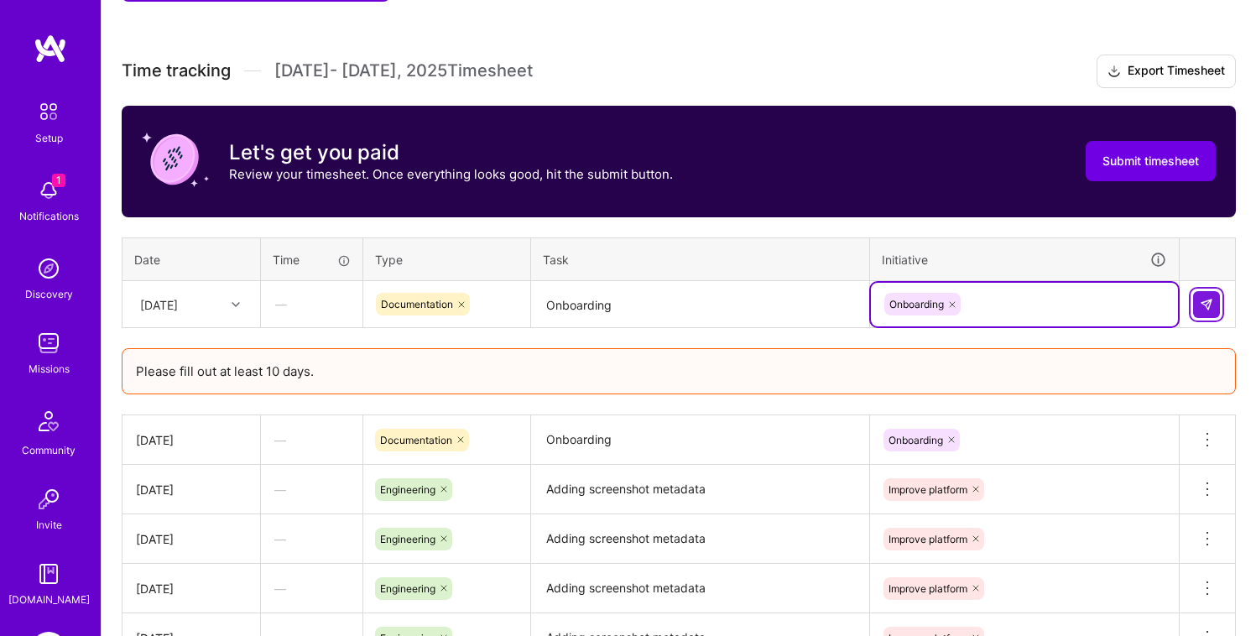
click at [1216, 303] on button at bounding box center [1206, 304] width 27 height 27
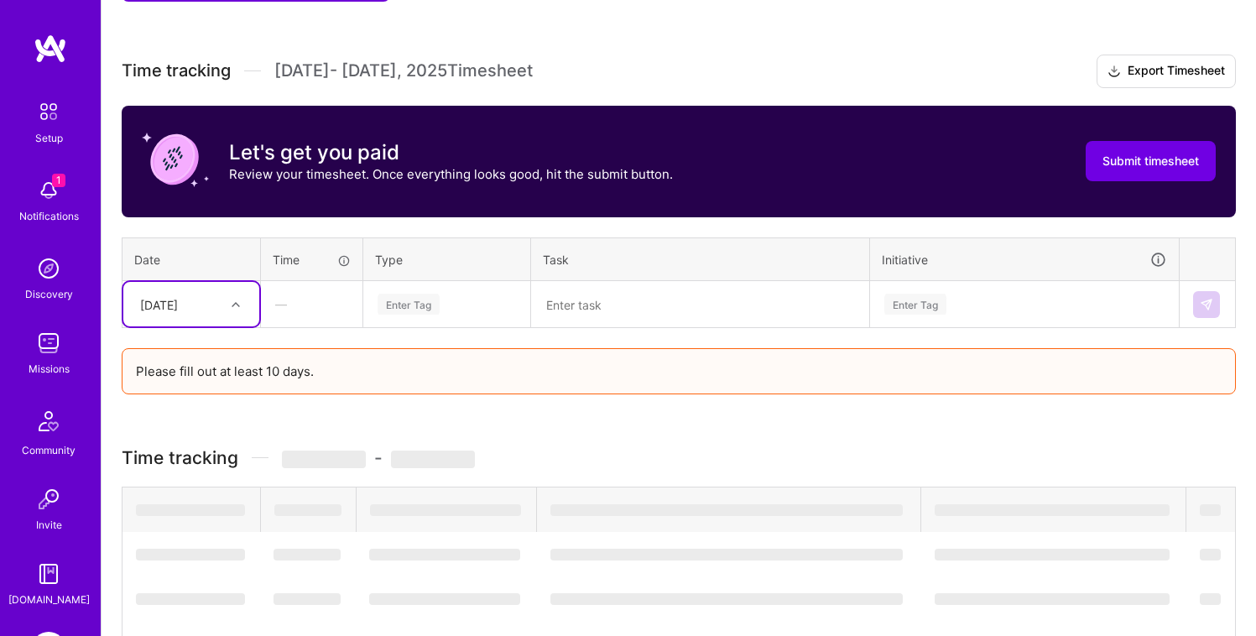
click at [200, 314] on div "[DATE]" at bounding box center [178, 304] width 93 height 28
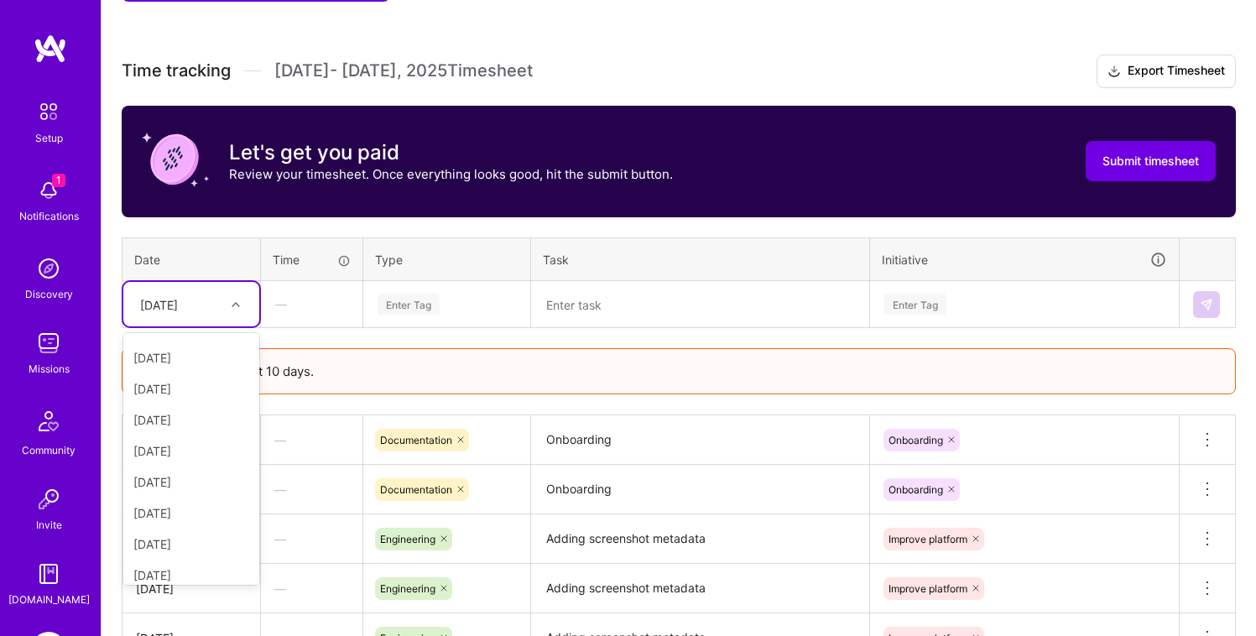
scroll to position [180, 0]
click at [191, 426] on div "[DATE]" at bounding box center [191, 420] width 136 height 31
click at [456, 308] on div "Enter Tag" at bounding box center [447, 304] width 142 height 21
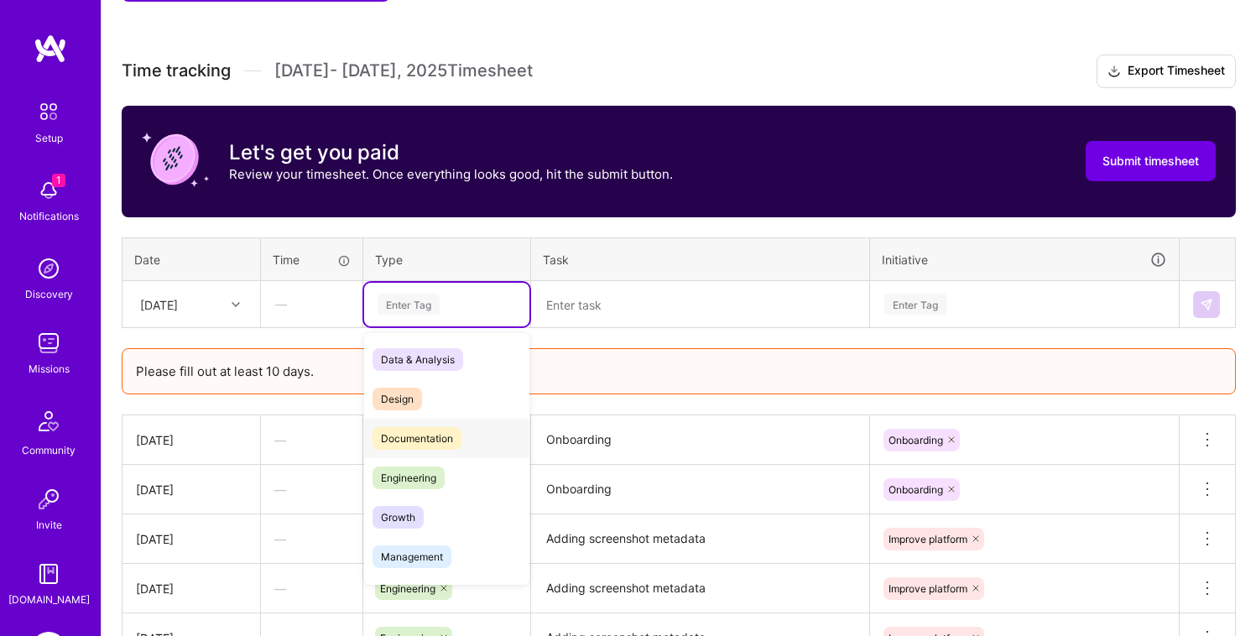
click at [420, 432] on span "Documentation" at bounding box center [417, 438] width 89 height 23
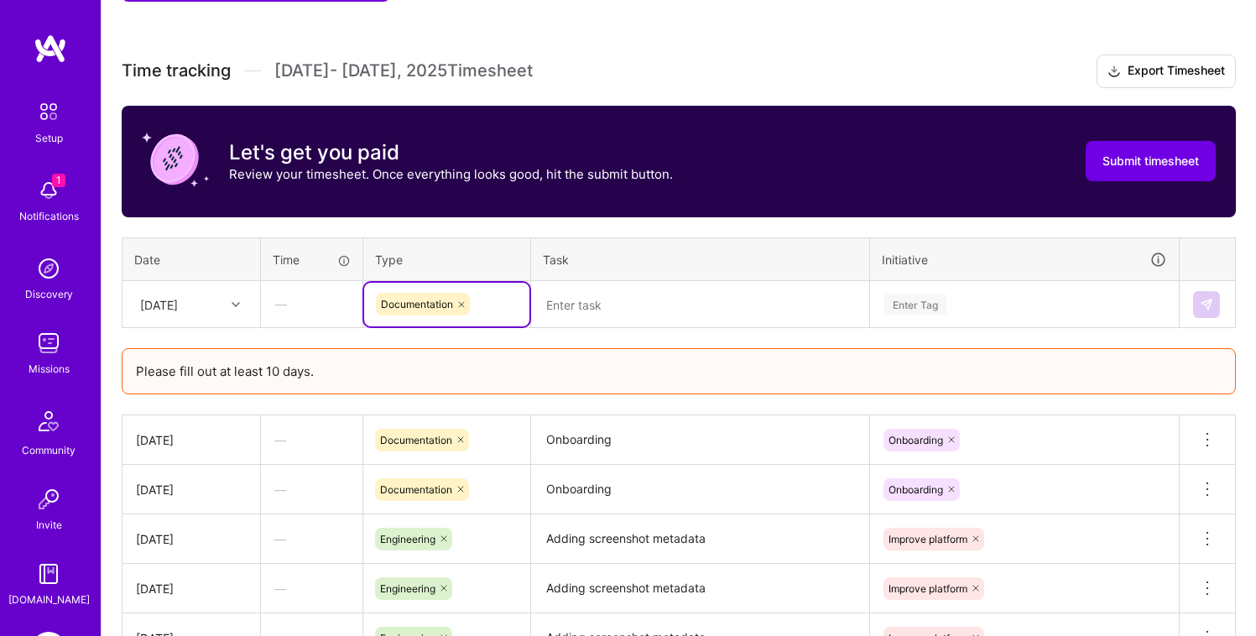
click at [582, 320] on textarea at bounding box center [700, 305] width 335 height 44
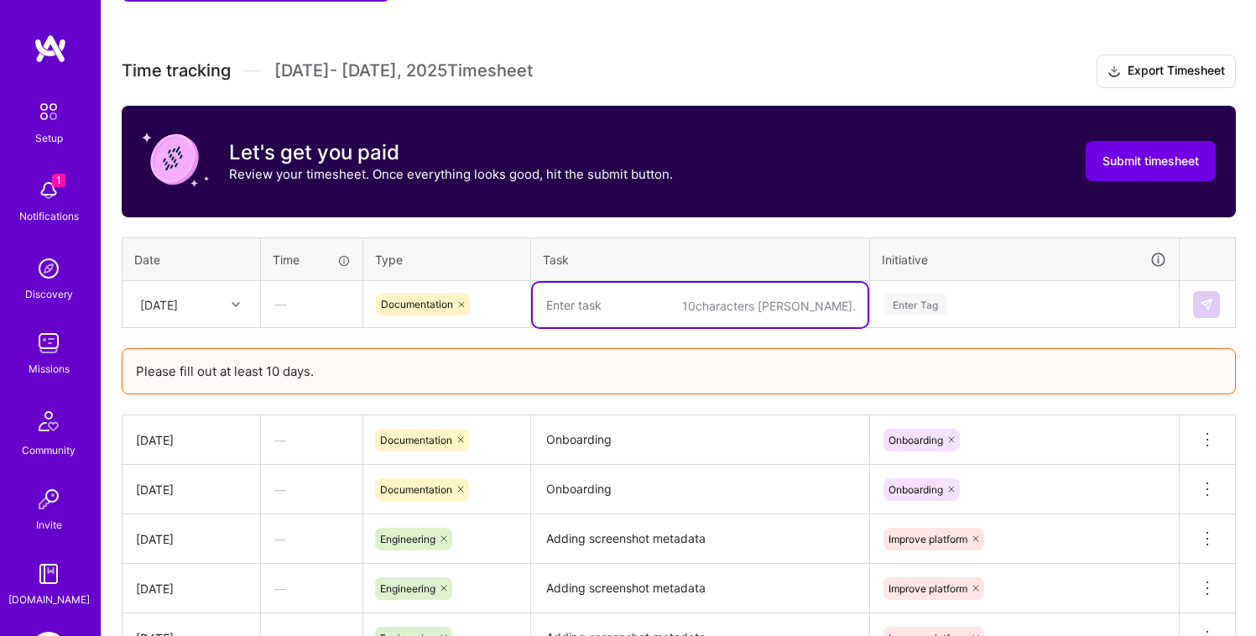
paste textarea "Onboarding"
type textarea "Onboarding"
click at [975, 305] on div "Enter Tag" at bounding box center [1025, 304] width 284 height 21
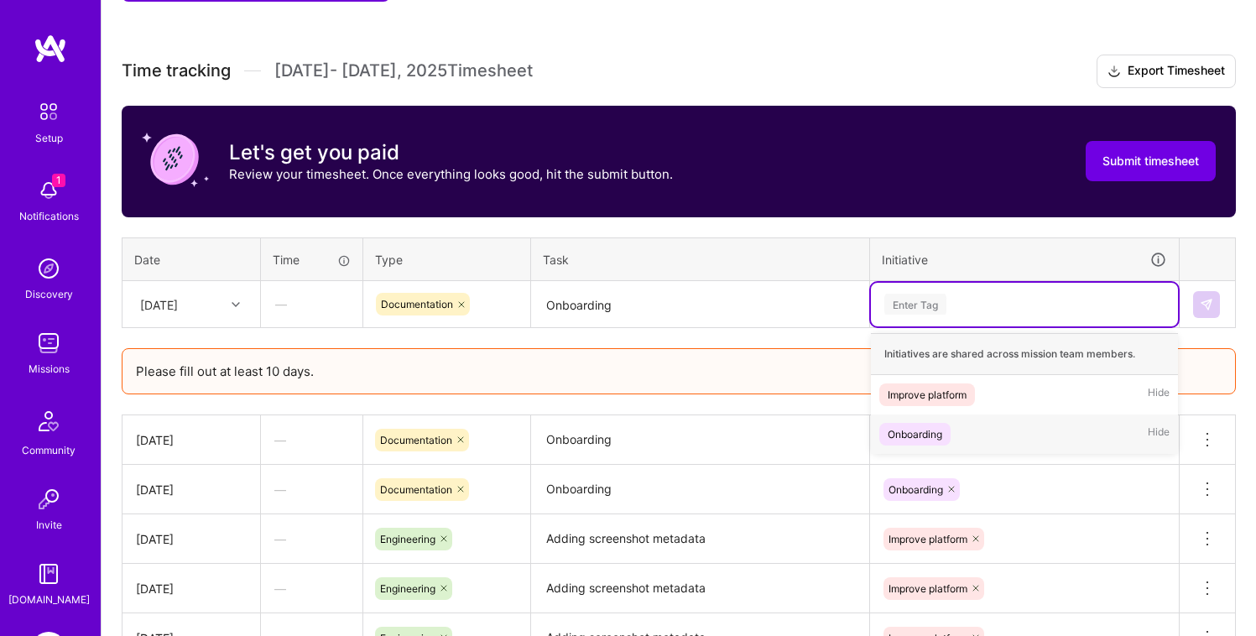
click at [924, 430] on div "Onboarding" at bounding box center [915, 434] width 55 height 18
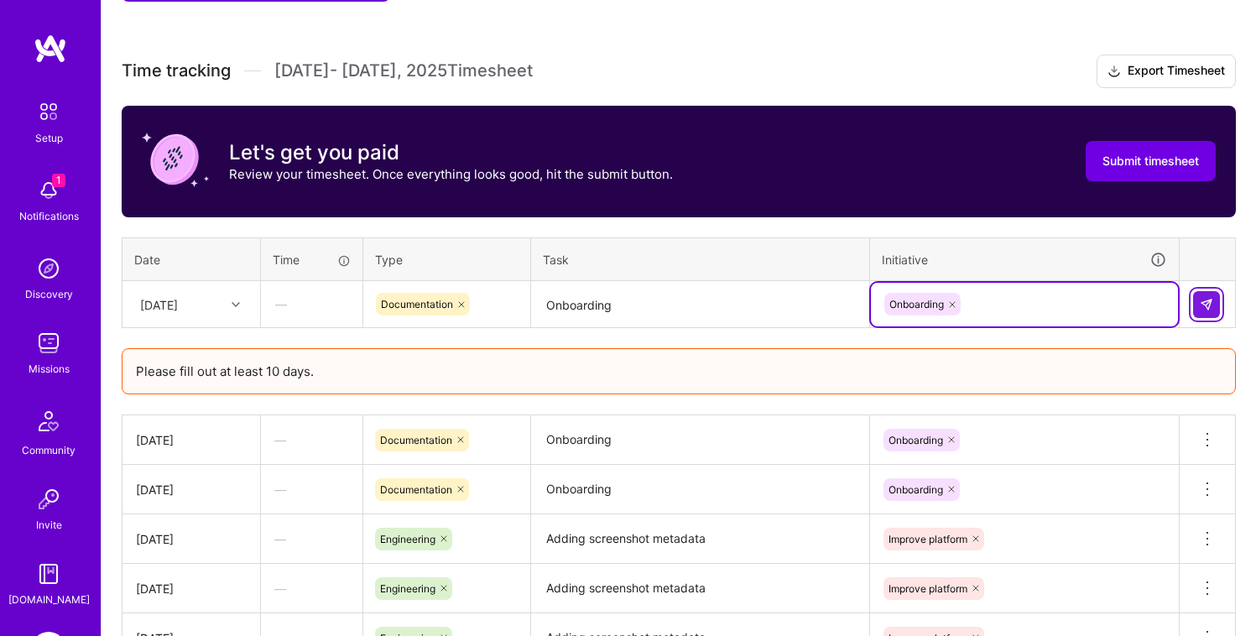
click at [1216, 298] on button at bounding box center [1206, 304] width 27 height 27
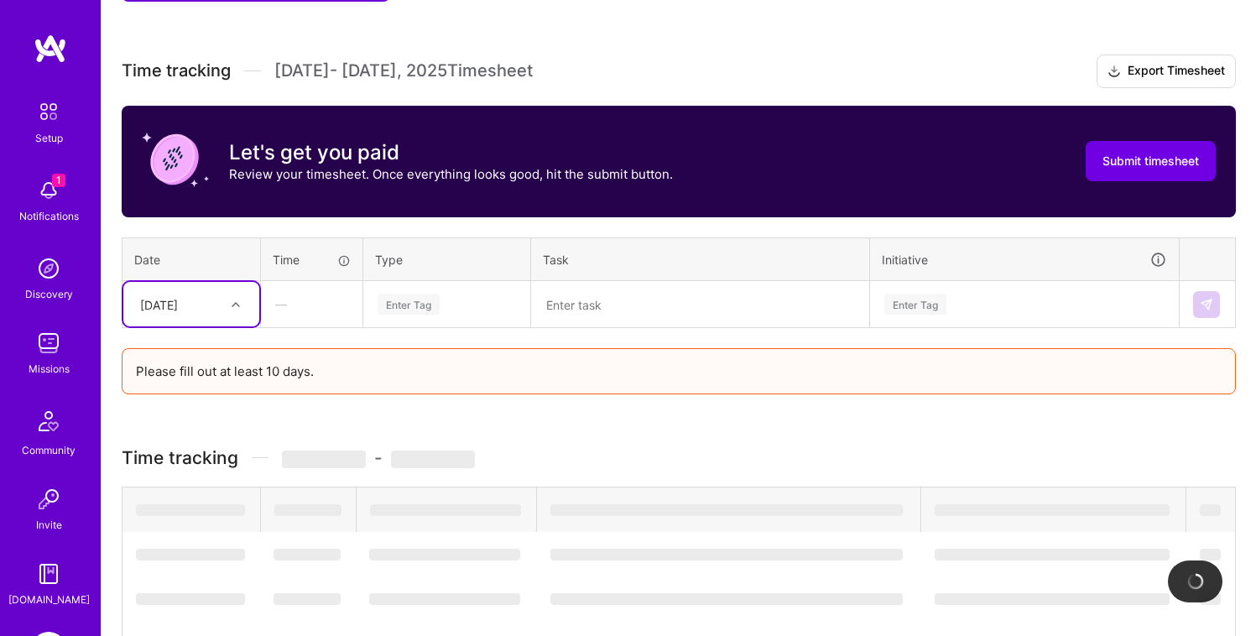
click at [239, 314] on div at bounding box center [238, 304] width 26 height 28
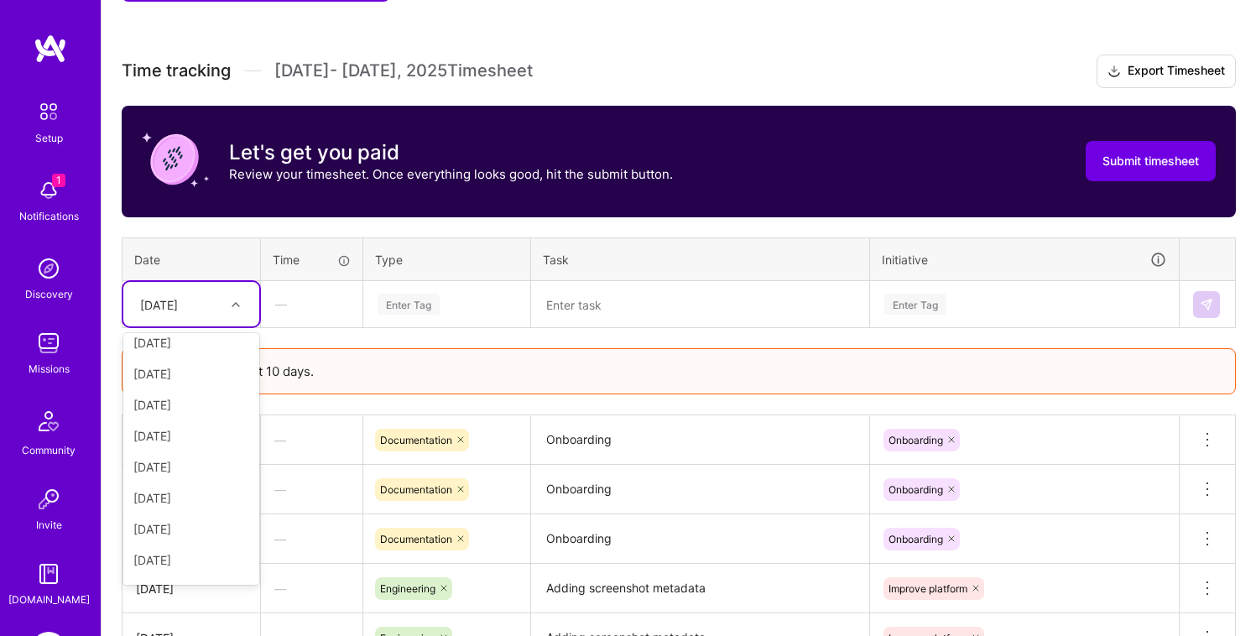
scroll to position [173, 0]
click at [187, 460] on div "[DATE]" at bounding box center [191, 458] width 136 height 31
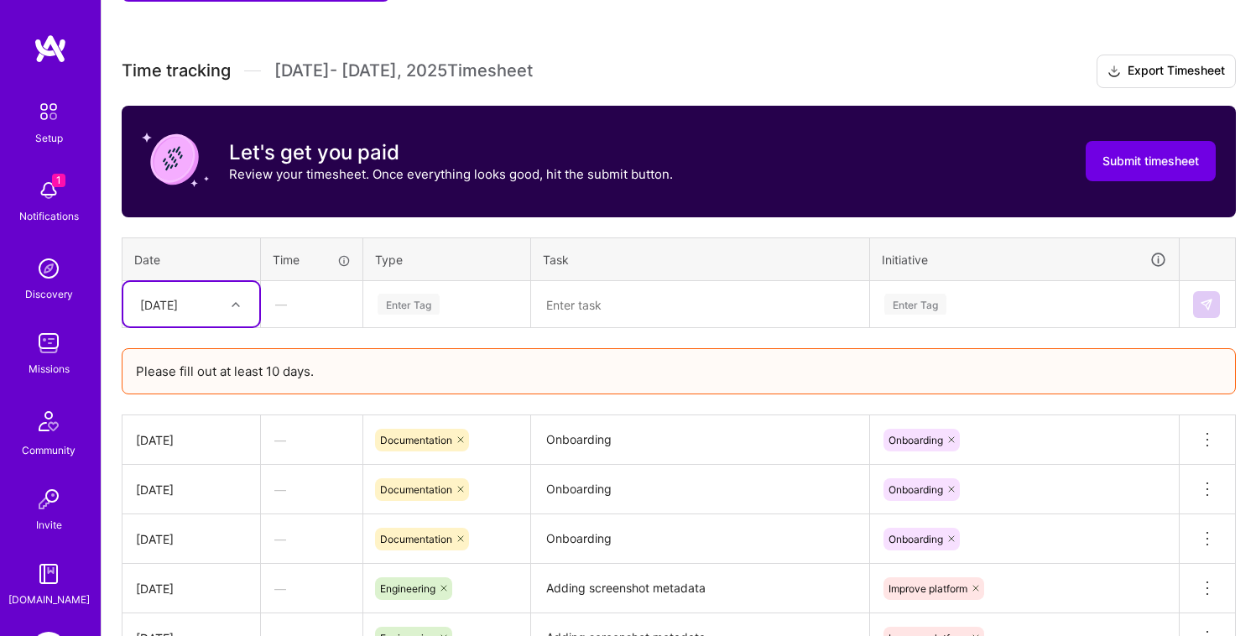
click at [447, 306] on div "Enter Tag" at bounding box center [447, 304] width 142 height 21
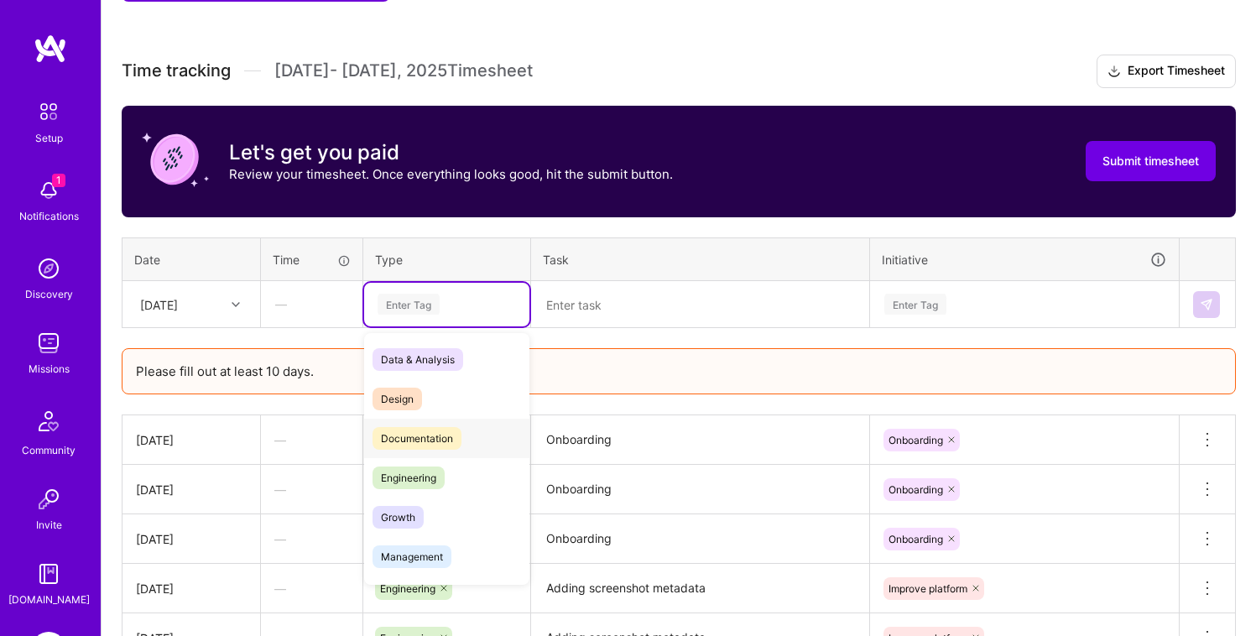
click at [406, 423] on div "Documentation" at bounding box center [446, 438] width 165 height 39
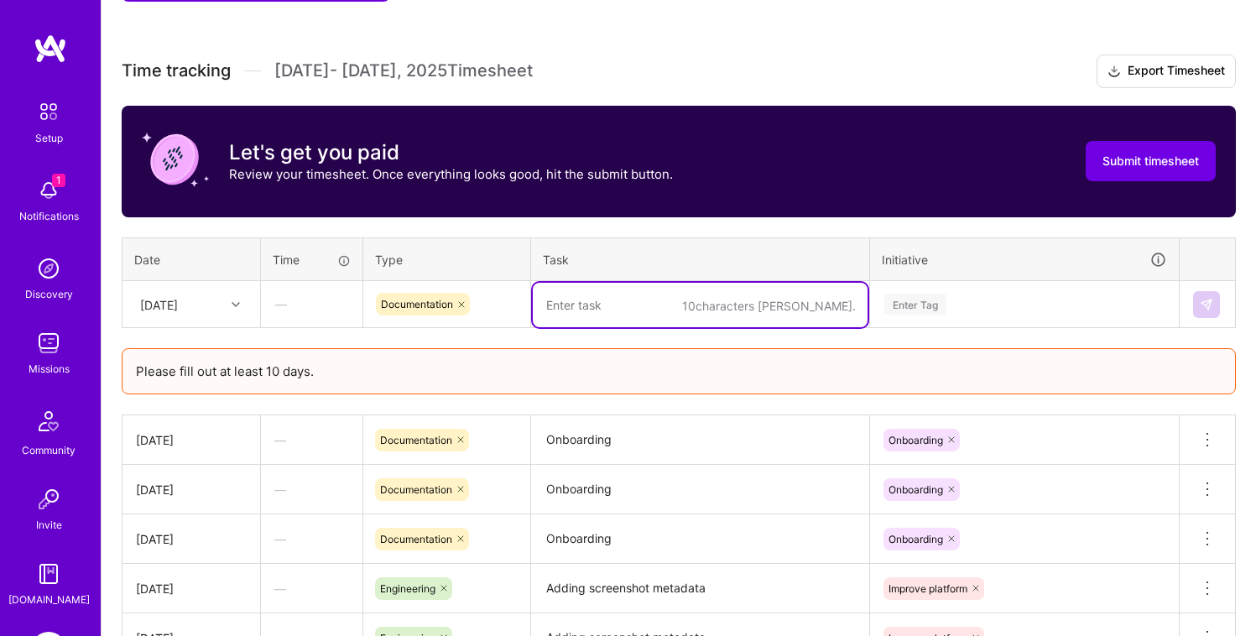
click at [590, 316] on textarea at bounding box center [700, 305] width 335 height 44
paste textarea "Onboarding"
type textarea "Onboarding"
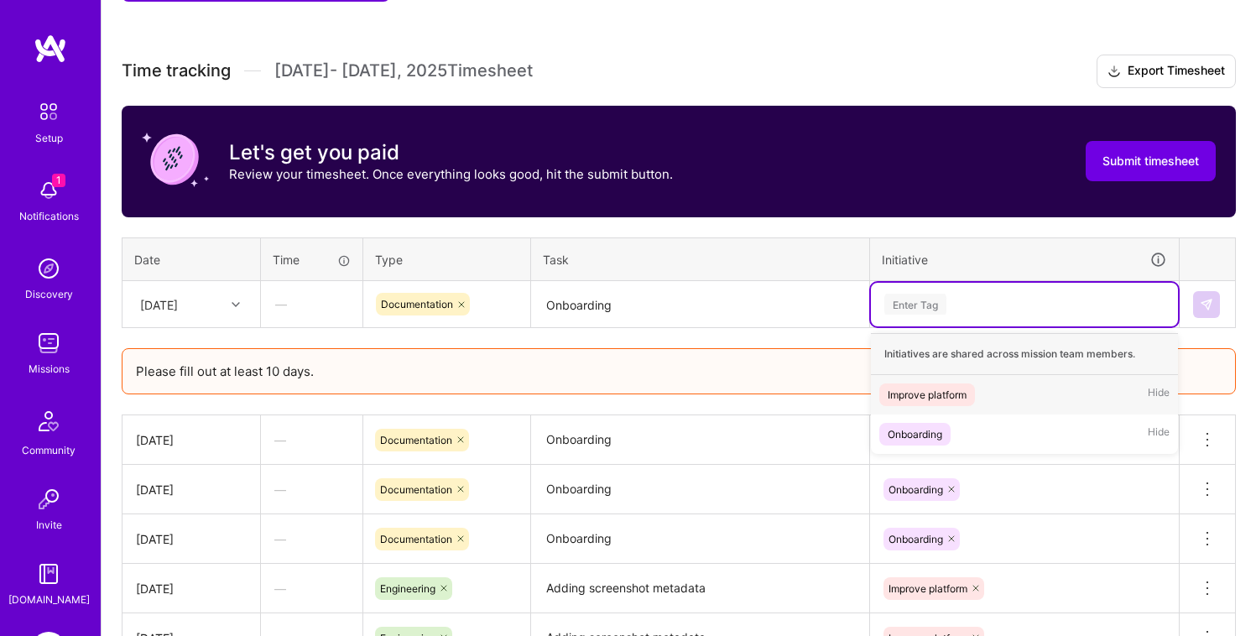
click at [982, 303] on div "Enter Tag" at bounding box center [1025, 304] width 284 height 21
click at [956, 437] on div "Onboarding Hide" at bounding box center [1024, 433] width 307 height 39
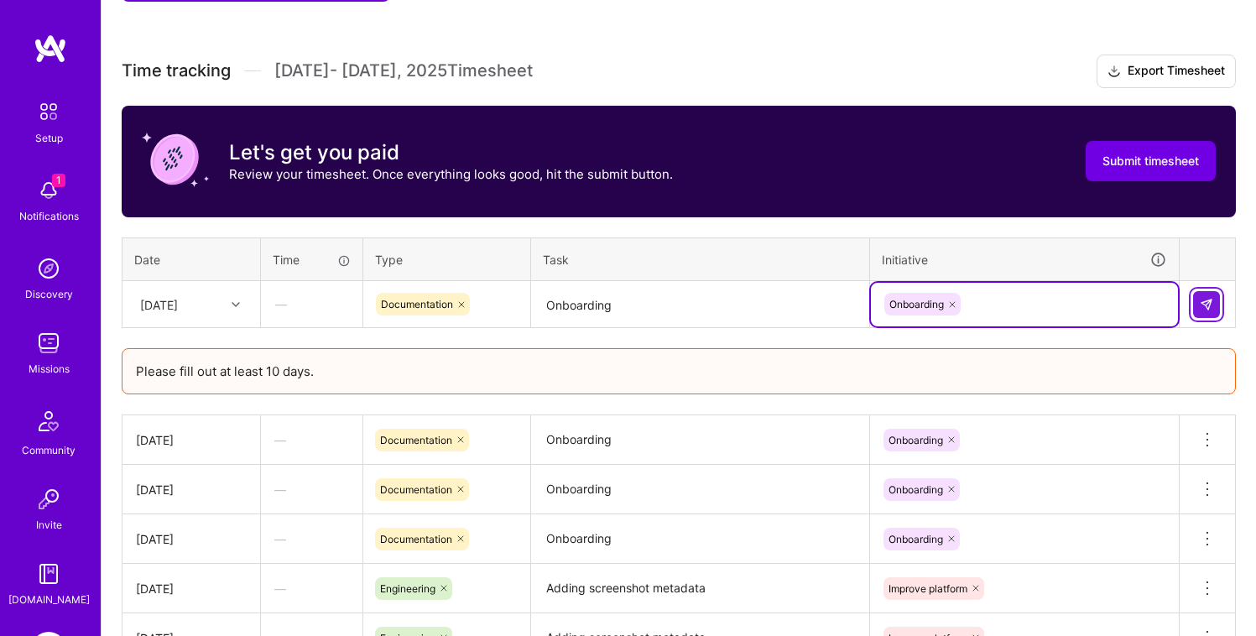
click at [1217, 307] on button at bounding box center [1206, 304] width 27 height 27
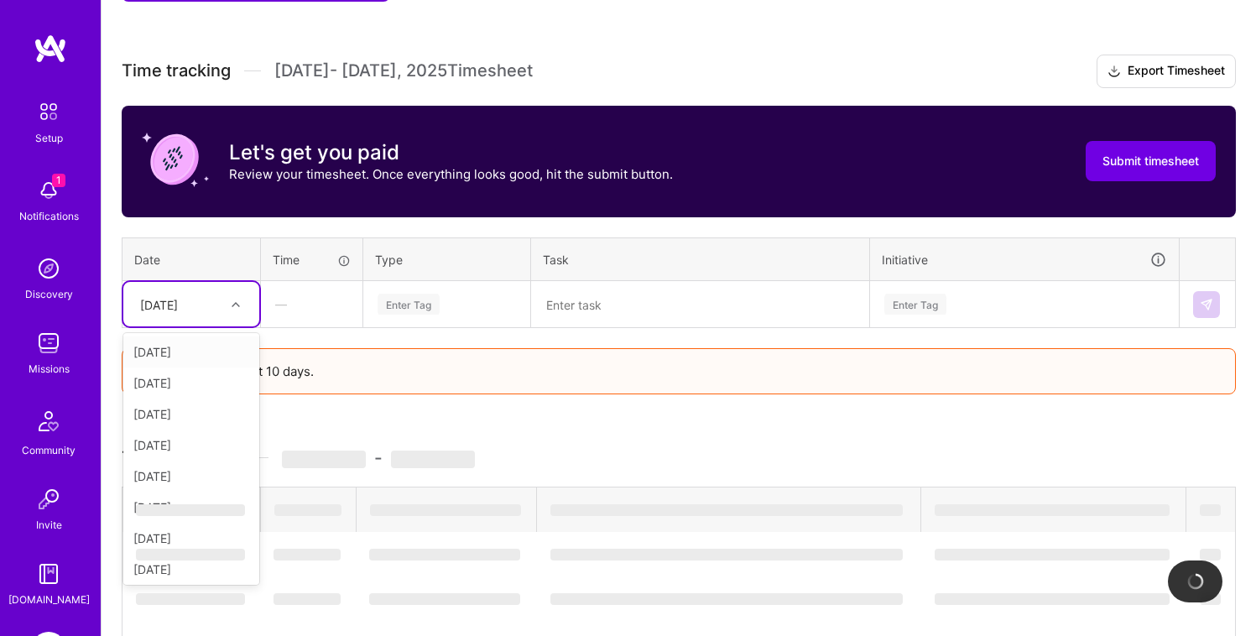
click at [217, 301] on div "[DATE]" at bounding box center [178, 304] width 93 height 28
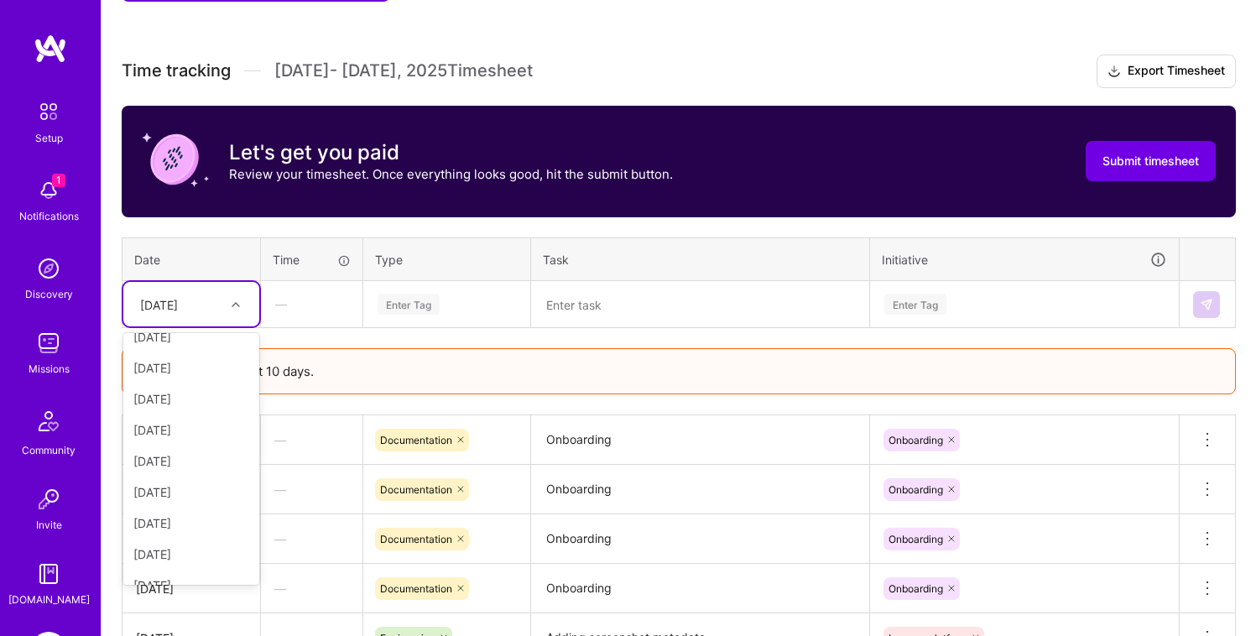
scroll to position [172, 0]
click at [173, 497] on div "[DATE]" at bounding box center [191, 490] width 136 height 31
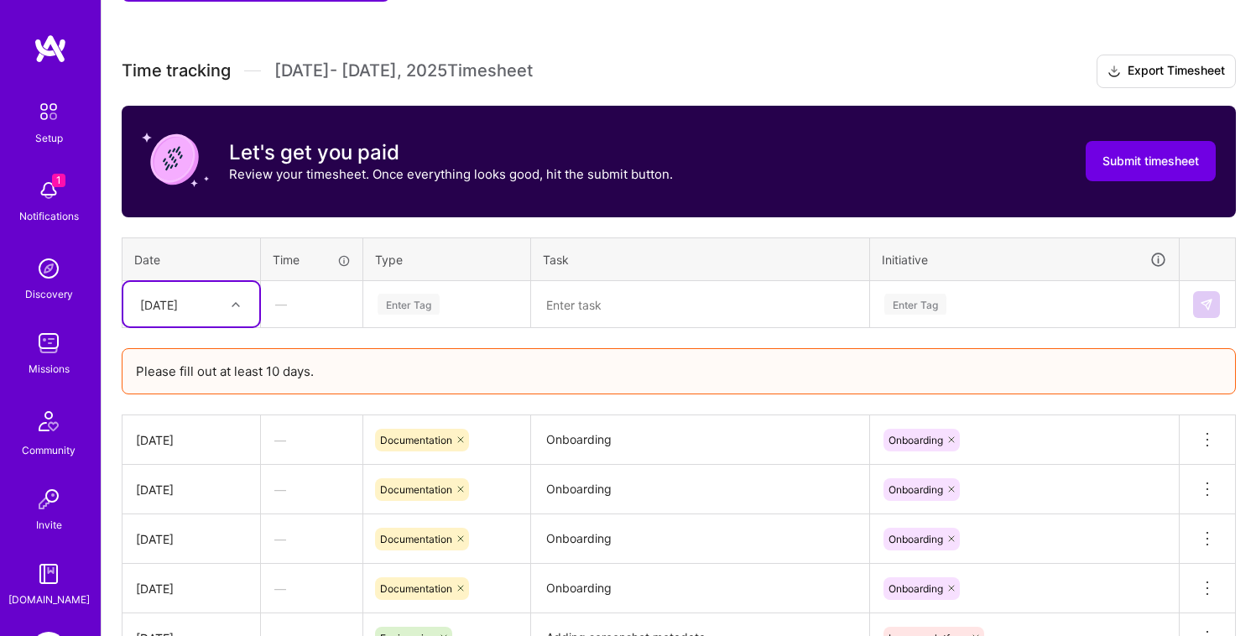
click at [430, 309] on div "Enter Tag" at bounding box center [409, 304] width 62 height 26
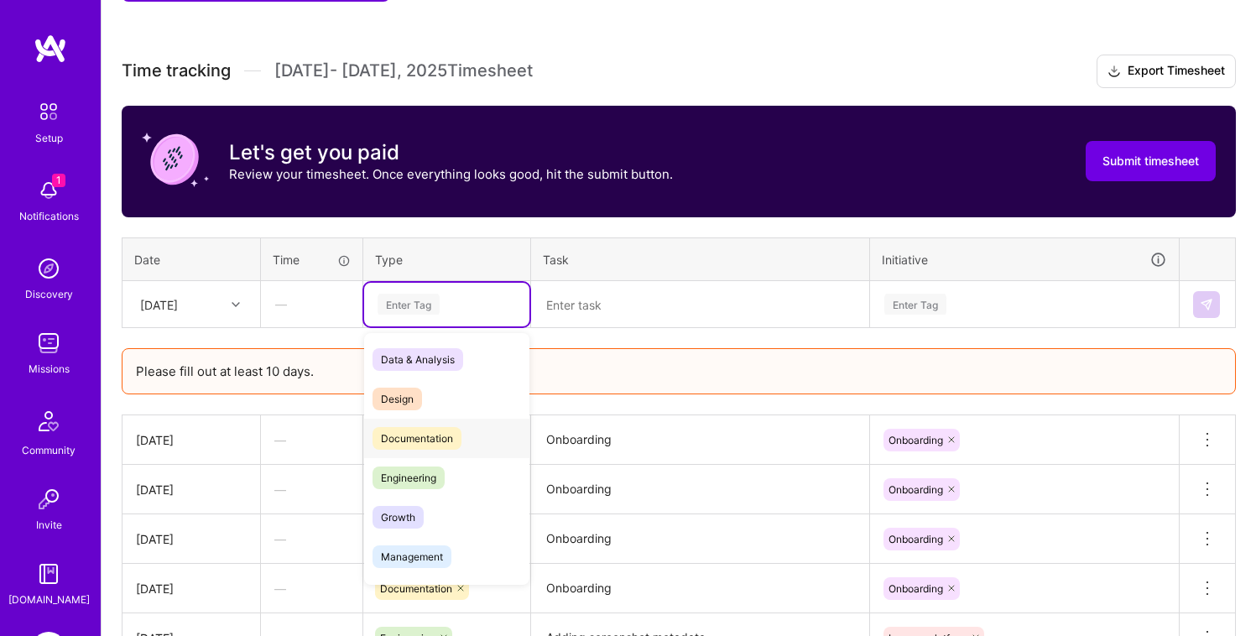
click at [433, 440] on span "Documentation" at bounding box center [417, 438] width 89 height 23
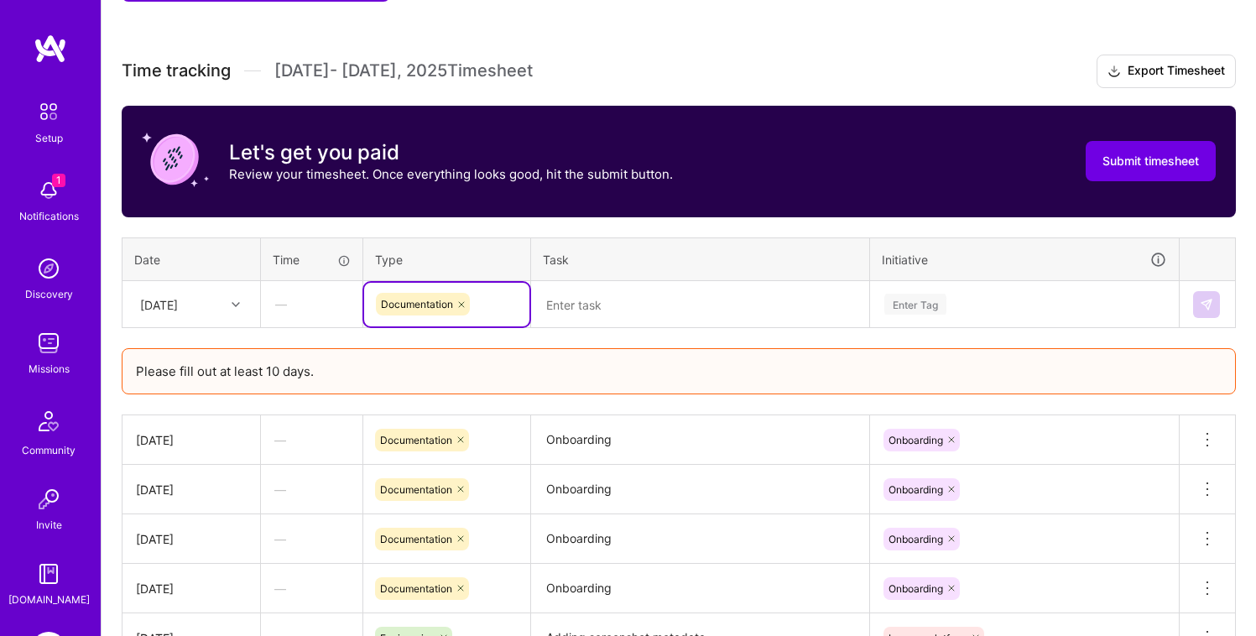
click at [654, 312] on textarea at bounding box center [700, 305] width 335 height 44
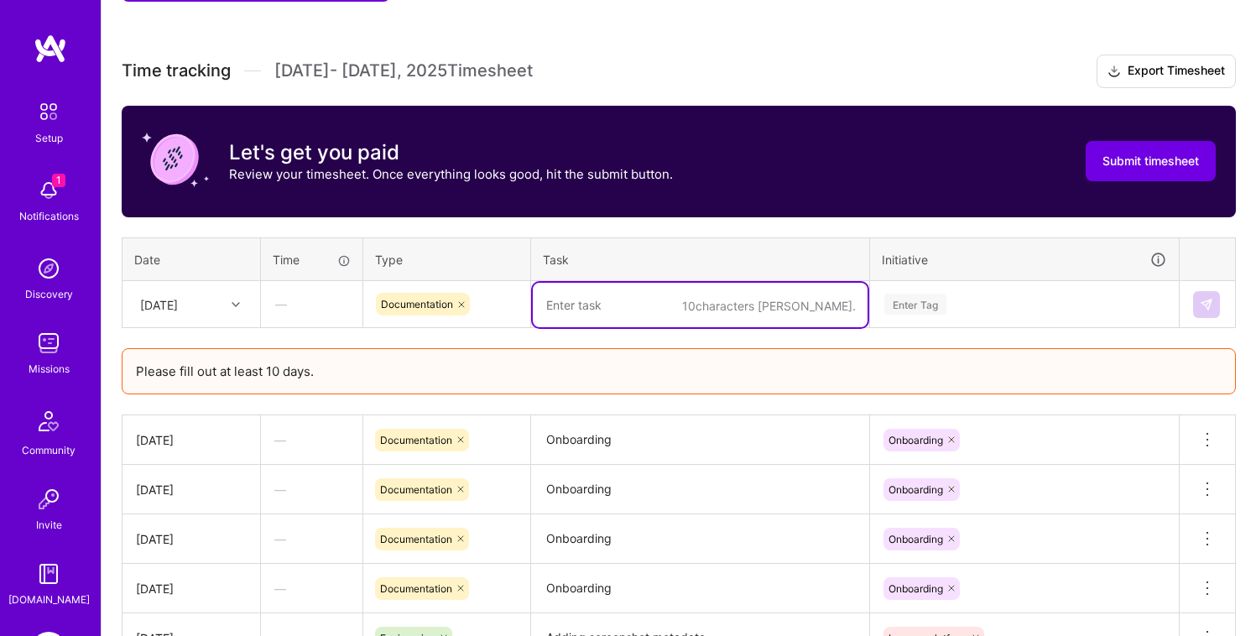
paste textarea "Onboarding"
type textarea "Onboarding"
click at [1000, 299] on div "Enter Tag" at bounding box center [1025, 304] width 284 height 21
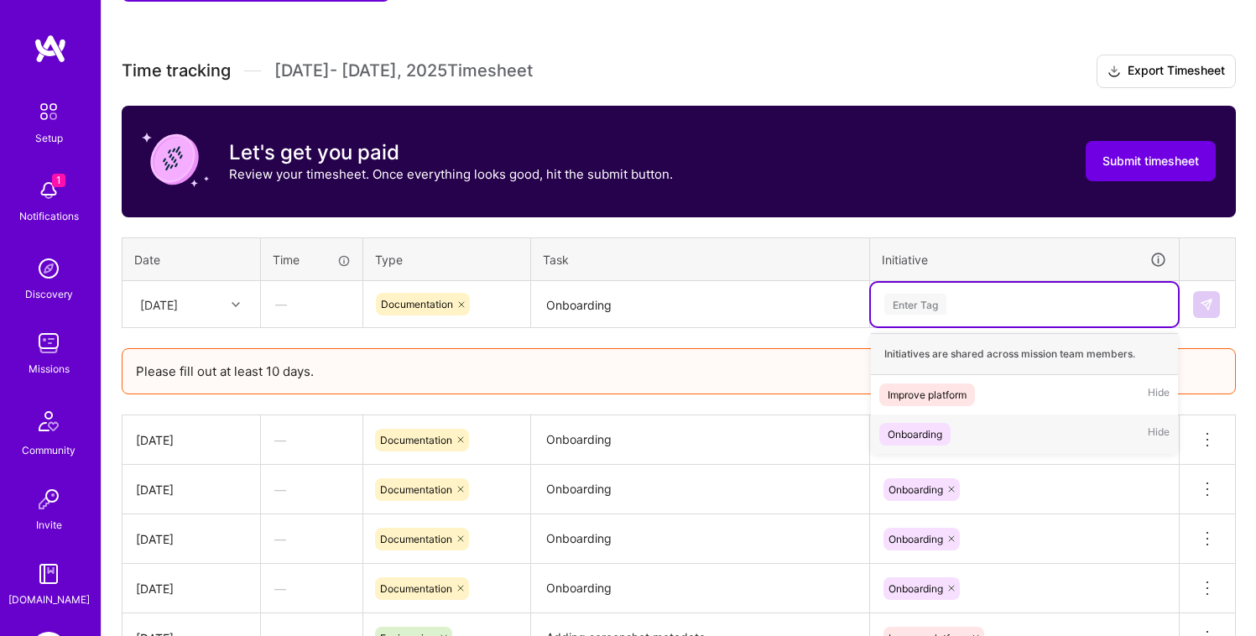
click at [977, 435] on div "Onboarding Hide" at bounding box center [1024, 433] width 307 height 39
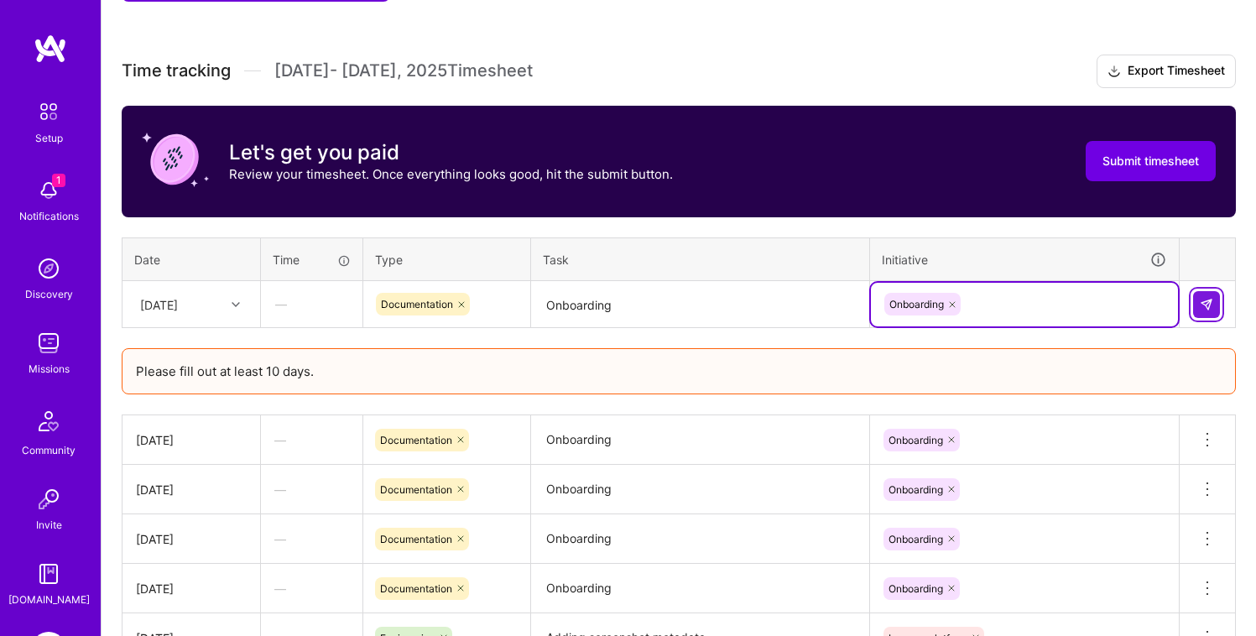
click at [1193, 299] on button at bounding box center [1206, 304] width 27 height 27
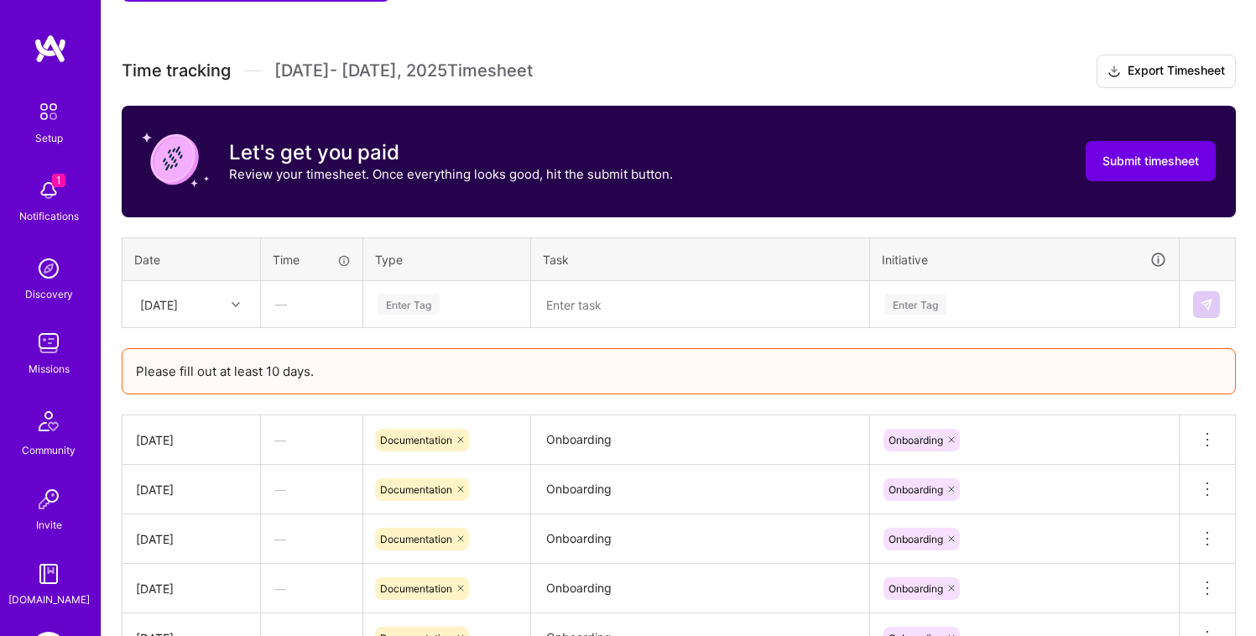
click at [201, 274] on th "Date" at bounding box center [191, 259] width 138 height 44
click at [198, 292] on div "[DATE]" at bounding box center [178, 304] width 93 height 28
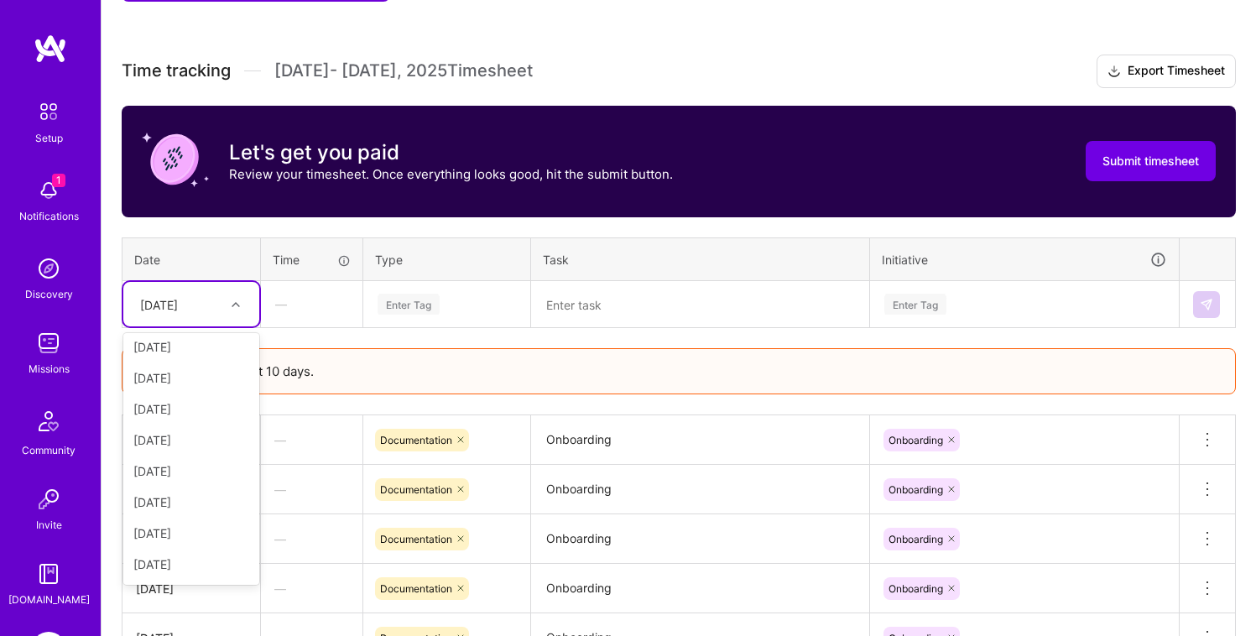
scroll to position [190, 0]
click at [197, 559] on div "[DATE]" at bounding box center [191, 565] width 136 height 31
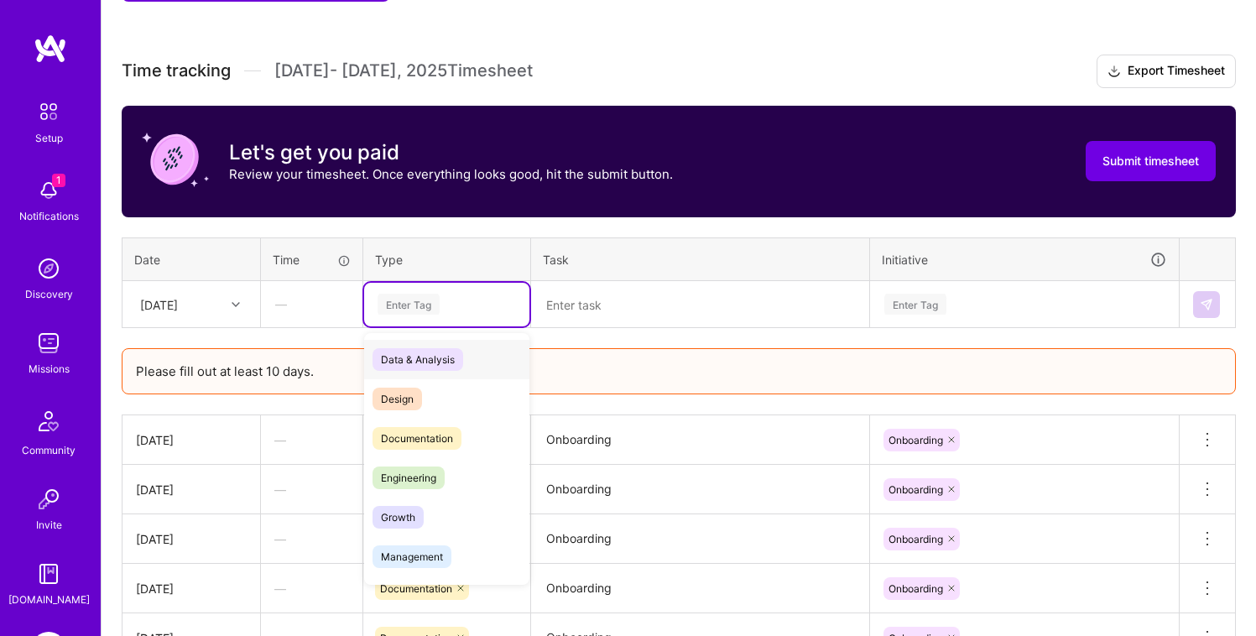
click at [435, 283] on div "Enter Tag" at bounding box center [446, 305] width 165 height 44
click at [442, 436] on span "Documentation" at bounding box center [417, 438] width 89 height 23
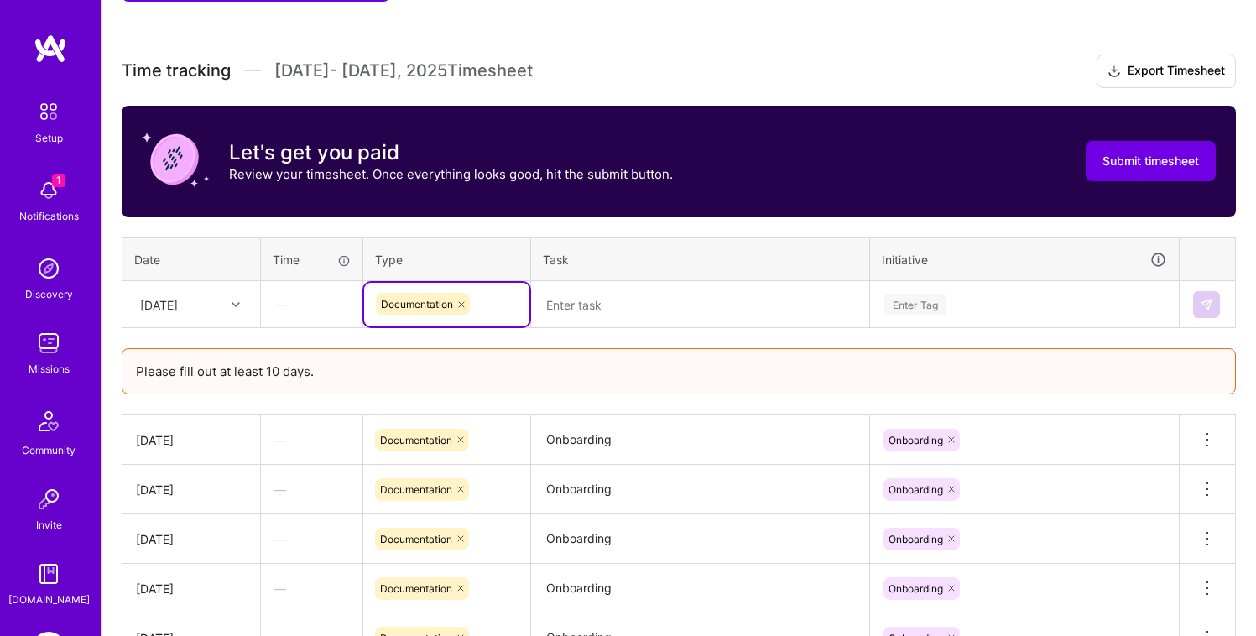
click at [647, 317] on textarea at bounding box center [700, 305] width 335 height 44
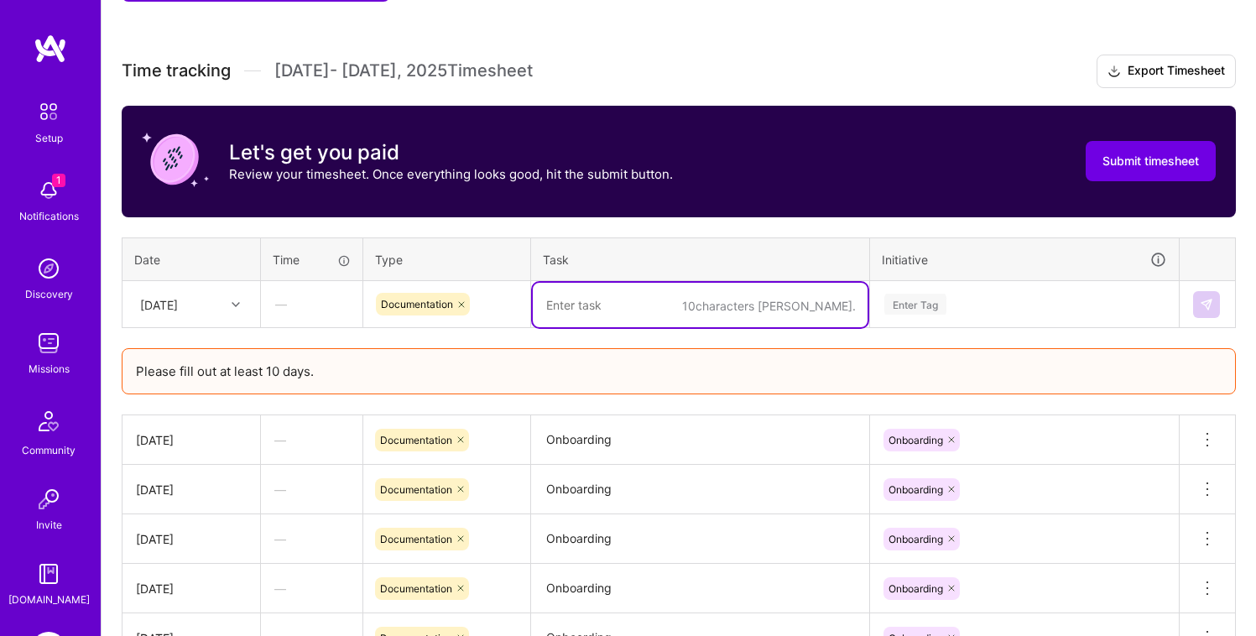
paste textarea "Onboarding"
type textarea "Onboarding"
click at [905, 296] on div "Enter Tag" at bounding box center [915, 304] width 62 height 26
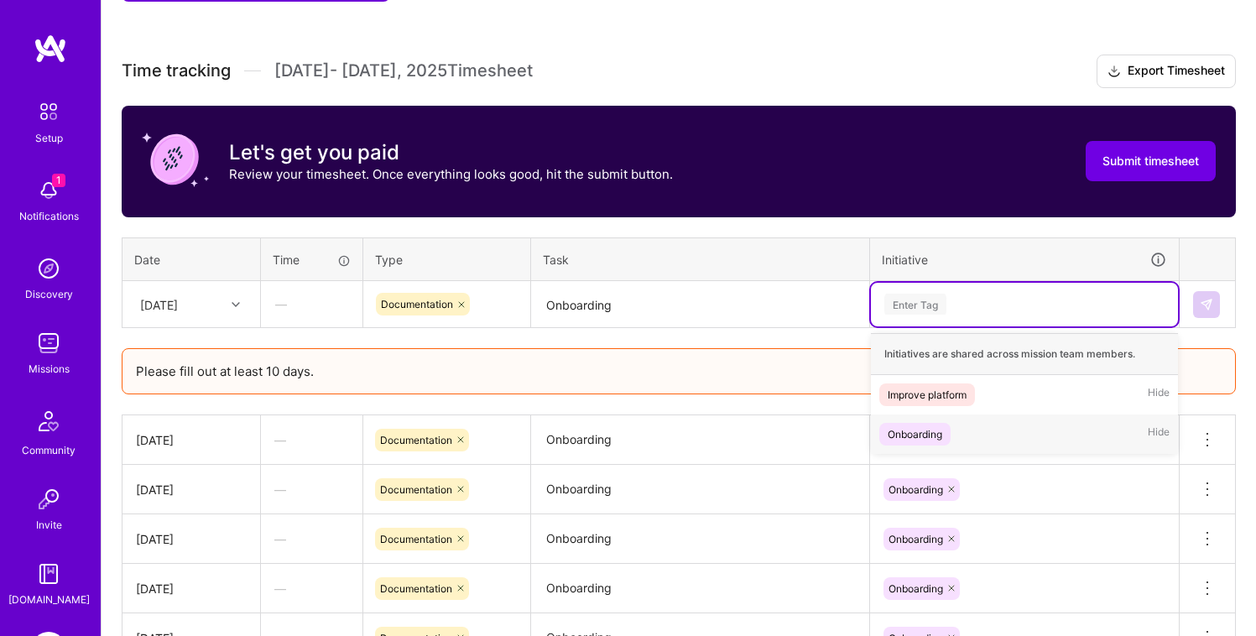
click at [970, 427] on div "Onboarding Hide" at bounding box center [1024, 433] width 307 height 39
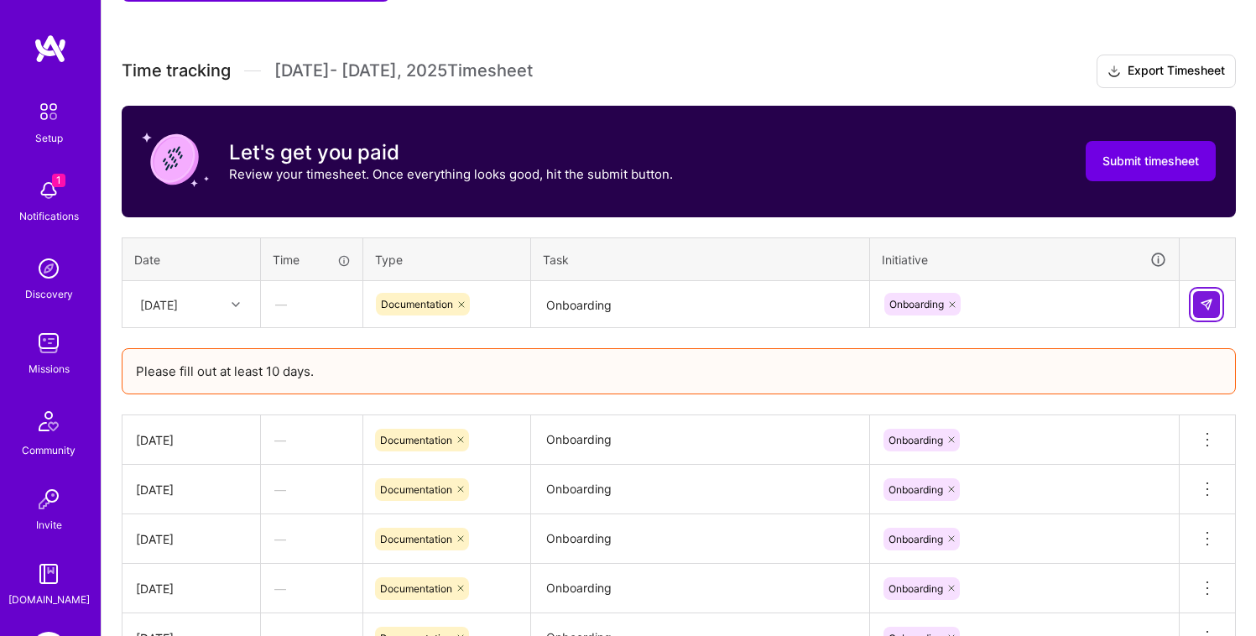
click at [1215, 304] on button at bounding box center [1206, 304] width 27 height 27
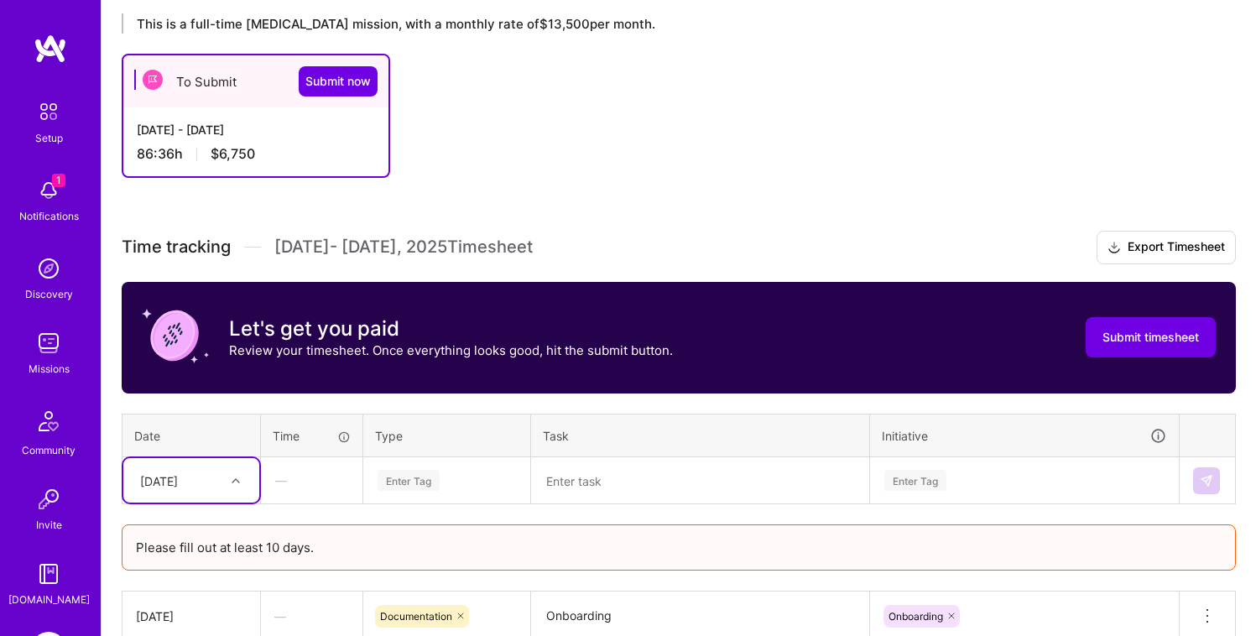
scroll to position [288, 0]
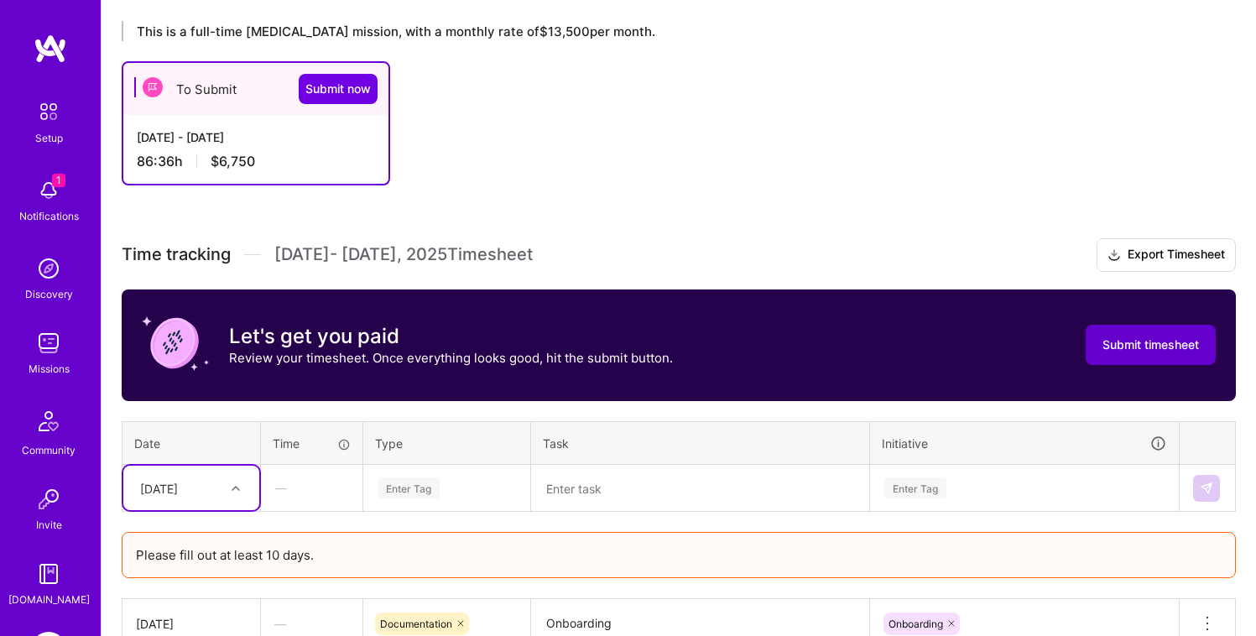
click at [1157, 347] on span "Submit timesheet" at bounding box center [1150, 344] width 96 height 17
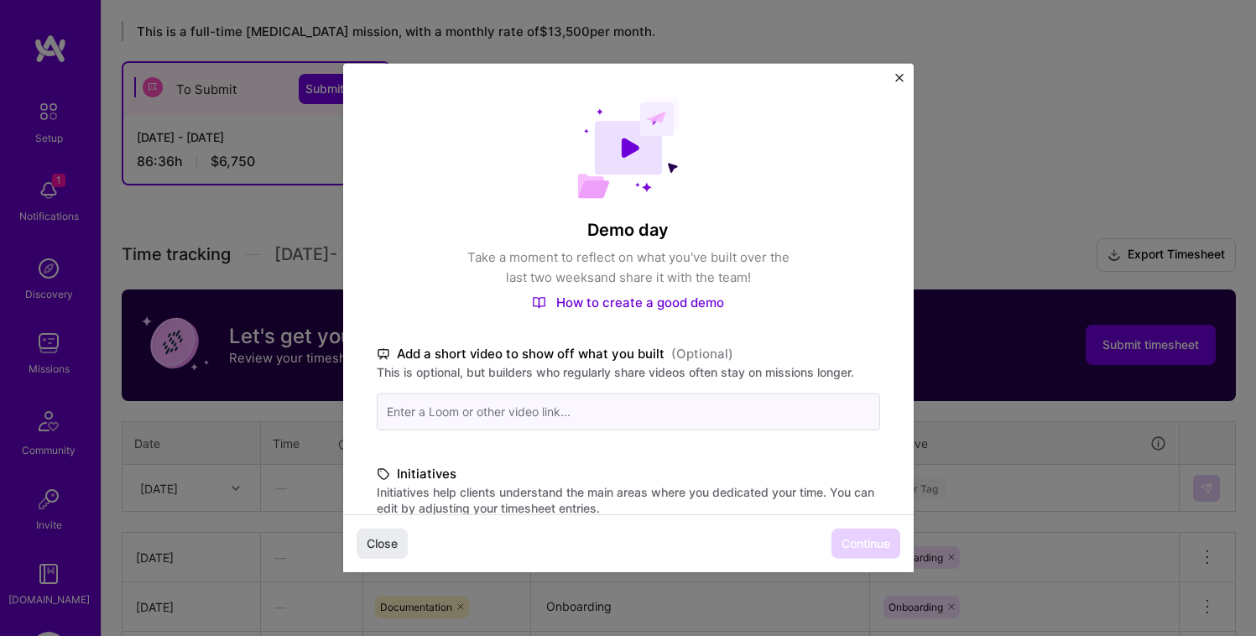
click at [492, 413] on input at bounding box center [628, 411] width 503 height 37
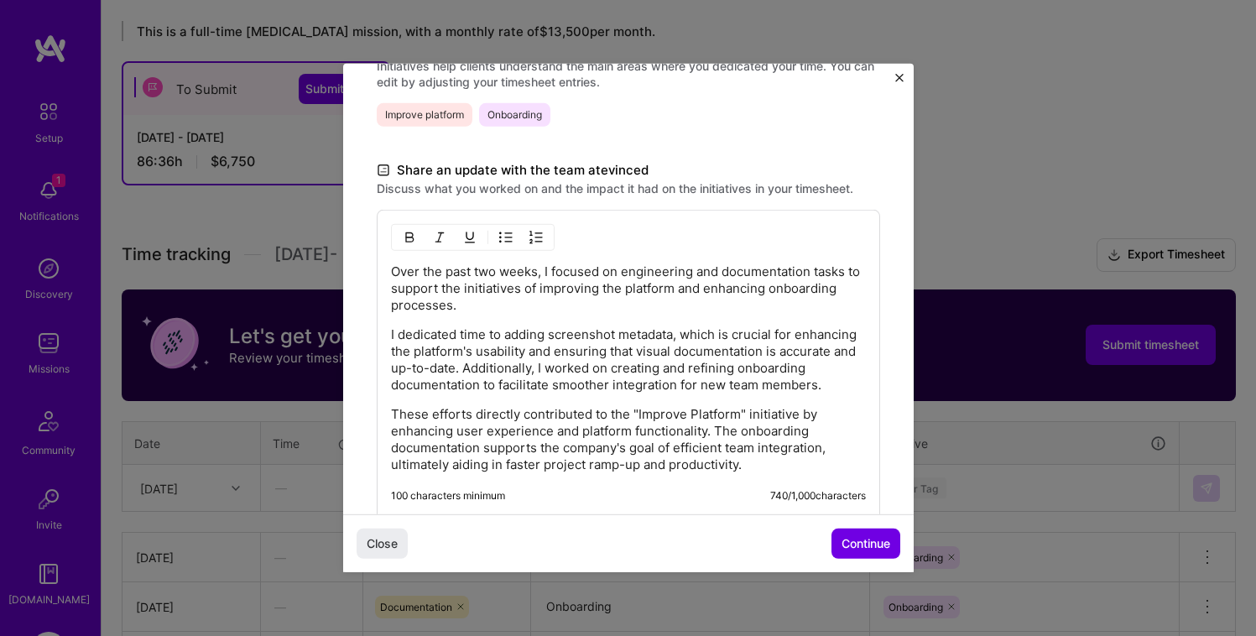
scroll to position [524, 0]
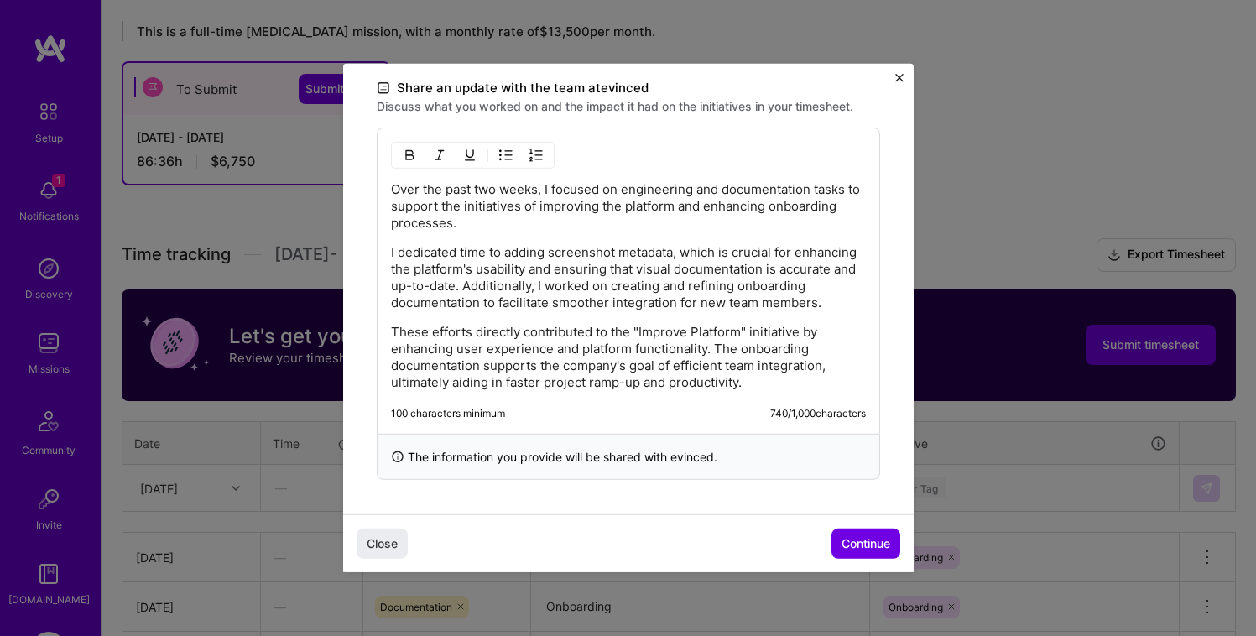
click at [511, 322] on div "Over the past two weeks, I focused on engineering and documentation tasks to su…" at bounding box center [628, 286] width 475 height 210
drag, startPoint x: 821, startPoint y: 268, endPoint x: 631, endPoint y: 271, distance: 190.5
click at [631, 271] on p "I dedicated time to adding screenshot metadata, which is crucial for enhancing …" at bounding box center [628, 277] width 475 height 67
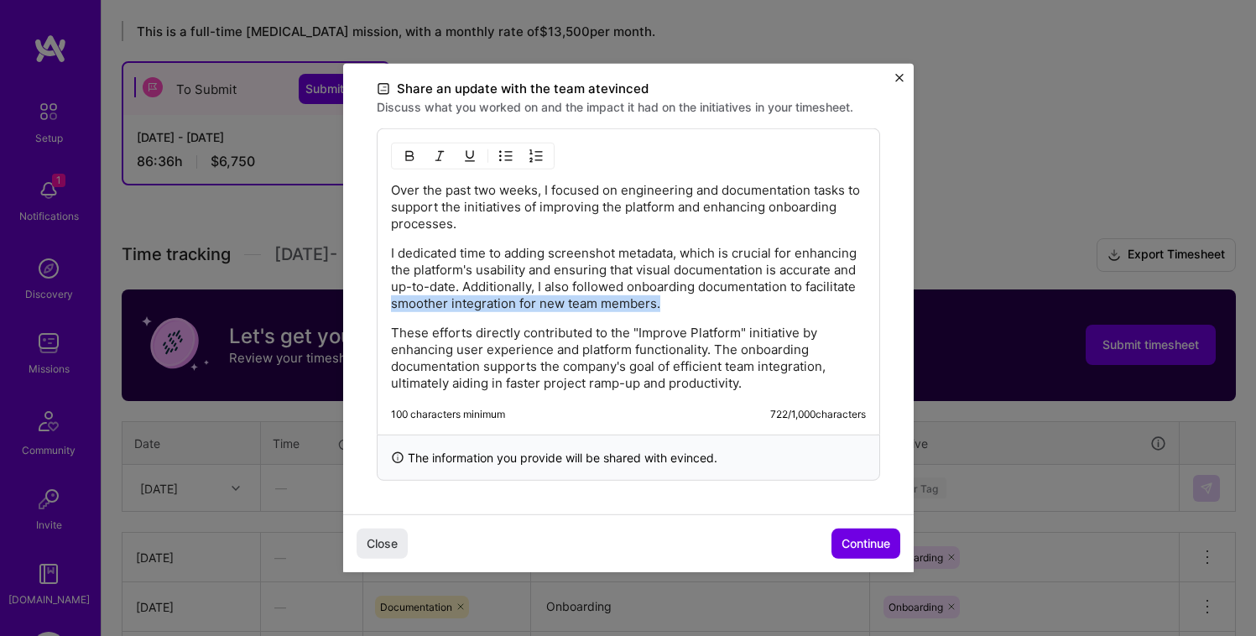
drag, startPoint x: 831, startPoint y: 305, endPoint x: 554, endPoint y: 310, distance: 276.9
click at [554, 310] on p "I dedicated time to adding screenshot metadata, which is crucial for enhancing …" at bounding box center [628, 278] width 475 height 67
click at [759, 383] on p "These efforts directly contributed to the "Improve Platform" initiative by enha…" at bounding box center [628, 358] width 475 height 67
click at [878, 541] on span "Continue" at bounding box center [865, 543] width 49 height 17
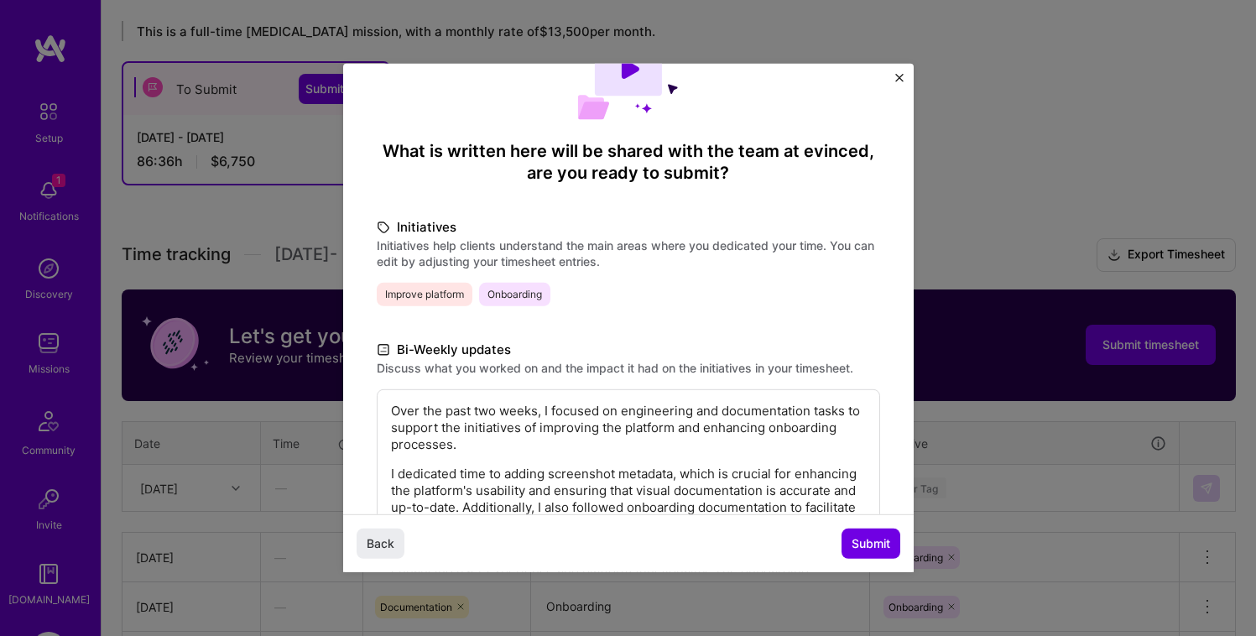
scroll to position [282, 0]
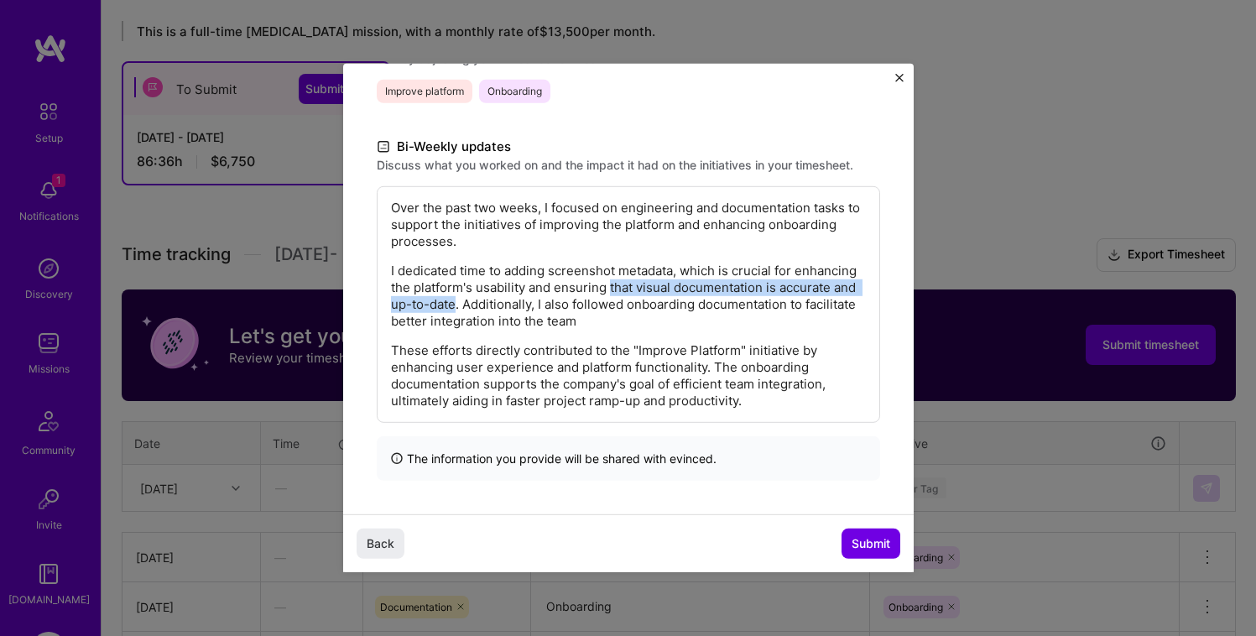
drag, startPoint x: 535, startPoint y: 304, endPoint x: 673, endPoint y: 282, distance: 139.3
click at [673, 282] on p "I dedicated time to adding screenshot metadata, which is crucial for enhancing …" at bounding box center [628, 296] width 475 height 67
click at [541, 316] on p "I dedicated time to adding screenshot metadata, which is crucial for enhancing …" at bounding box center [628, 296] width 475 height 67
drag, startPoint x: 534, startPoint y: 304, endPoint x: 620, endPoint y: 283, distance: 88.1
click at [620, 283] on p "I dedicated time to adding screenshot metadata, which is crucial for enhancing …" at bounding box center [628, 296] width 475 height 67
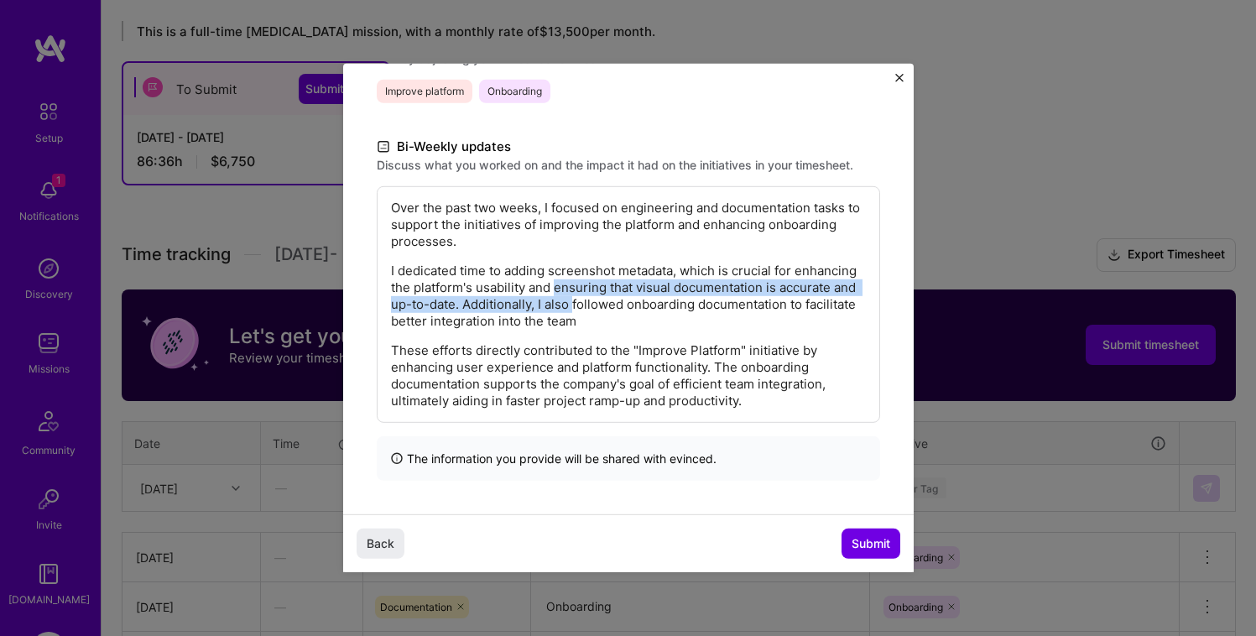
drag, startPoint x: 654, startPoint y: 305, endPoint x: 619, endPoint y: 289, distance: 37.6
click at [619, 289] on p "I dedicated time to adding screenshot metadata, which is crucial for enhancing …" at bounding box center [628, 296] width 475 height 67
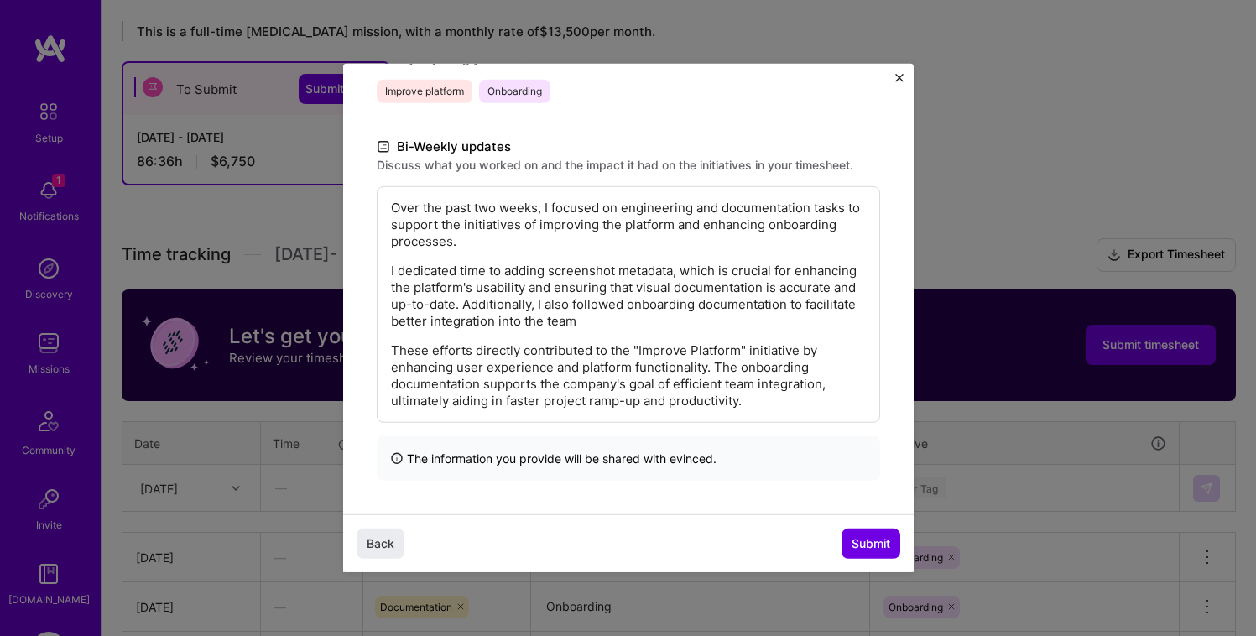
scroll to position [265, 0]
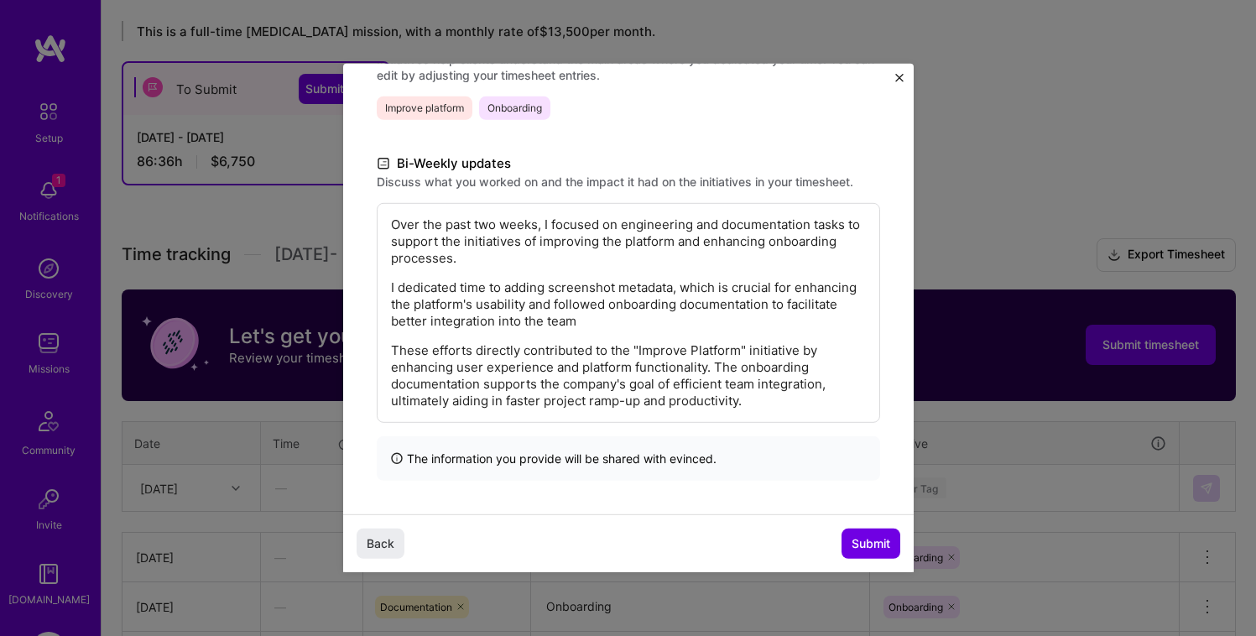
click at [836, 300] on p "I dedicated time to adding screenshot metadata, which is crucial for enhancing …" at bounding box center [628, 304] width 475 height 50
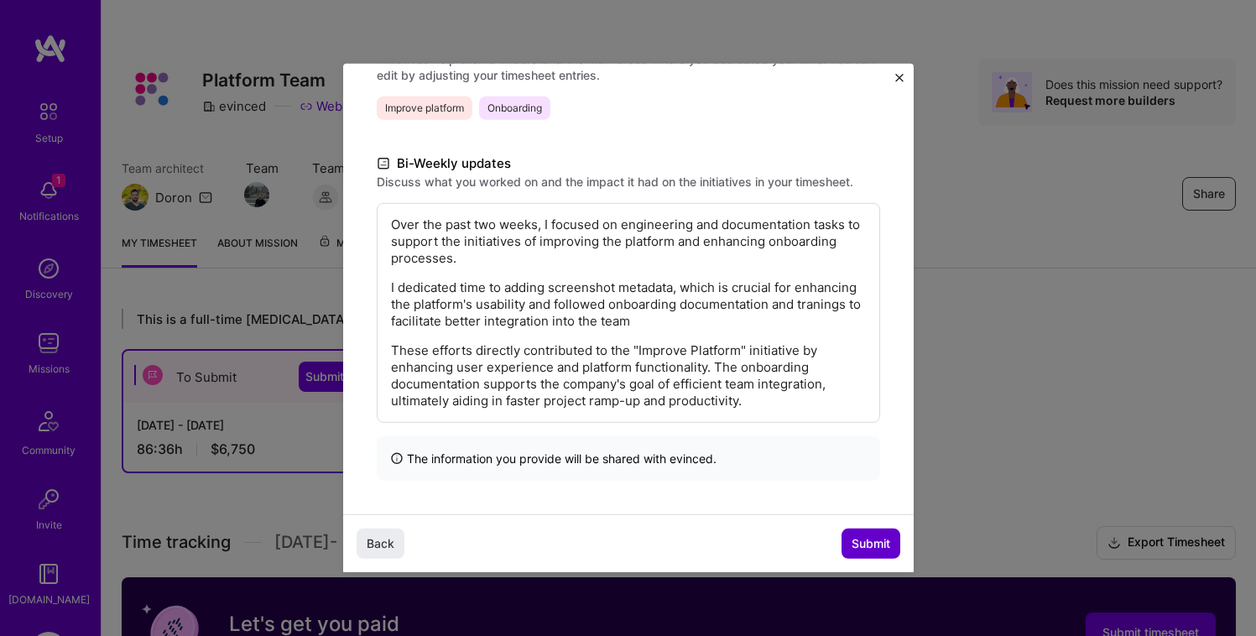
click at [878, 551] on span "Submit" at bounding box center [871, 543] width 39 height 17
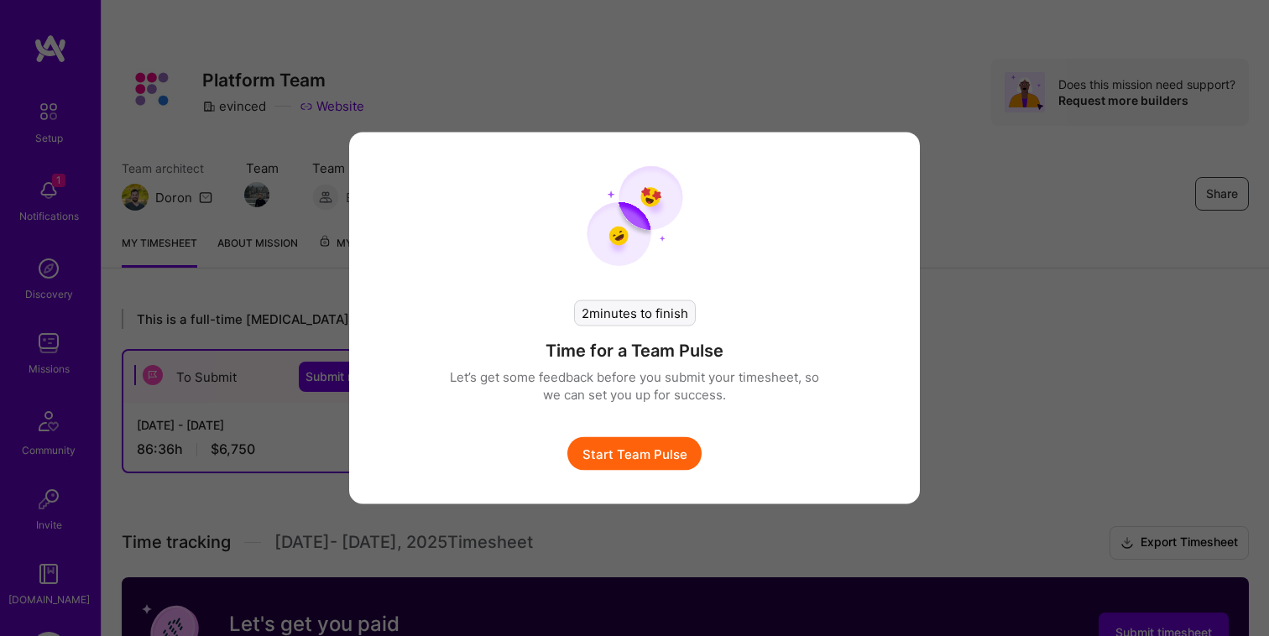
click at [612, 455] on button "Start Team Pulse" at bounding box center [634, 454] width 134 height 34
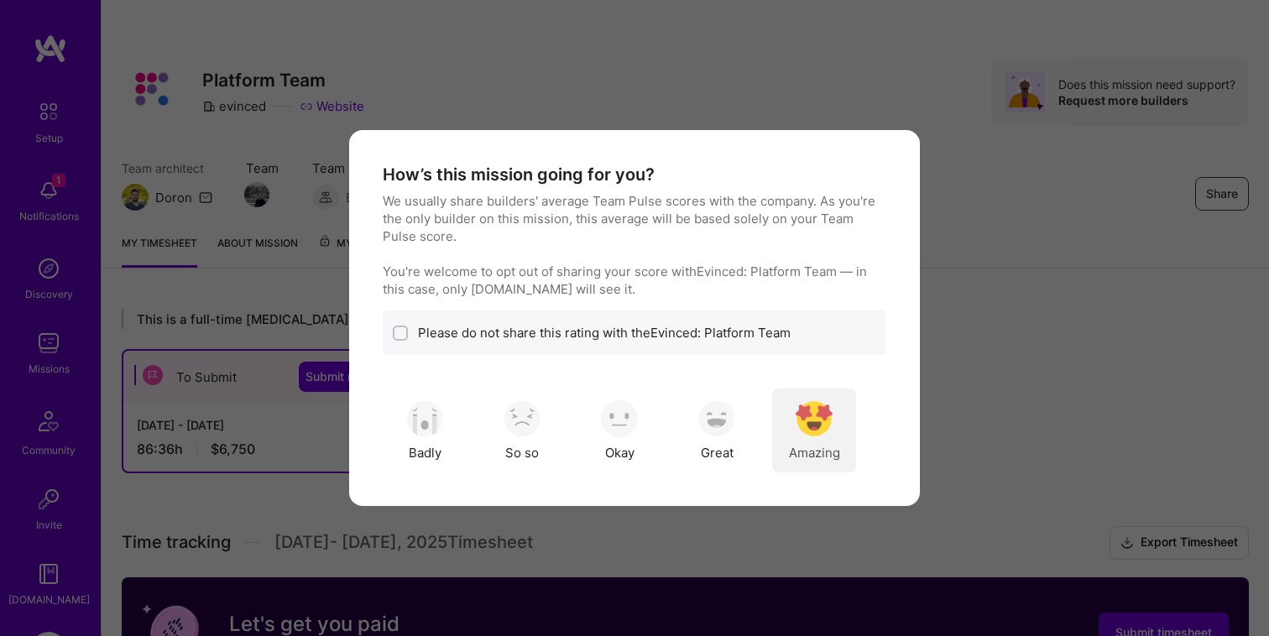
click at [813, 431] on img "modal" at bounding box center [813, 418] width 37 height 37
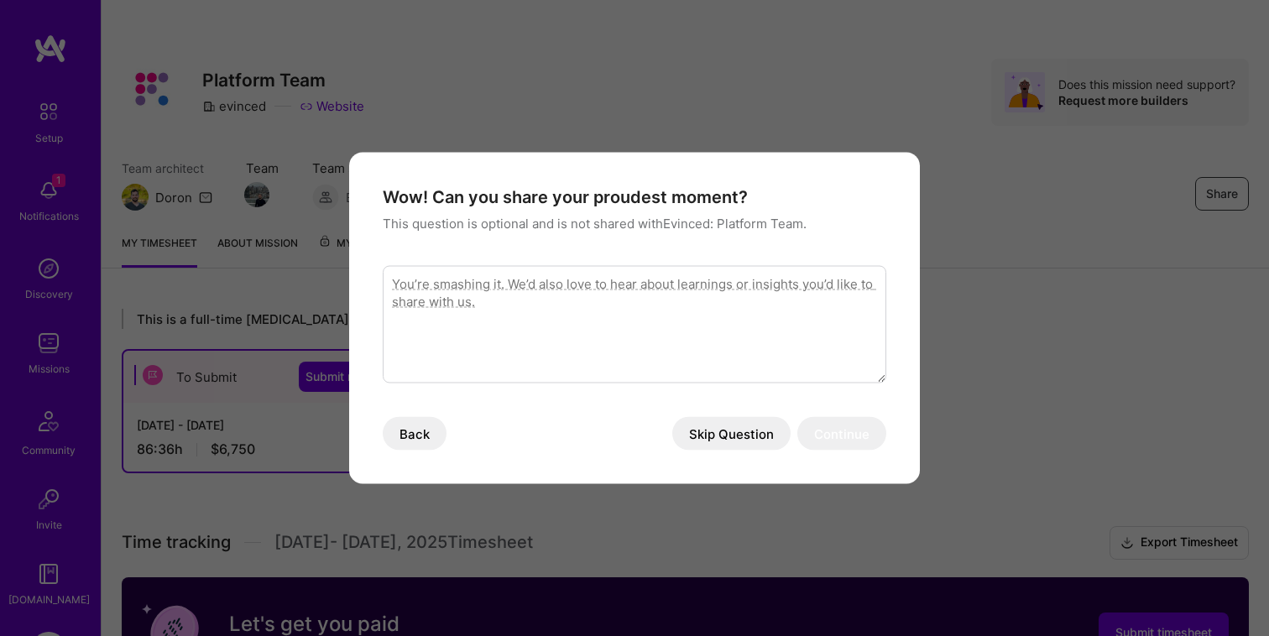
click at [724, 435] on button "Skip Question" at bounding box center [731, 434] width 118 height 34
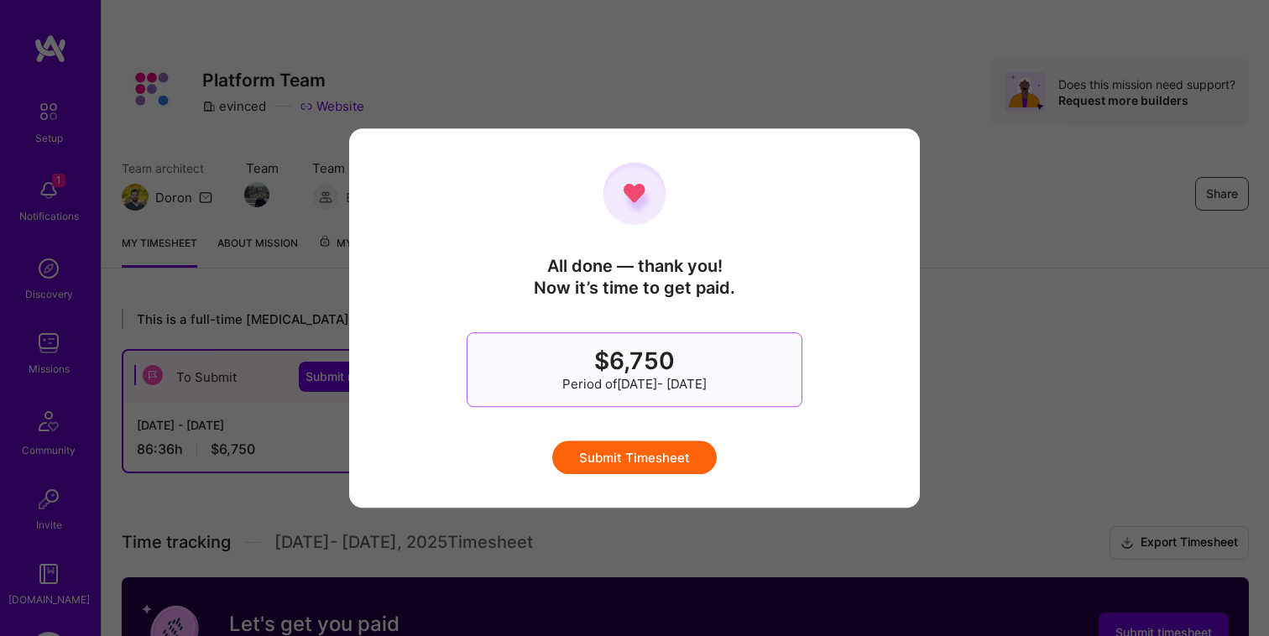
click at [655, 456] on button "Submit Timesheet" at bounding box center [634, 457] width 164 height 34
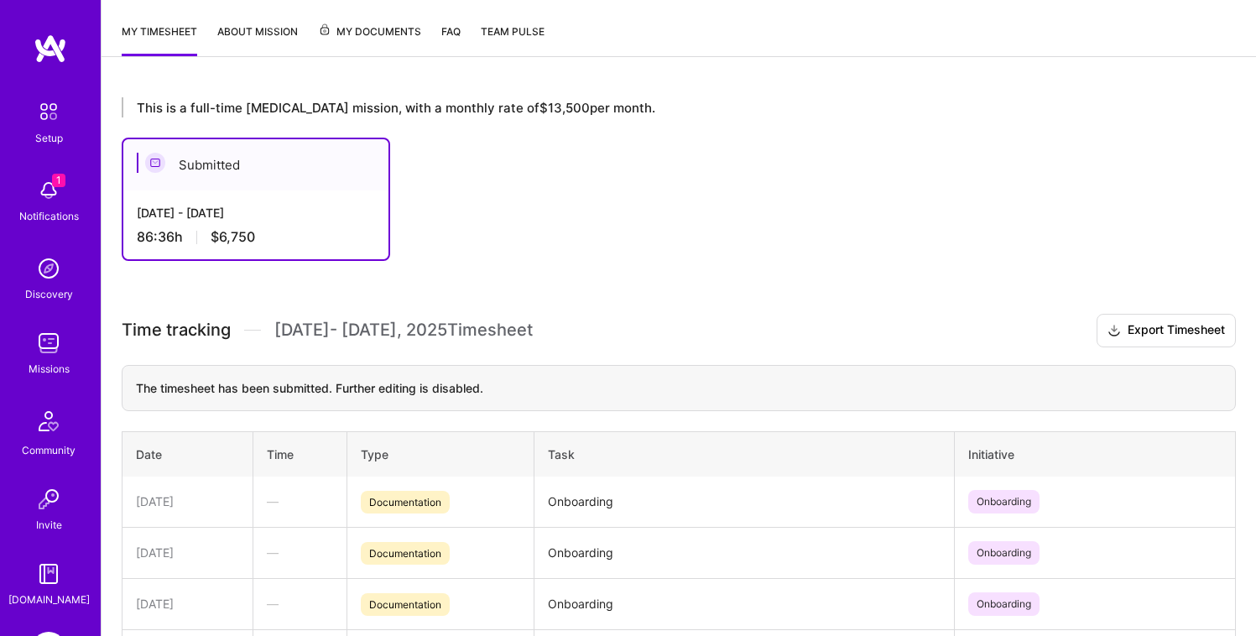
scroll to position [219, 0]
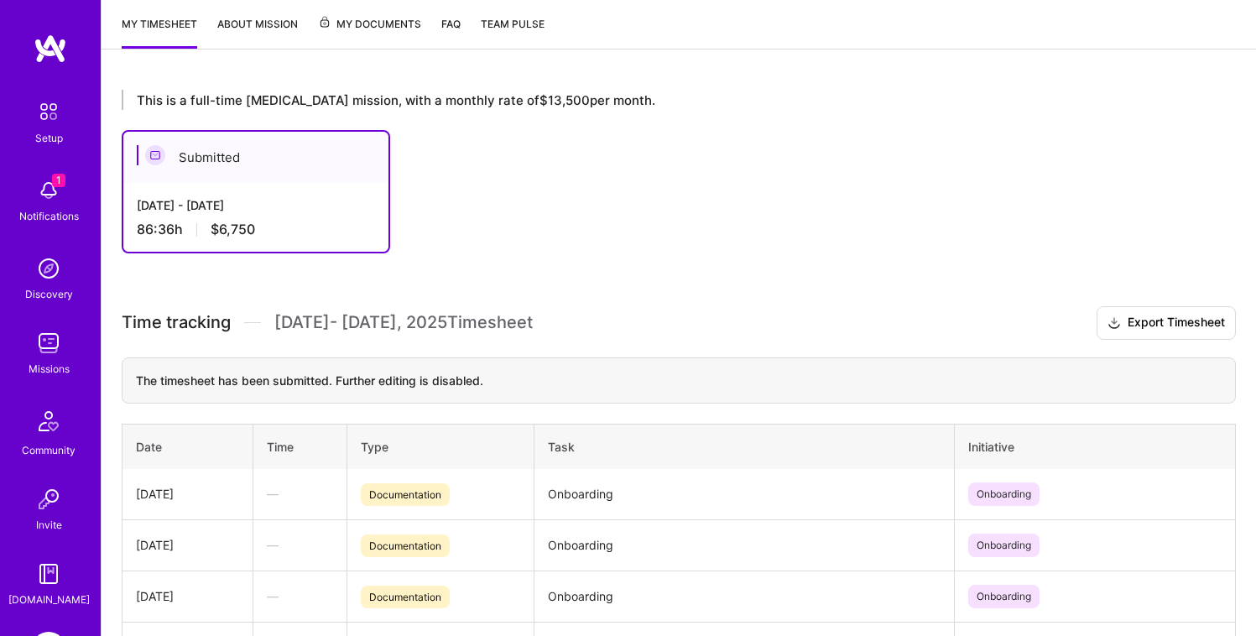
click at [361, 24] on span "My Documents" at bounding box center [369, 24] width 103 height 18
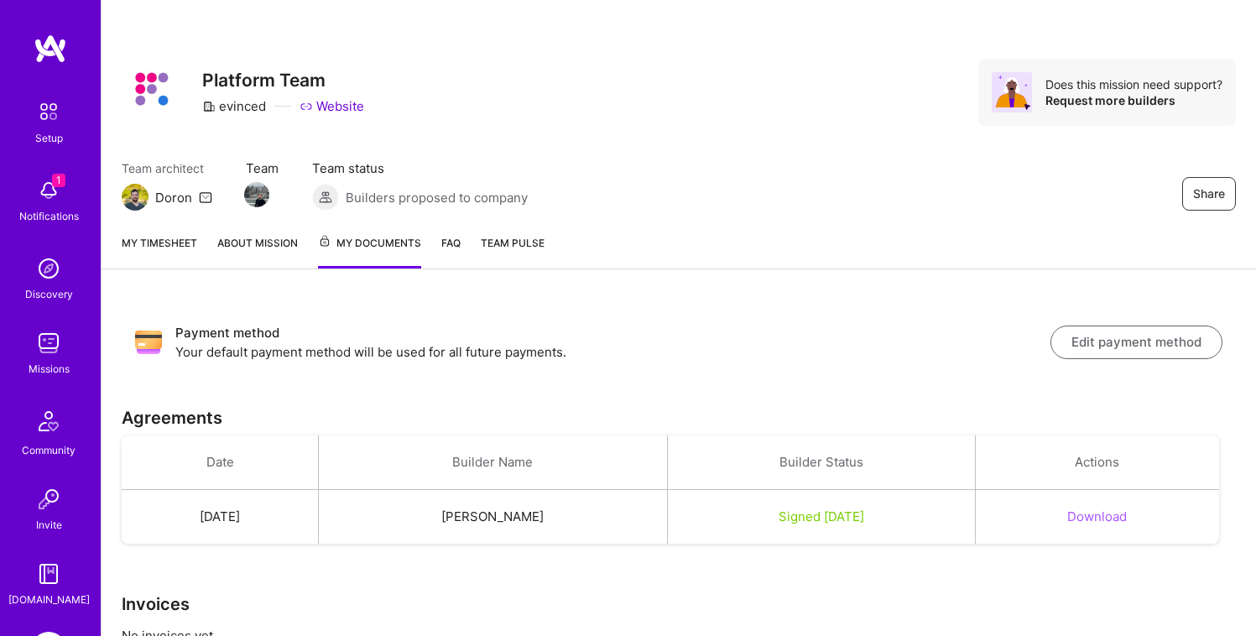
scroll to position [61, 0]
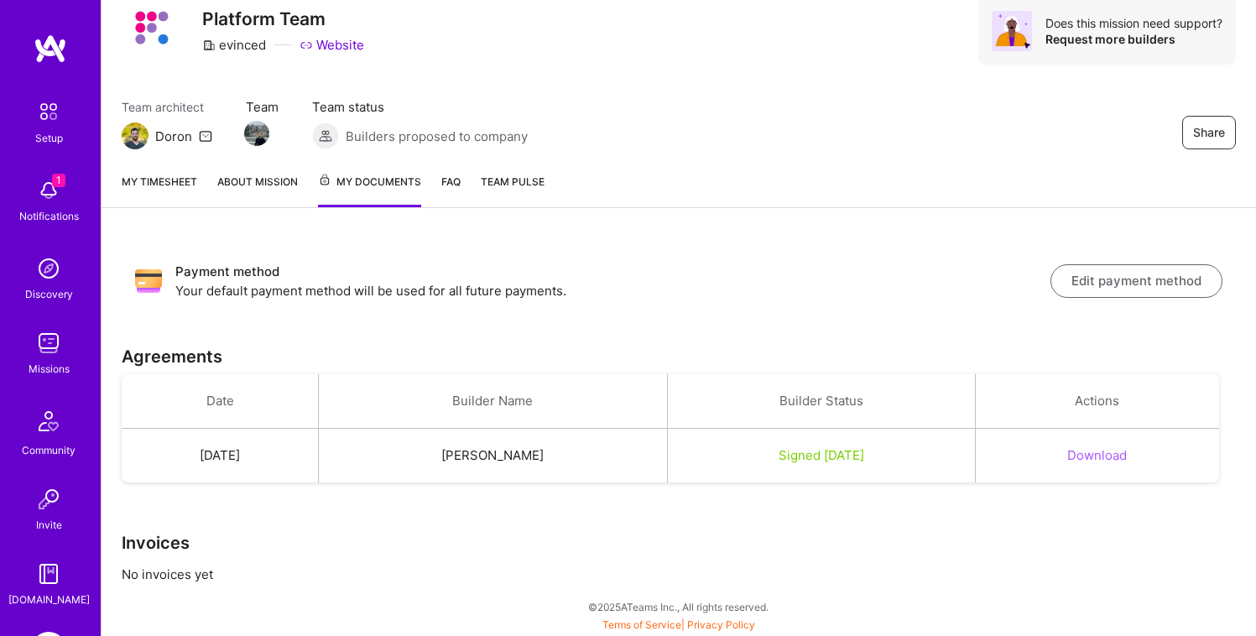
click at [190, 185] on link "My timesheet" at bounding box center [160, 190] width 76 height 34
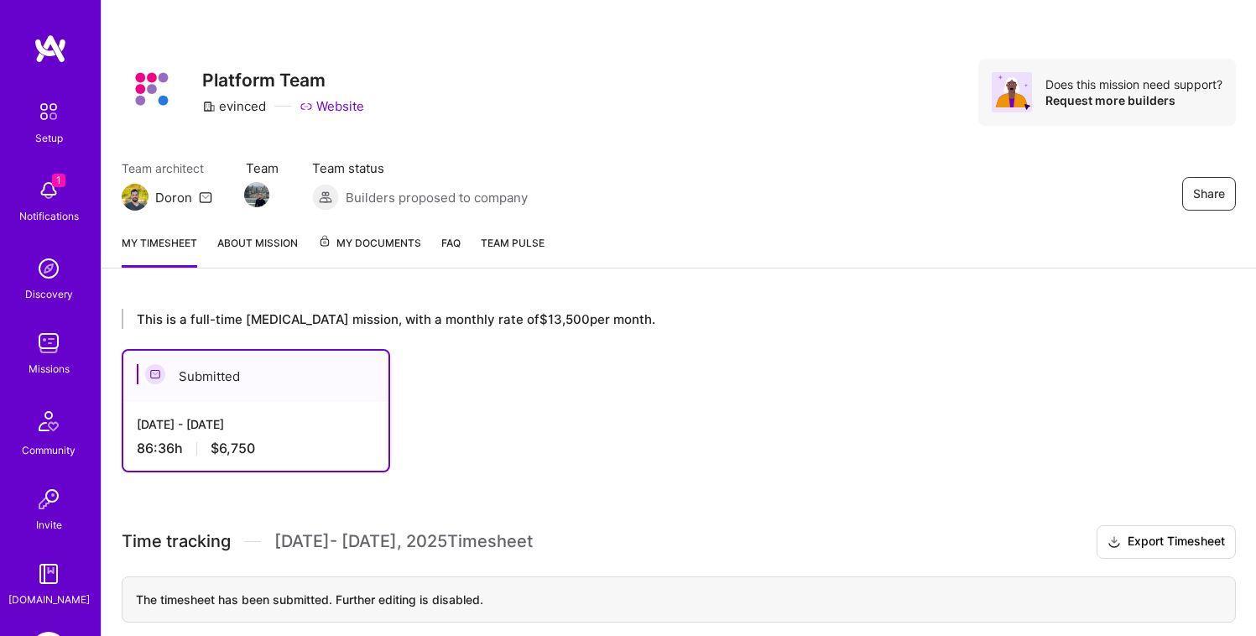
click at [387, 234] on span "My Documents" at bounding box center [369, 243] width 103 height 18
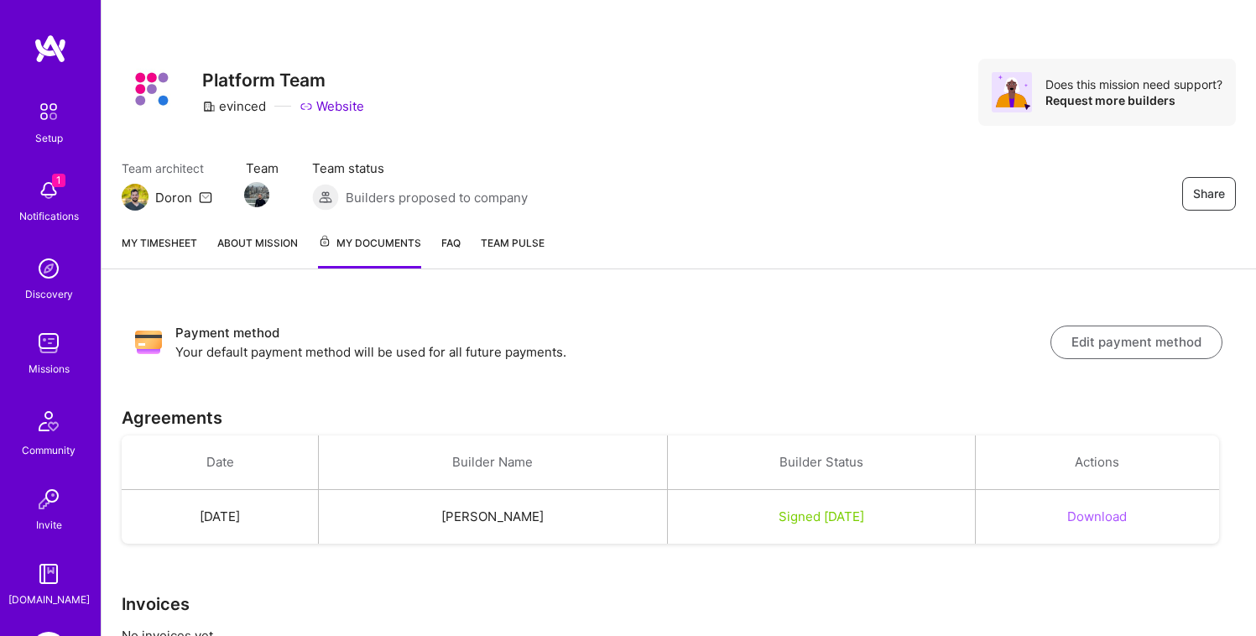
scroll to position [61, 0]
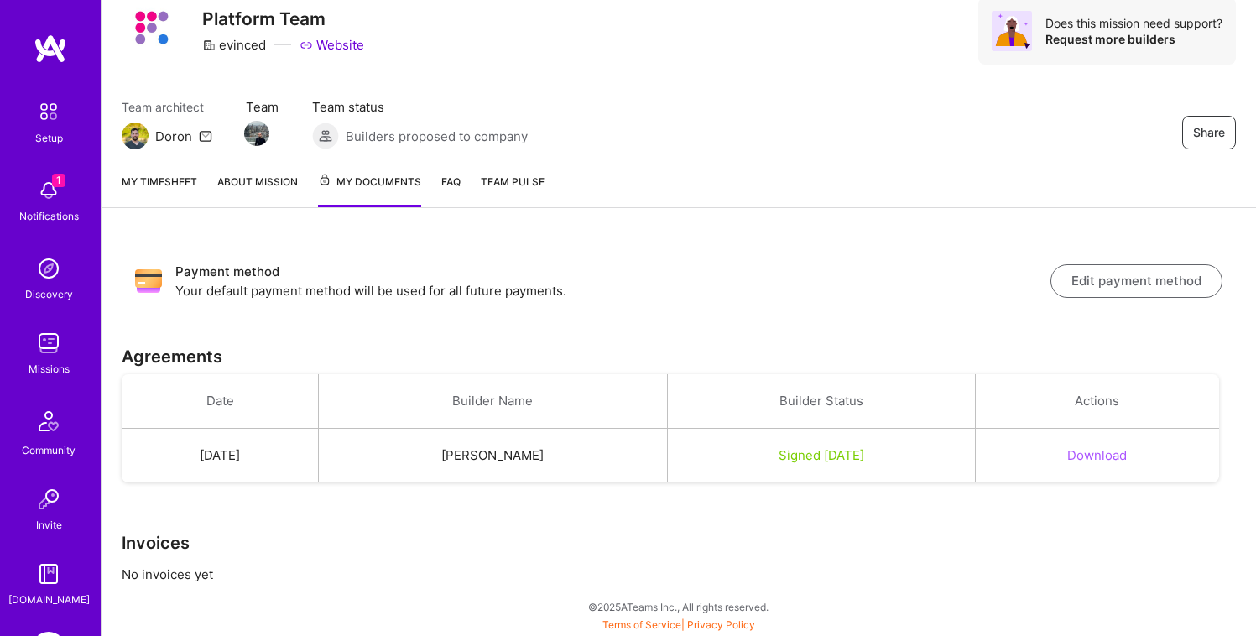
click at [182, 187] on link "My timesheet" at bounding box center [160, 190] width 76 height 34
